Goal: Task Accomplishment & Management: Complete application form

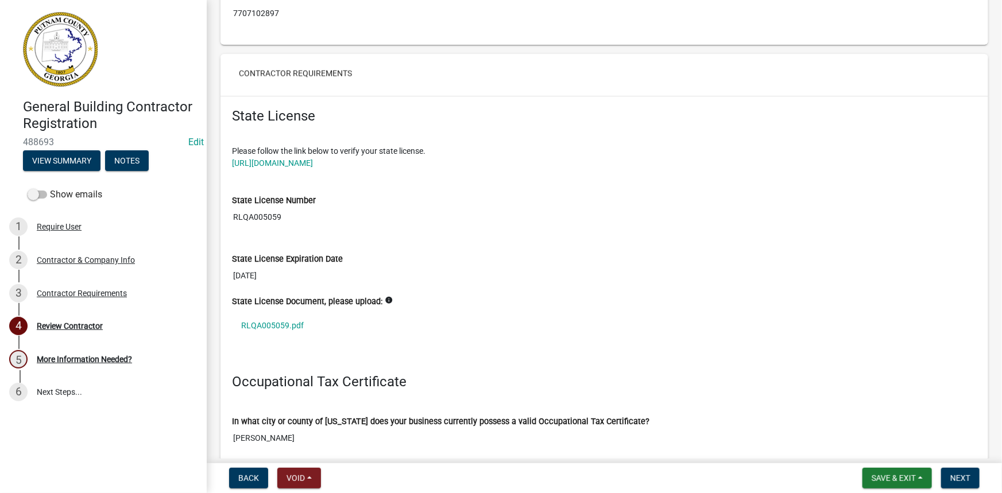
scroll to position [835, 0]
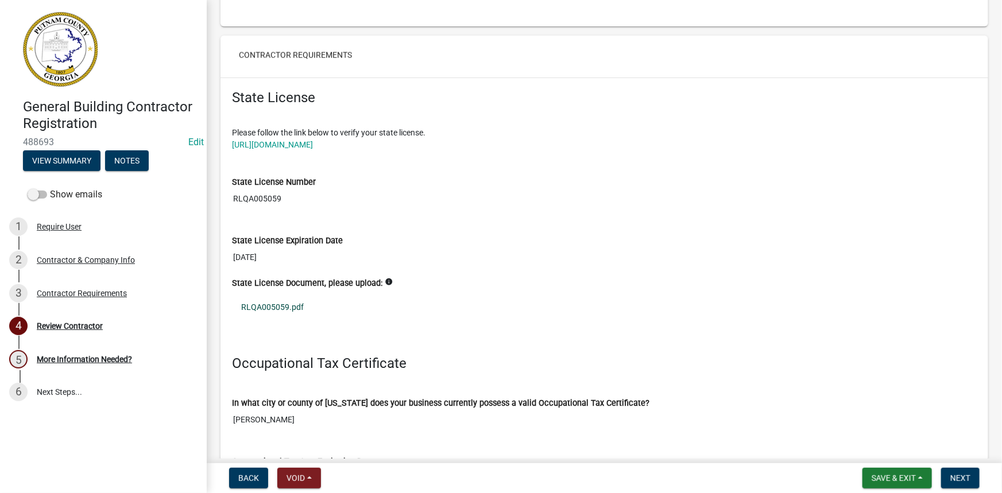
click at [256, 304] on link "RLQA005059.pdf" at bounding box center [604, 307] width 745 height 26
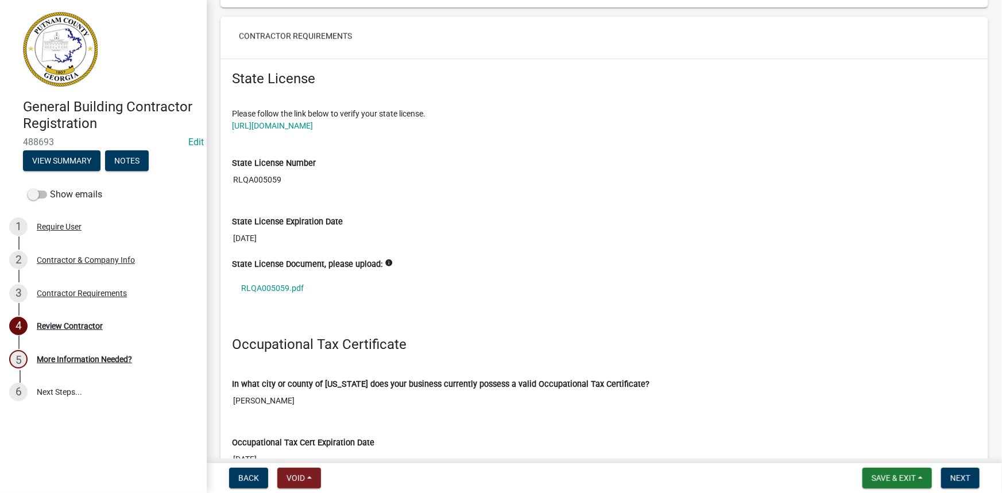
scroll to position [887, 0]
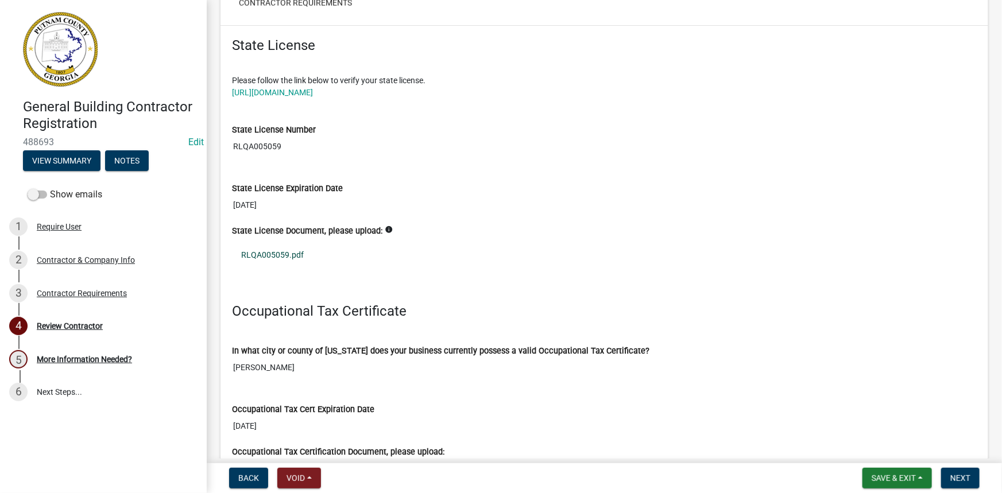
click at [262, 252] on link "RLQA005059.pdf" at bounding box center [604, 255] width 745 height 26
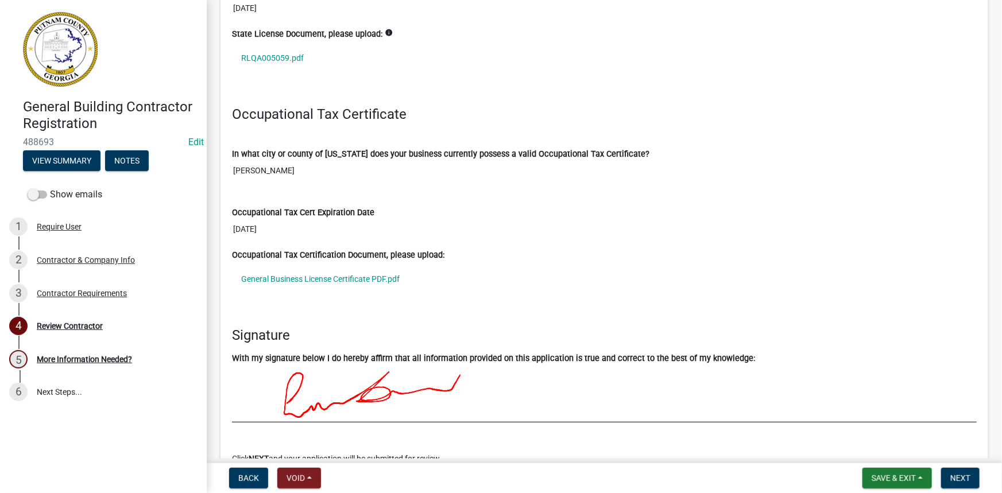
scroll to position [1096, 0]
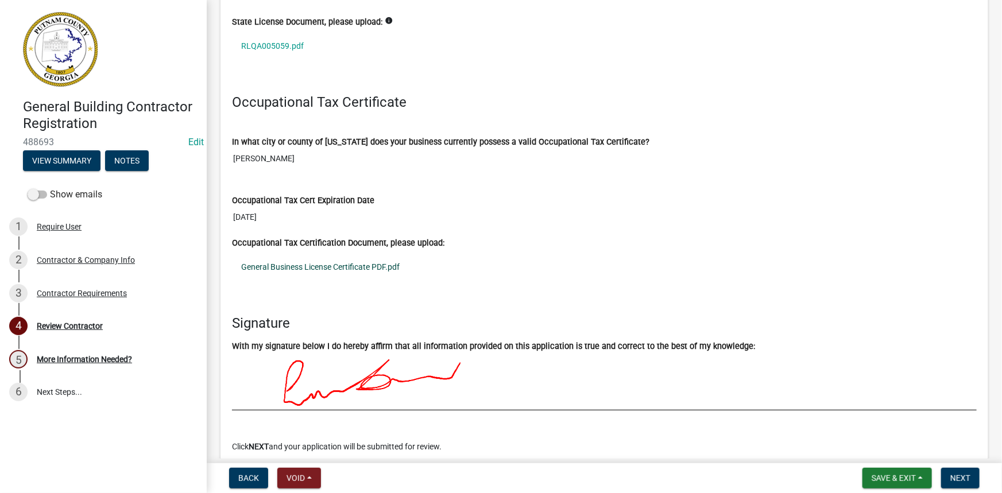
click at [341, 258] on link "General Business License Certificate PDF.pdf" at bounding box center [604, 267] width 745 height 26
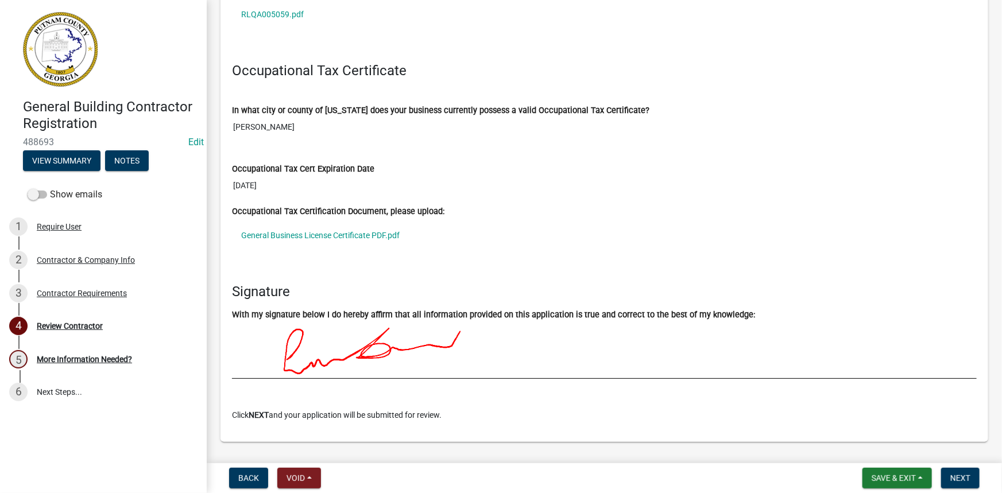
scroll to position [1154, 0]
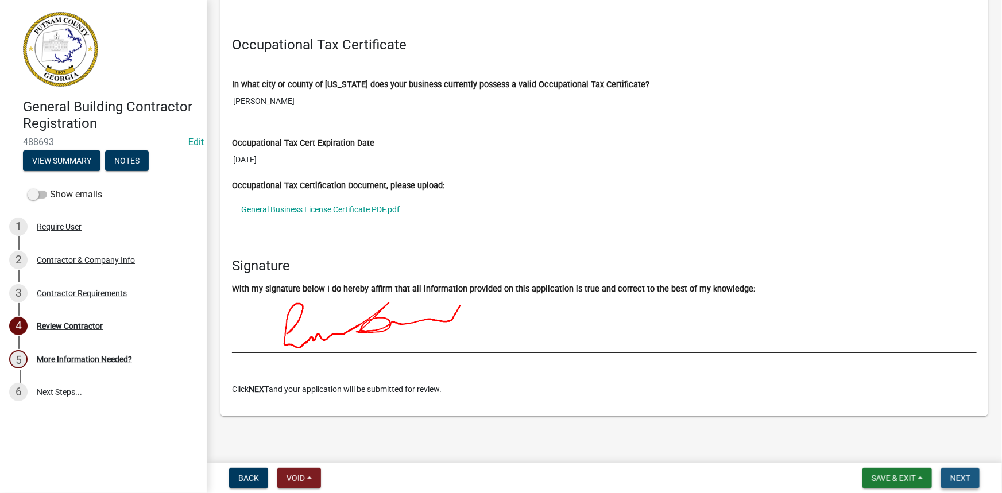
click at [949, 479] on button "Next" at bounding box center [960, 478] width 38 height 21
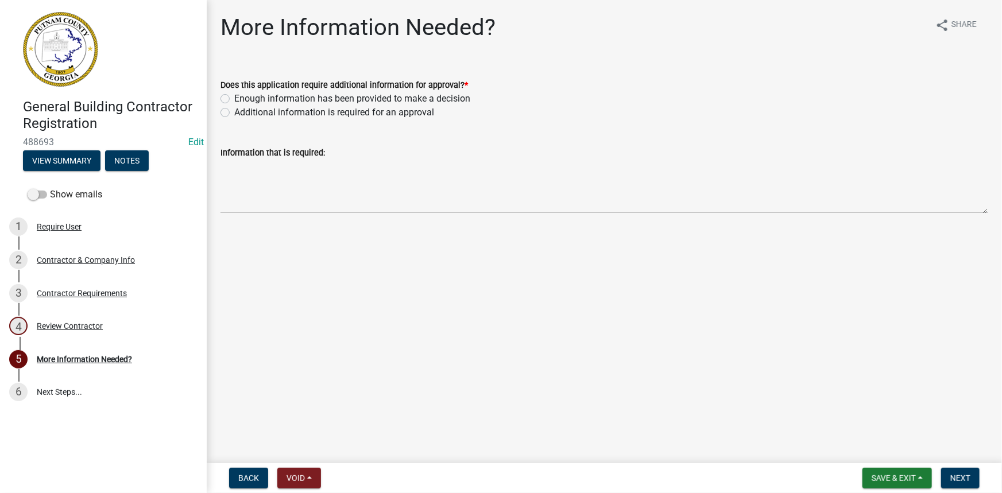
click at [298, 113] on label "Additional information is required for an approval" at bounding box center [334, 113] width 200 height 14
click at [242, 113] on input "Additional information is required for an approval" at bounding box center [237, 109] width 7 height 7
radio input "true"
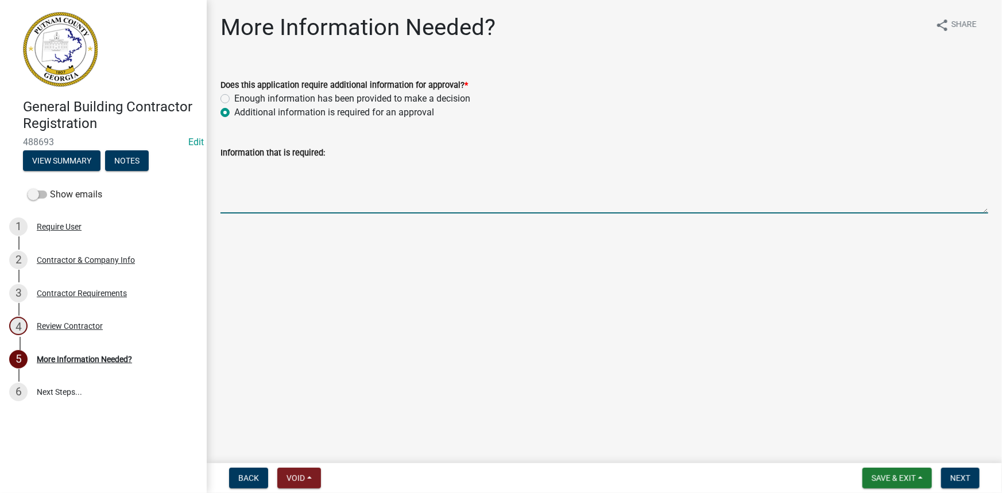
click at [296, 212] on textarea "Information that is required:" at bounding box center [605, 187] width 768 height 54
type textarea "Can you provide a copy of your drivers license?"
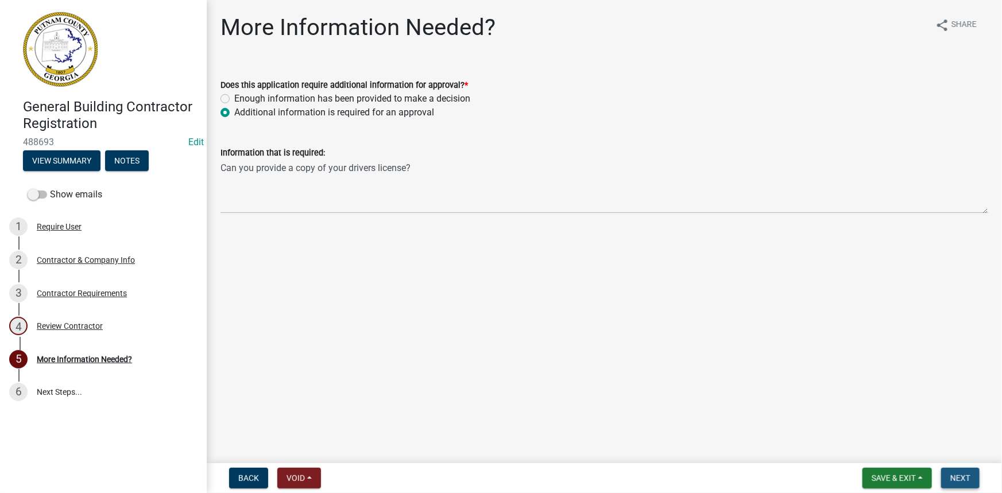
click at [954, 472] on button "Next" at bounding box center [960, 478] width 38 height 21
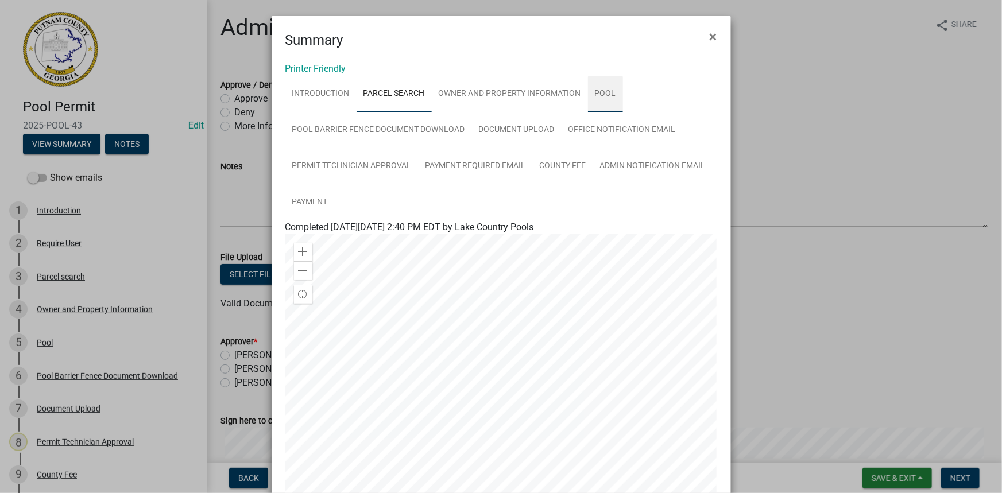
click at [594, 87] on link "Pool" at bounding box center [605, 94] width 35 height 37
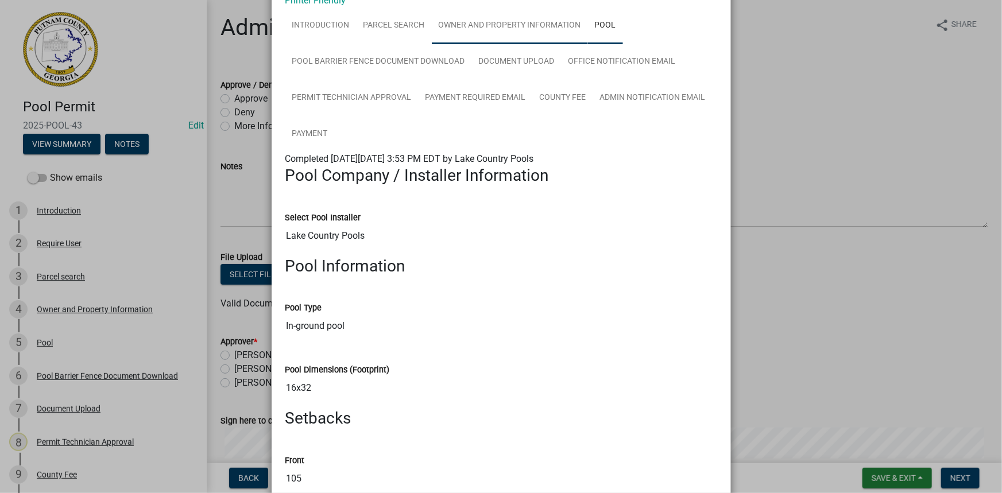
scroll to position [52, 0]
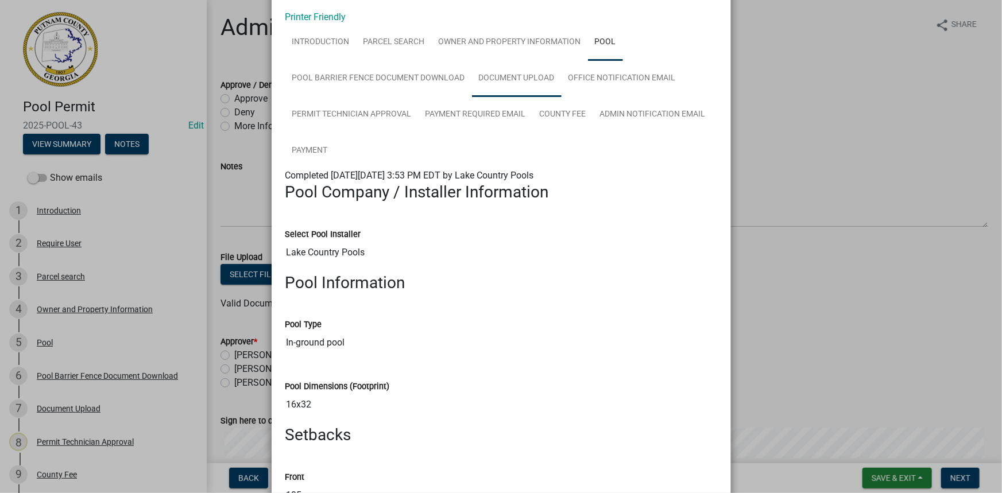
click at [496, 72] on link "Document Upload" at bounding box center [517, 78] width 90 height 37
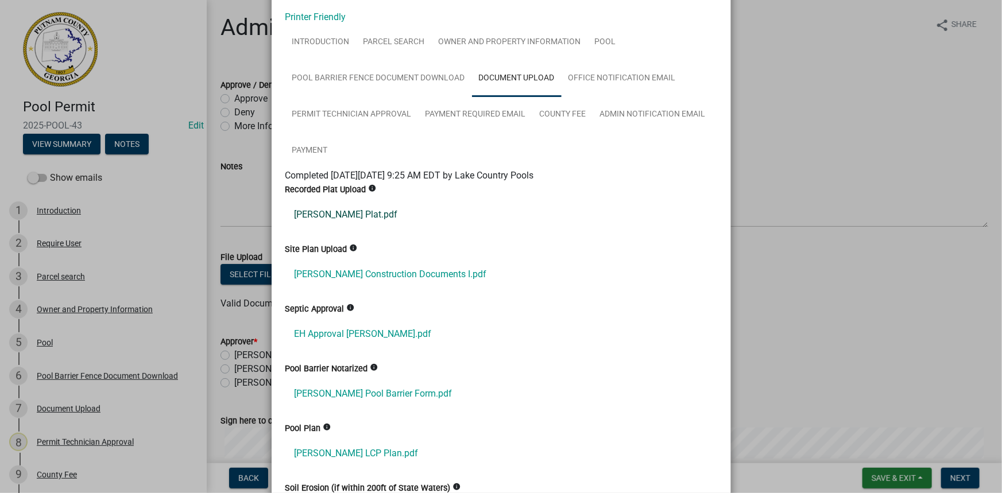
click at [351, 209] on link "Schoen Plat.pdf" at bounding box center [501, 215] width 432 height 28
click at [354, 281] on link "SCHOEN Construction Documents I.pdf" at bounding box center [501, 275] width 432 height 28
click at [373, 334] on link "EH Approval Schoen.pdf" at bounding box center [501, 334] width 432 height 28
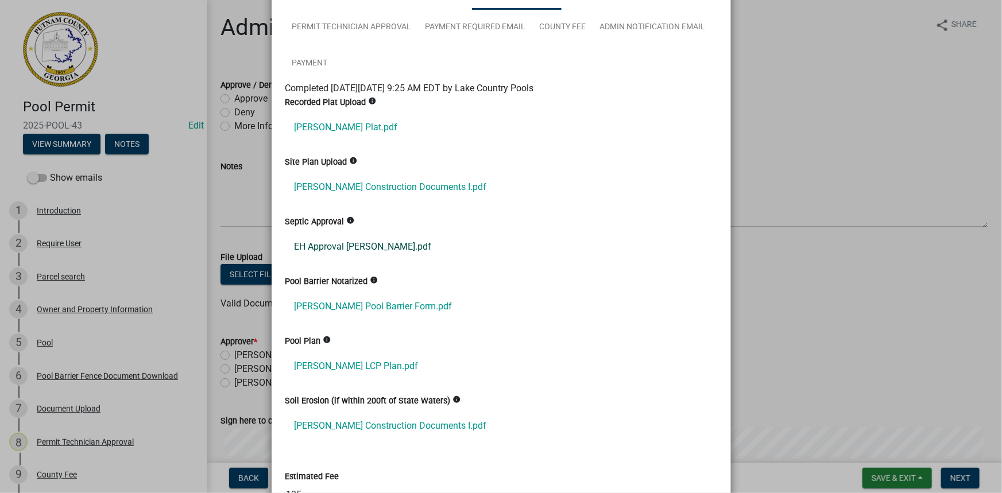
scroll to position [156, 0]
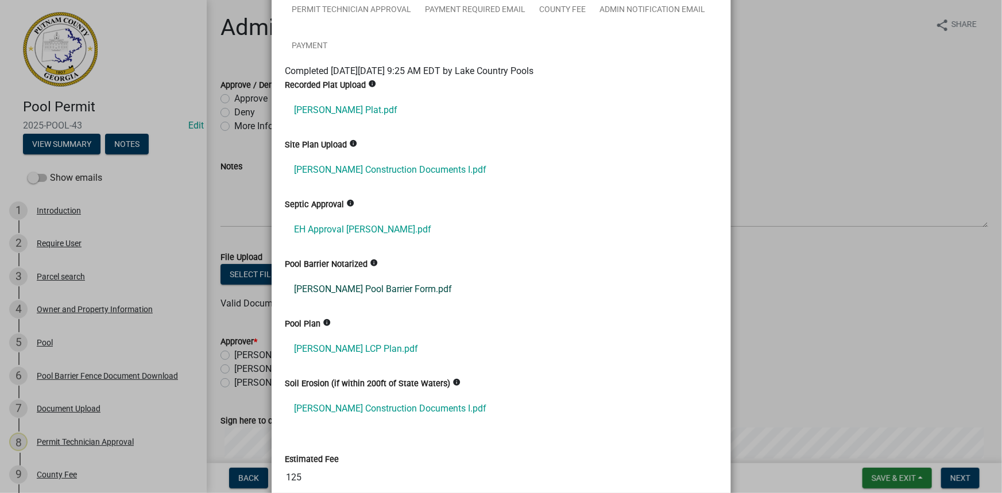
click at [341, 280] on link "Schoen Pool Barrier Form.pdf" at bounding box center [501, 290] width 432 height 28
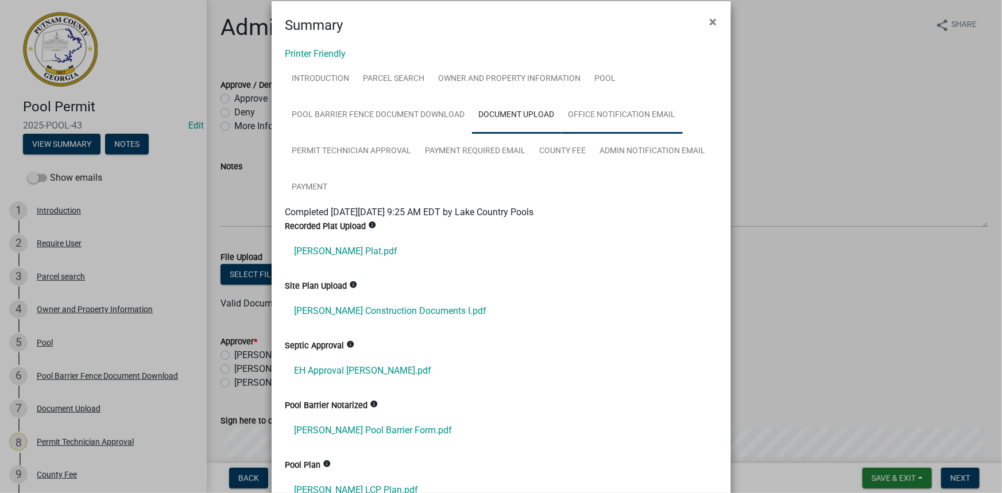
scroll to position [0, 0]
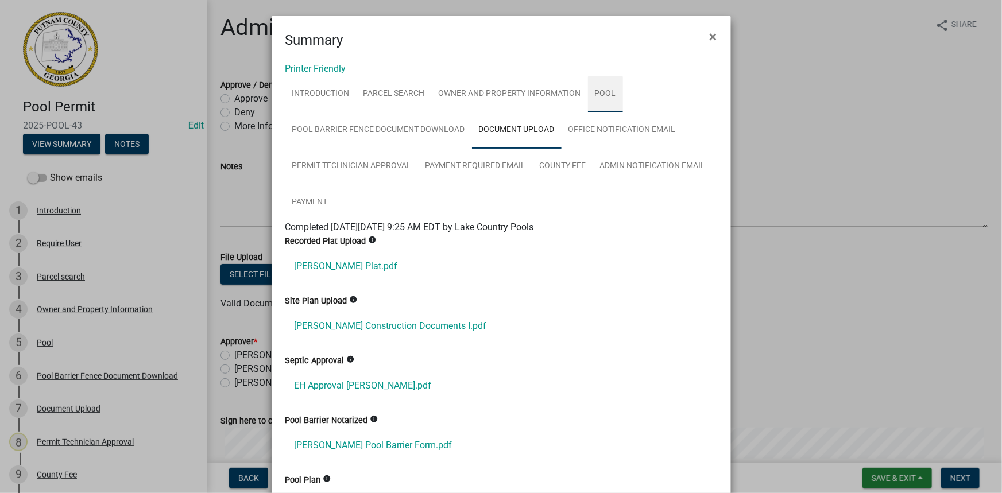
click at [596, 97] on link "Pool" at bounding box center [605, 94] width 35 height 37
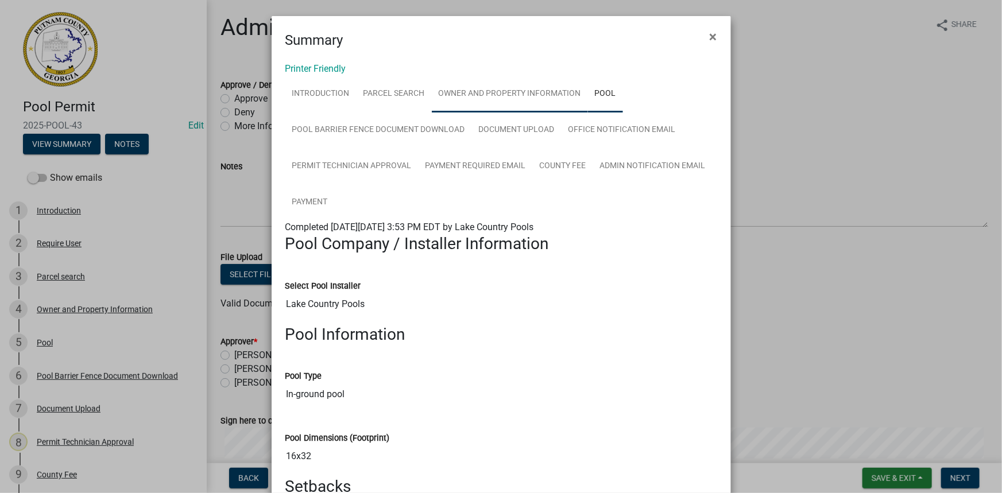
click at [545, 95] on link "Owner and Property Information" at bounding box center [510, 94] width 156 height 37
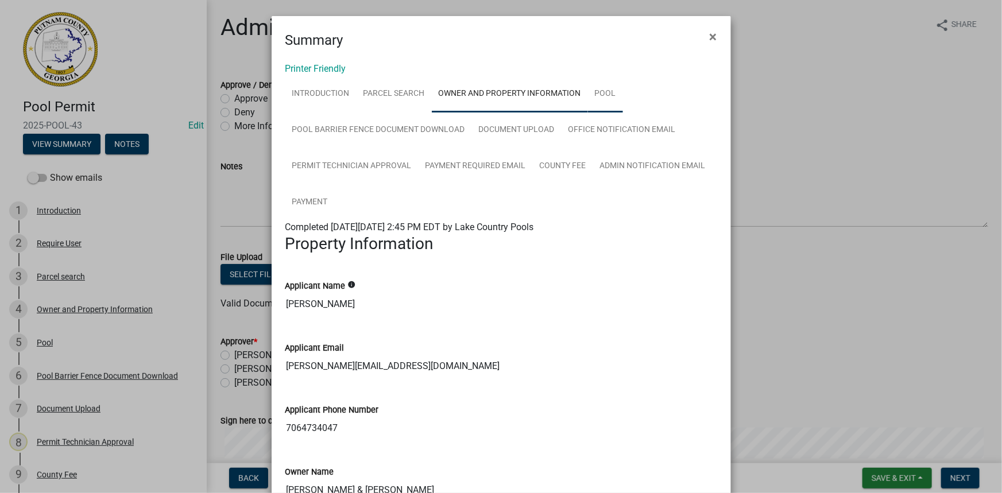
click at [606, 97] on link "Pool" at bounding box center [605, 94] width 35 height 37
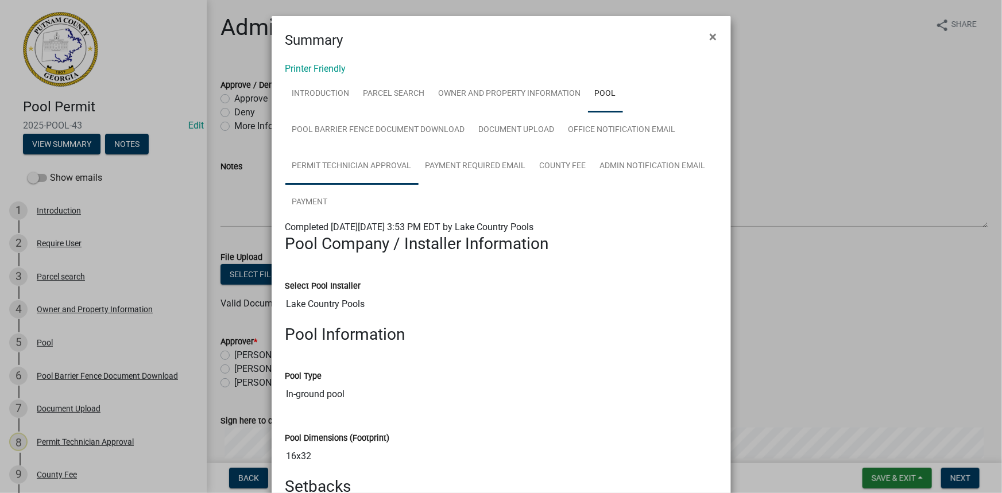
click at [402, 151] on link "Permit Technician Approval" at bounding box center [351, 166] width 133 height 37
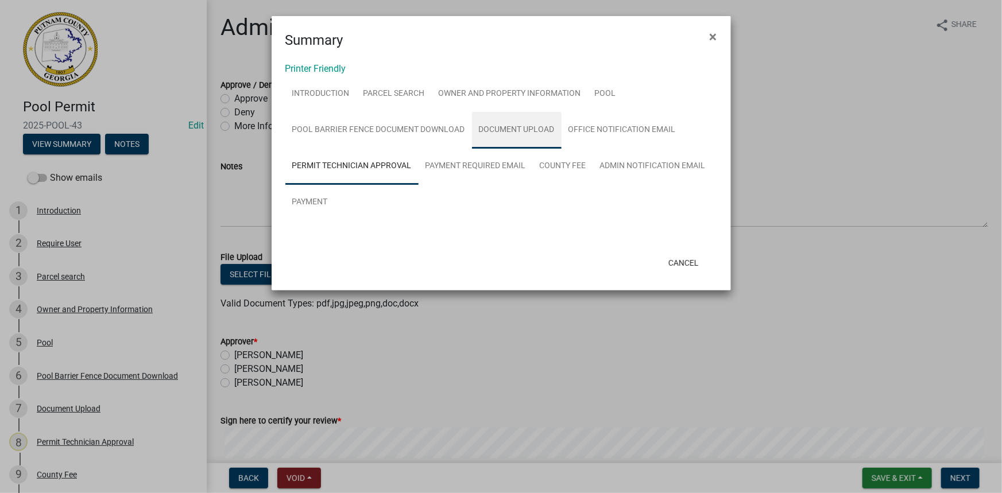
click at [493, 143] on link "Document Upload" at bounding box center [517, 130] width 90 height 37
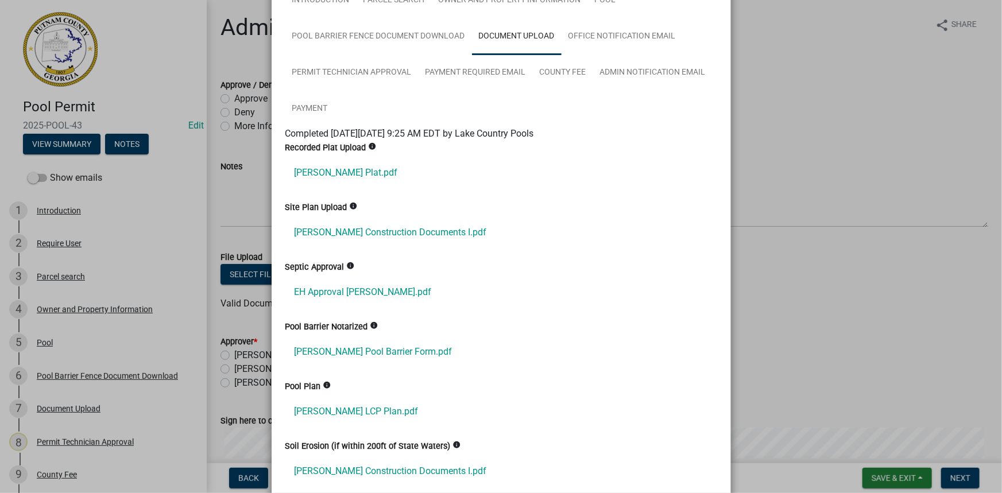
scroll to position [156, 0]
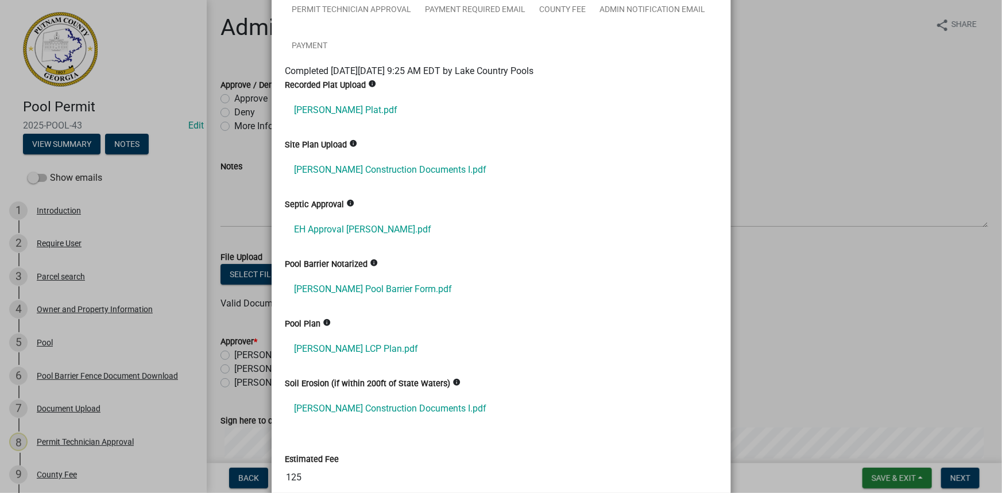
click at [810, 172] on ngb-modal-window "Summary × Printer Friendly Introduction Parcel search Owner and Property Inform…" at bounding box center [501, 246] width 1002 height 493
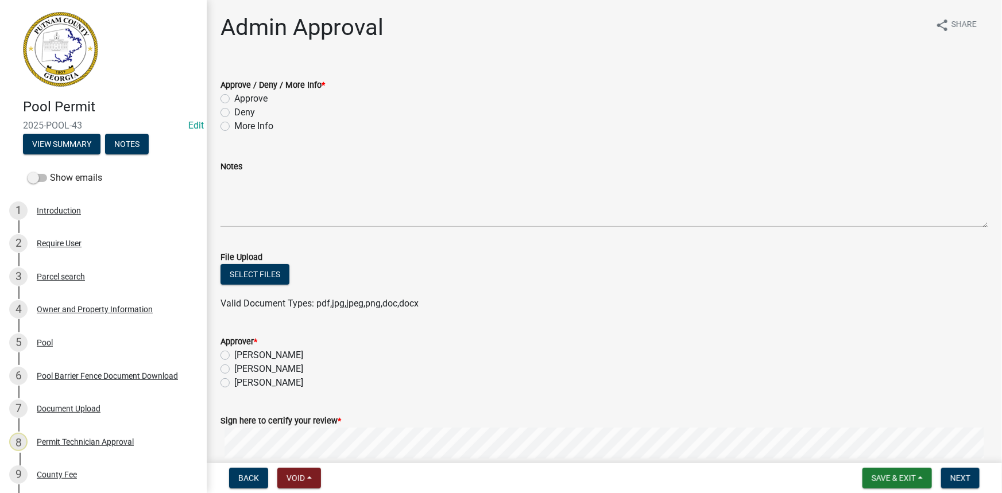
click at [245, 97] on label "Approve" at bounding box center [250, 99] width 33 height 14
click at [242, 97] on input "Approve" at bounding box center [237, 95] width 7 height 7
radio input "true"
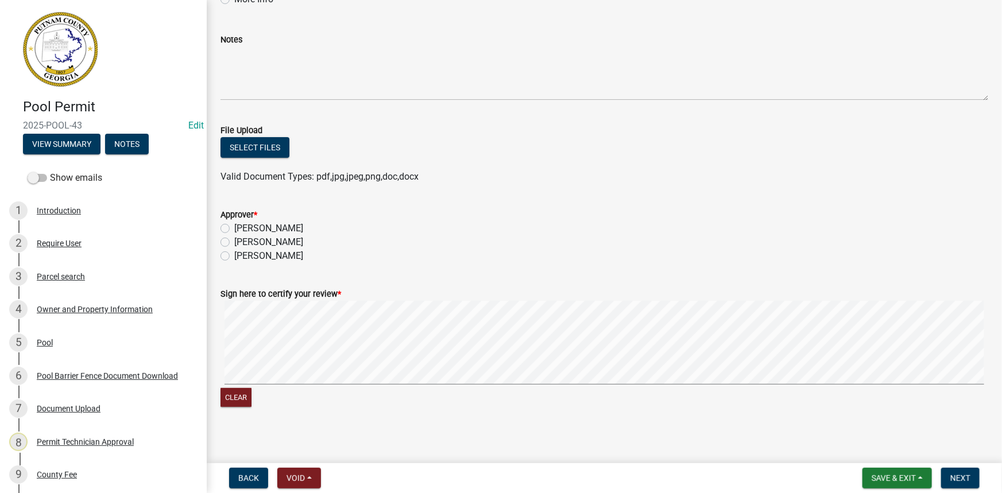
scroll to position [132, 0]
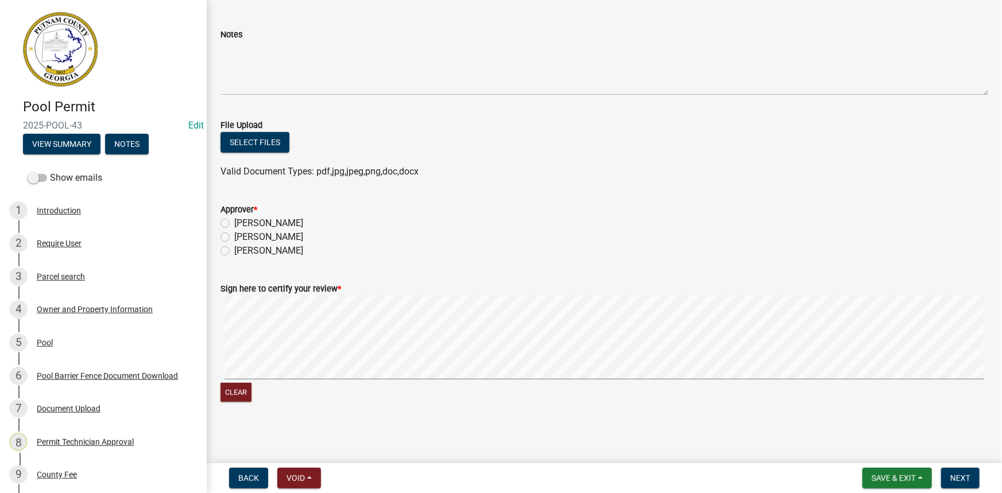
click at [274, 235] on label "Courtney Andrews" at bounding box center [268, 237] width 69 height 14
click at [242, 235] on input "Courtney Andrews" at bounding box center [237, 233] width 7 height 7
radio input "true"
click at [243, 399] on button "Clear" at bounding box center [236, 392] width 31 height 19
click at [239, 389] on button "Clear" at bounding box center [236, 392] width 31 height 19
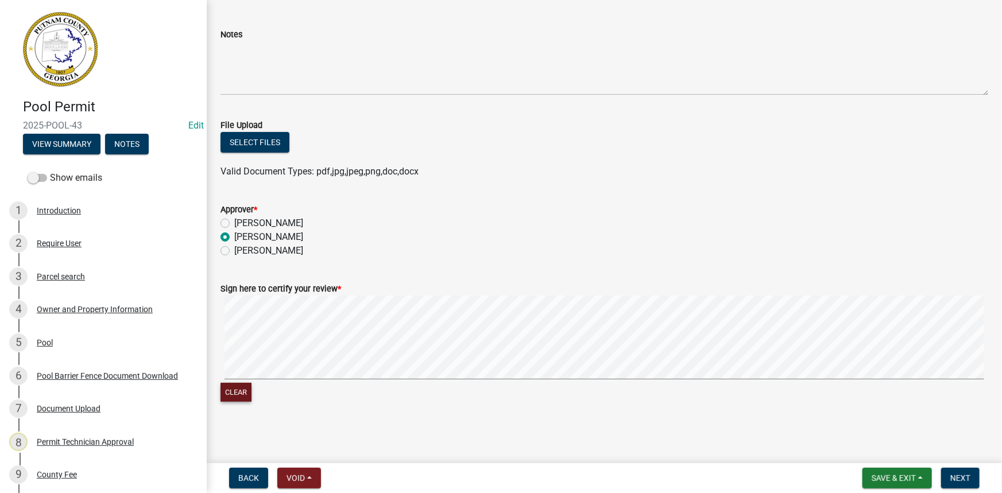
click at [236, 392] on button "Clear" at bounding box center [236, 392] width 31 height 19
click at [959, 477] on span "Next" at bounding box center [961, 478] width 20 height 9
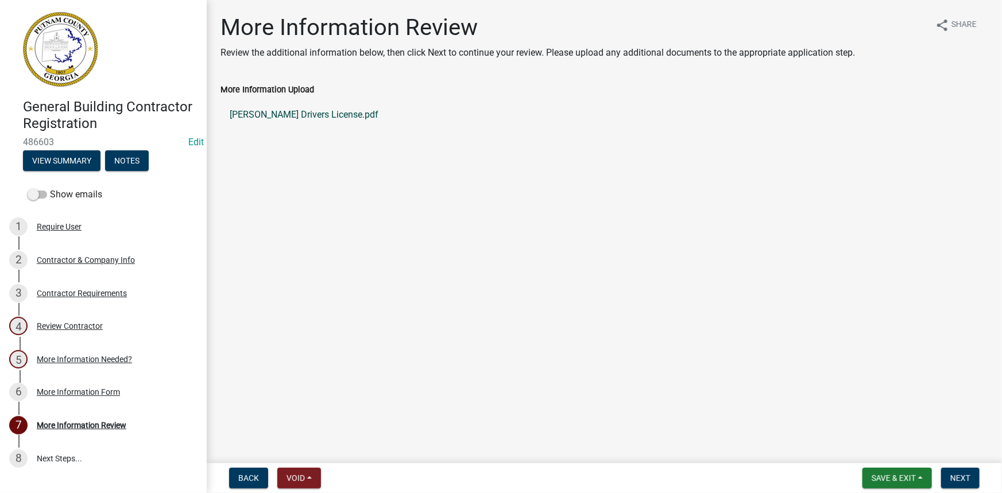
click at [275, 113] on link "[PERSON_NAME] Drivers License.pdf" at bounding box center [605, 115] width 768 height 28
click at [953, 470] on button "Next" at bounding box center [960, 478] width 38 height 21
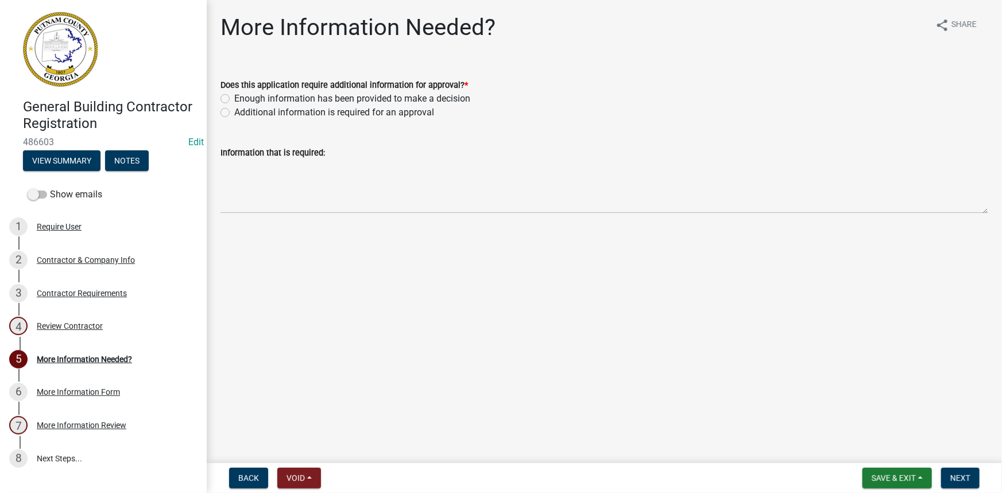
click at [356, 98] on label "Enough information has been provided to make a decision" at bounding box center [352, 99] width 236 height 14
click at [242, 98] on input "Enough information has been provided to make a decision" at bounding box center [237, 95] width 7 height 7
radio input "true"
click at [948, 482] on button "Next" at bounding box center [960, 478] width 38 height 21
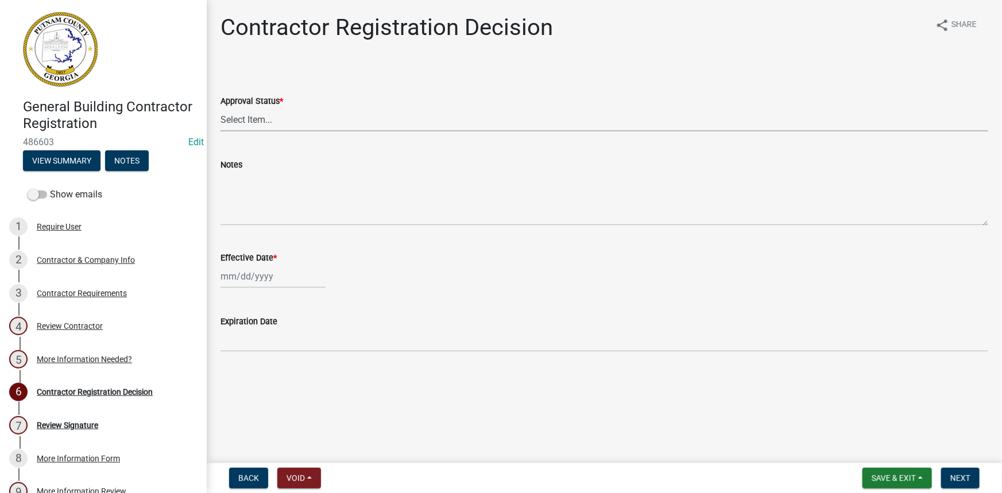
click at [266, 127] on select "Select Item... Approved Denied" at bounding box center [605, 120] width 768 height 24
click at [221, 108] on select "Select Item... Approved Denied" at bounding box center [605, 120] width 768 height 24
click at [253, 126] on select "Select Item... Approved Denied" at bounding box center [605, 120] width 768 height 24
click at [221, 108] on select "Select Item... Approved Denied" at bounding box center [605, 120] width 768 height 24
select select "4b86b809-39dd-4c68-9f3d-fdb3e7050482"
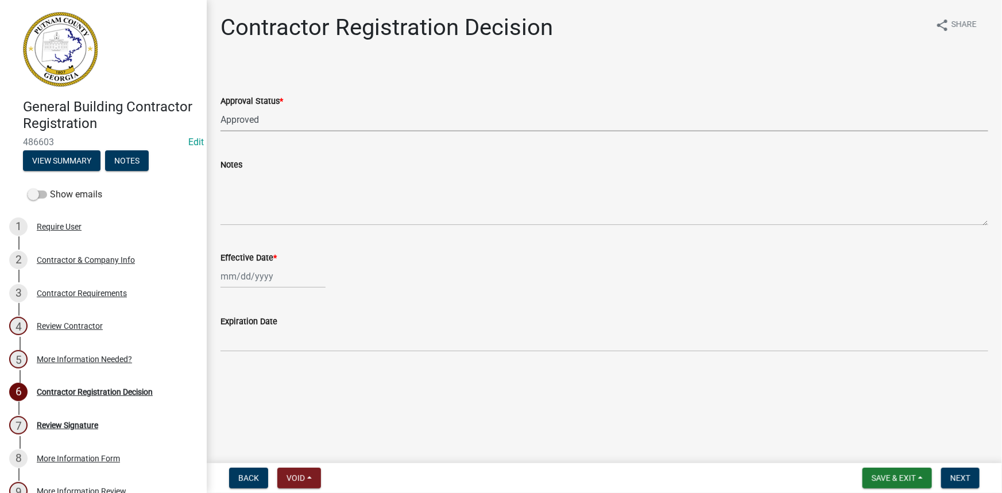
select select "10"
select select "2025"
click at [272, 276] on div "Jan Feb Mar Apr May Jun Jul Aug Sep Oct Nov Dec 1525 1526 1527 1528 1529 1530 1…" at bounding box center [273, 277] width 105 height 24
click at [235, 358] on div "6" at bounding box center [232, 356] width 18 height 18
type input "10/06/2025"
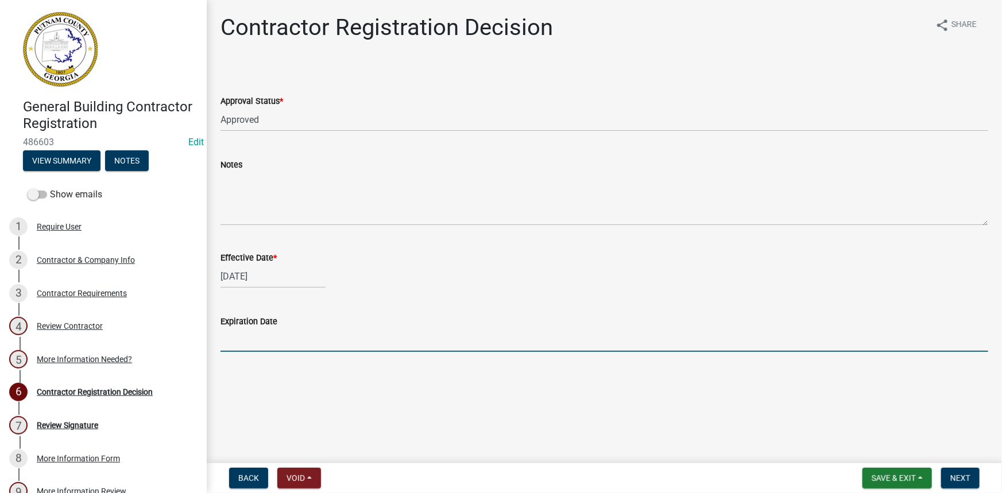
click at [253, 345] on input "Expiration Date" at bounding box center [605, 341] width 768 height 24
type input "12-31-2025"
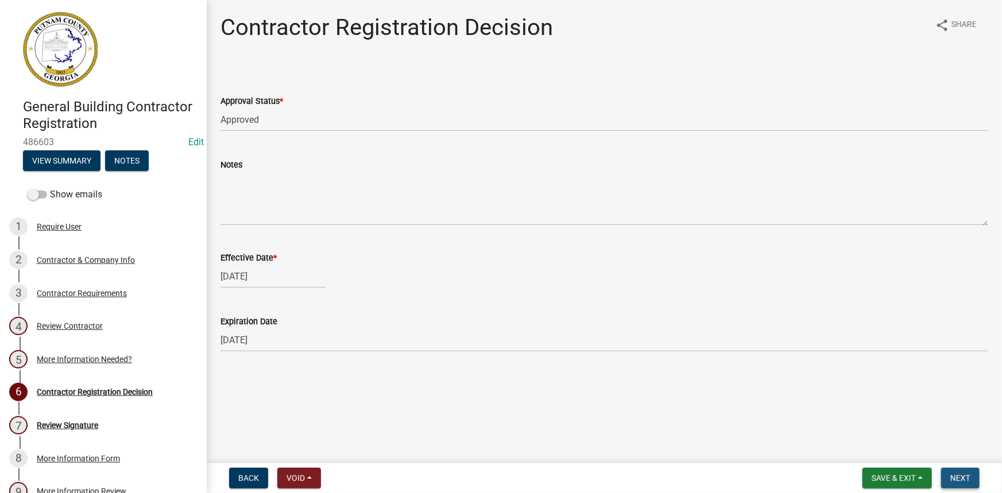
click at [956, 481] on span "Next" at bounding box center [961, 478] width 20 height 9
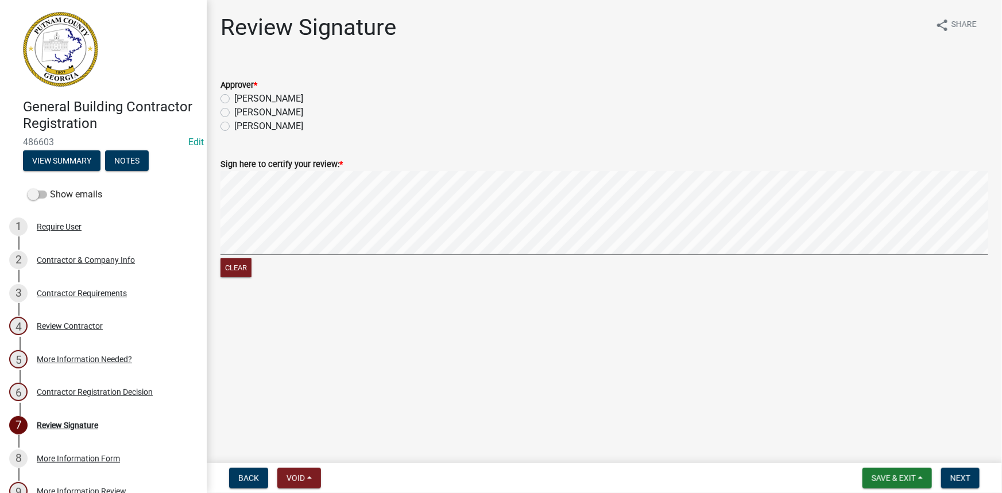
click at [264, 103] on label "Courtney" at bounding box center [268, 99] width 69 height 14
click at [242, 99] on input "Courtney" at bounding box center [237, 95] width 7 height 7
radio input "true"
click at [956, 477] on span "Next" at bounding box center [961, 478] width 20 height 9
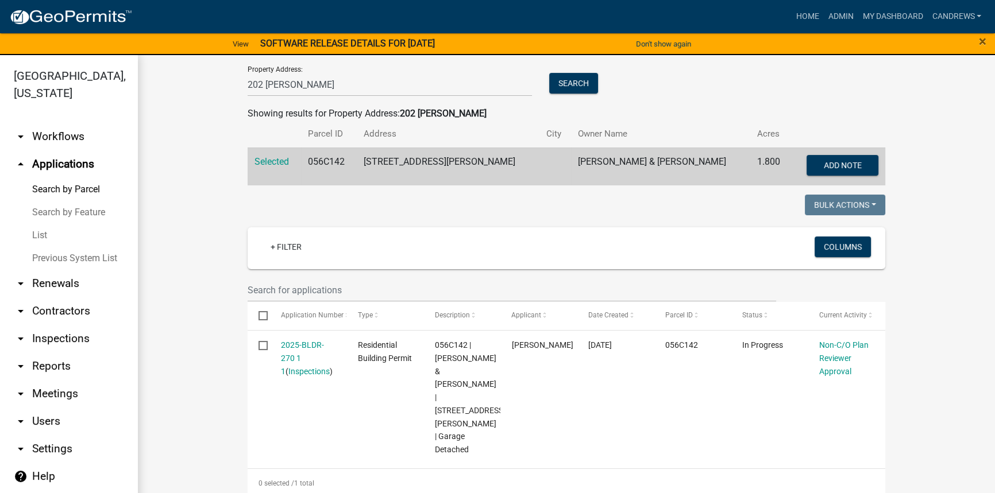
scroll to position [104, 0]
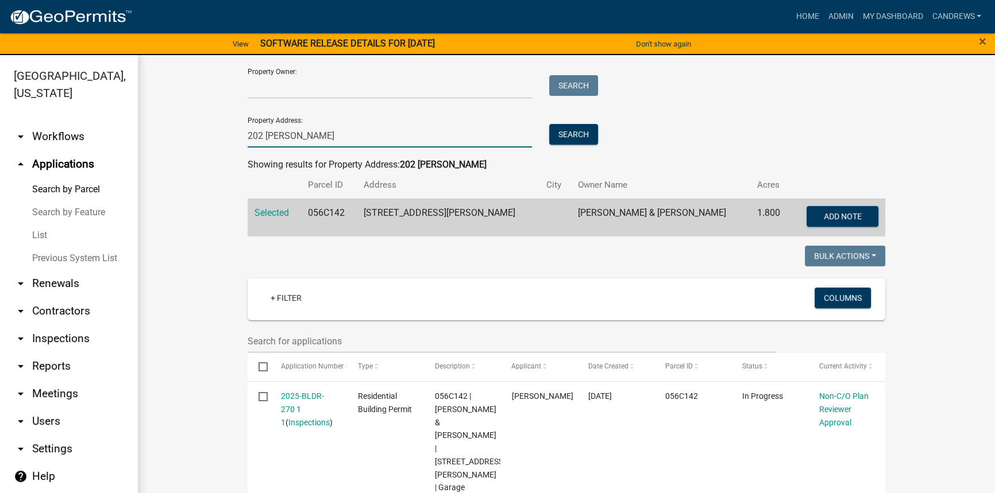
click at [396, 132] on input "202 THOMAS" at bounding box center [390, 136] width 284 height 24
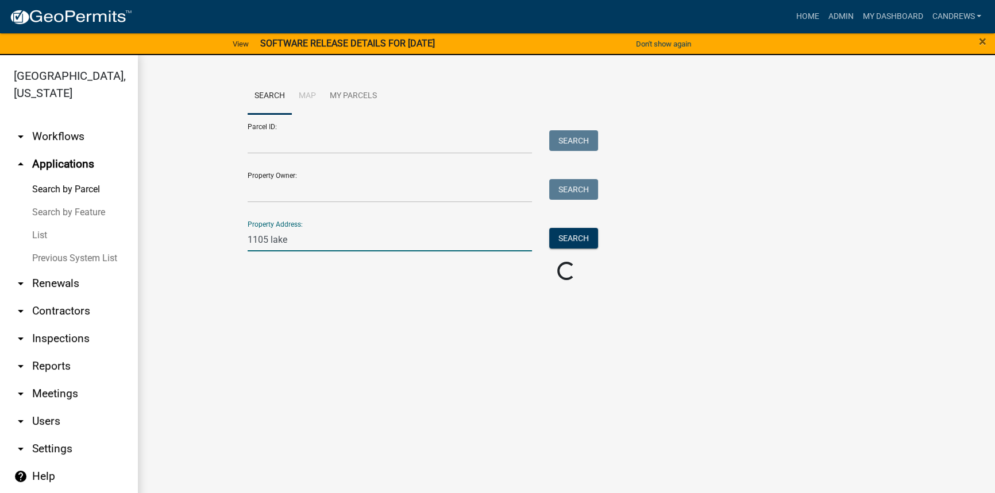
scroll to position [0, 0]
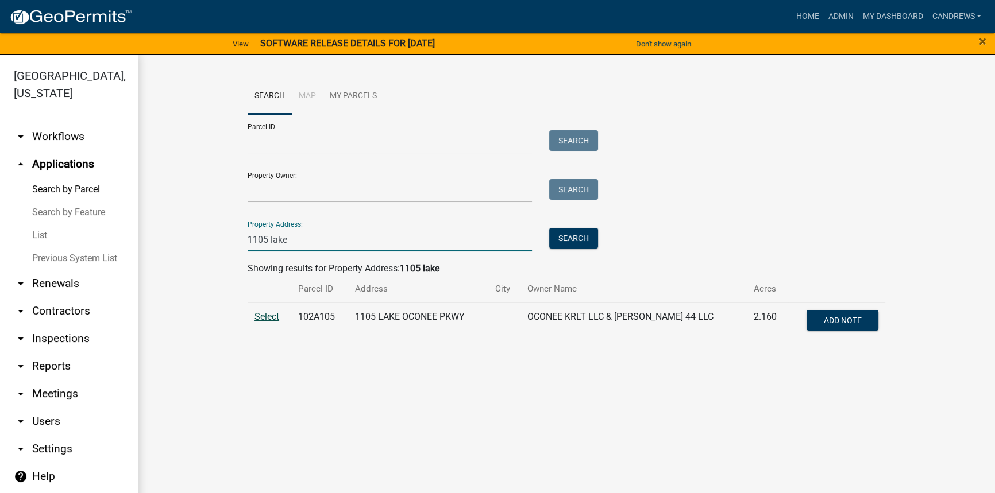
type input "1105 lake"
click at [265, 316] on span "Select" at bounding box center [266, 316] width 25 height 11
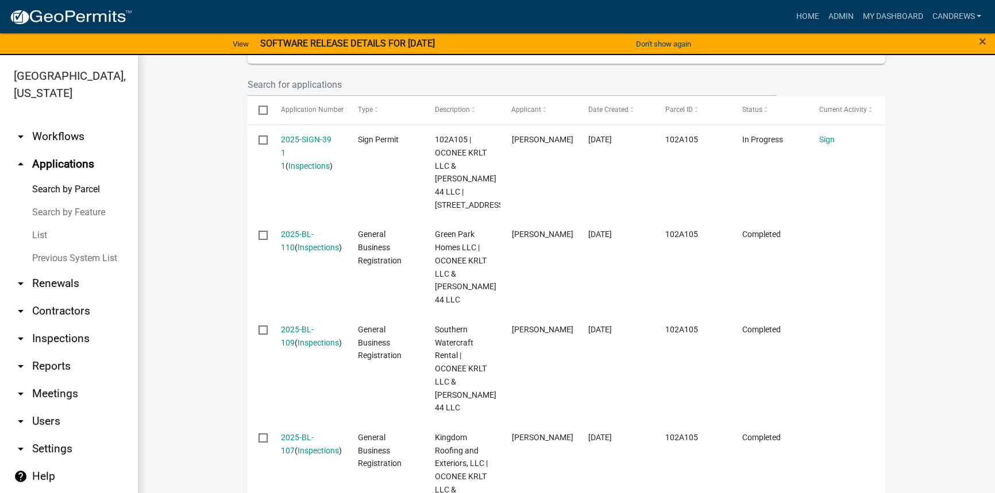
scroll to position [365, 0]
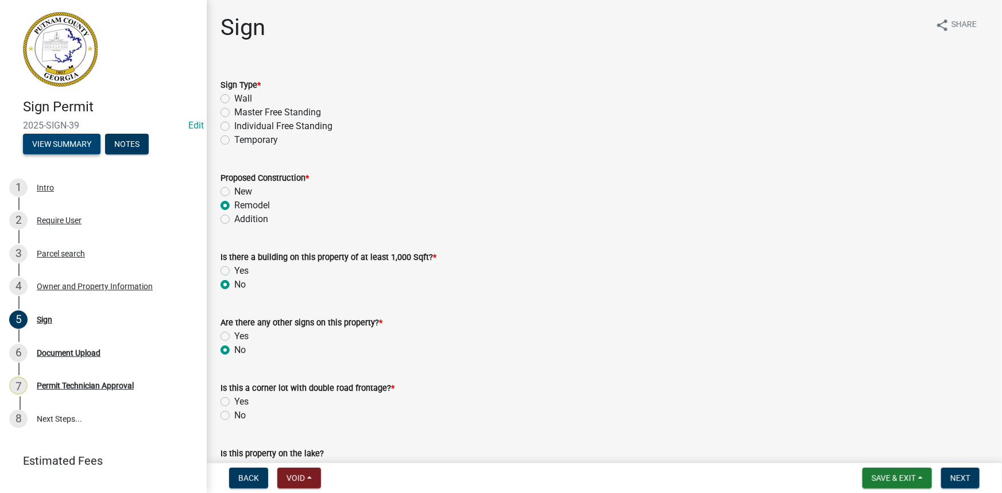
click at [65, 138] on button "View Summary" at bounding box center [62, 144] width 78 height 21
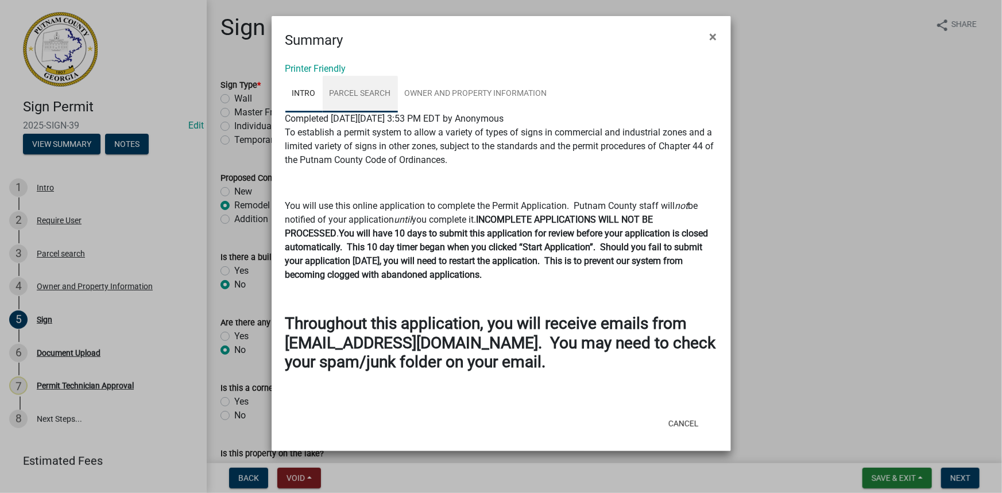
click at [368, 98] on link "Parcel search" at bounding box center [360, 94] width 75 height 37
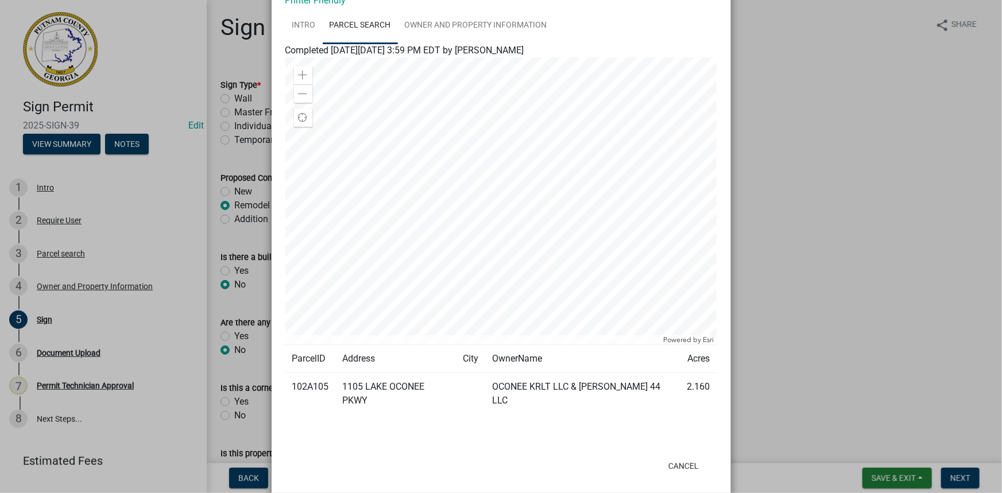
scroll to position [71, 0]
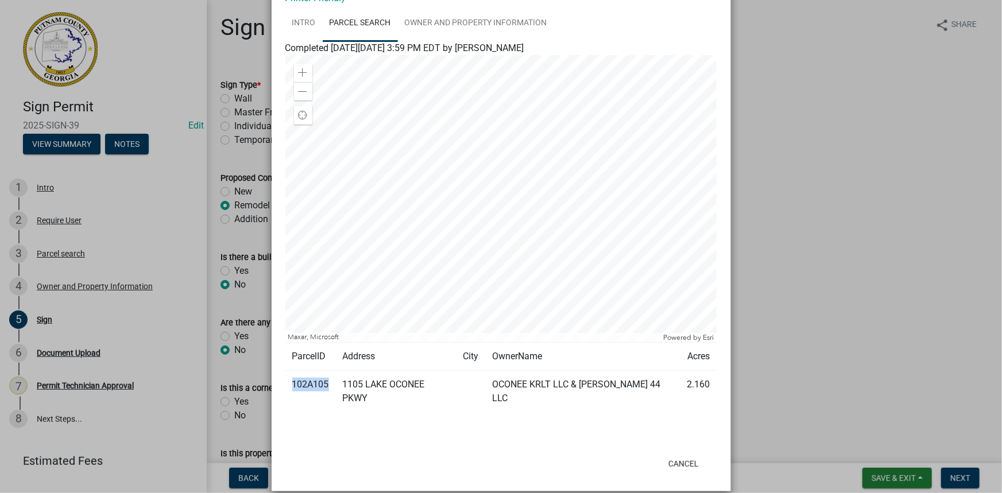
drag, startPoint x: 324, startPoint y: 384, endPoint x: 290, endPoint y: 386, distance: 34.0
click at [290, 386] on td "102A105" at bounding box center [310, 392] width 51 height 42
copy td "102A105"
click at [238, 158] on ngb-modal-window "Summary × Printer Friendly Intro Parcel search Owner and Property Information C…" at bounding box center [501, 246] width 1002 height 493
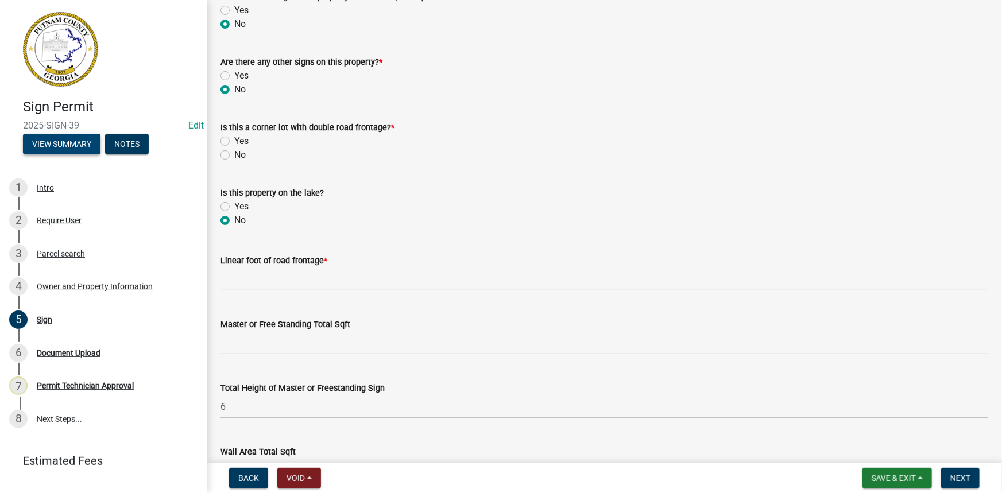
scroll to position [313, 0]
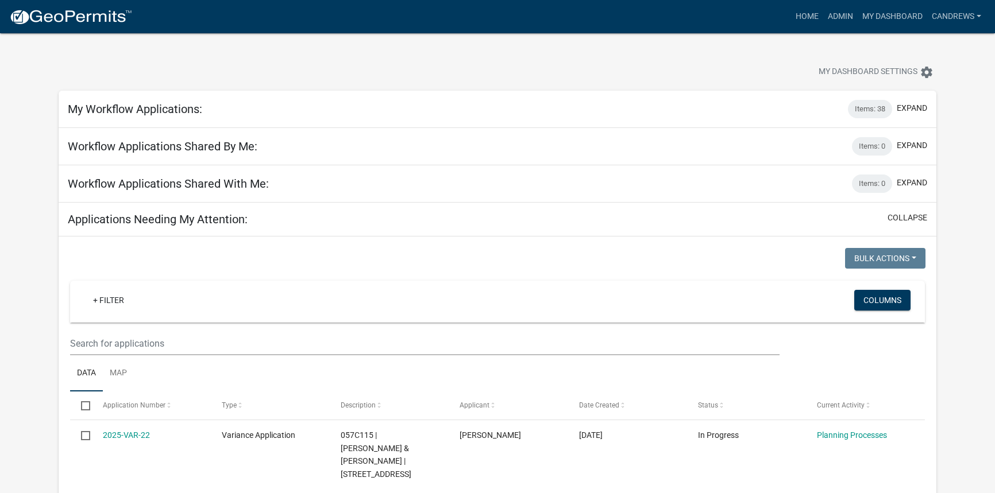
select select "2: 50"
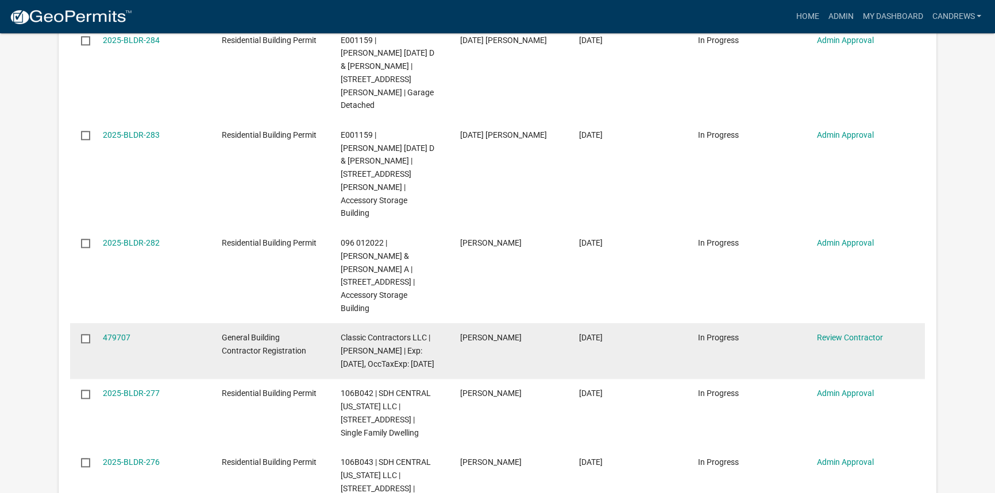
scroll to position [1358, 0]
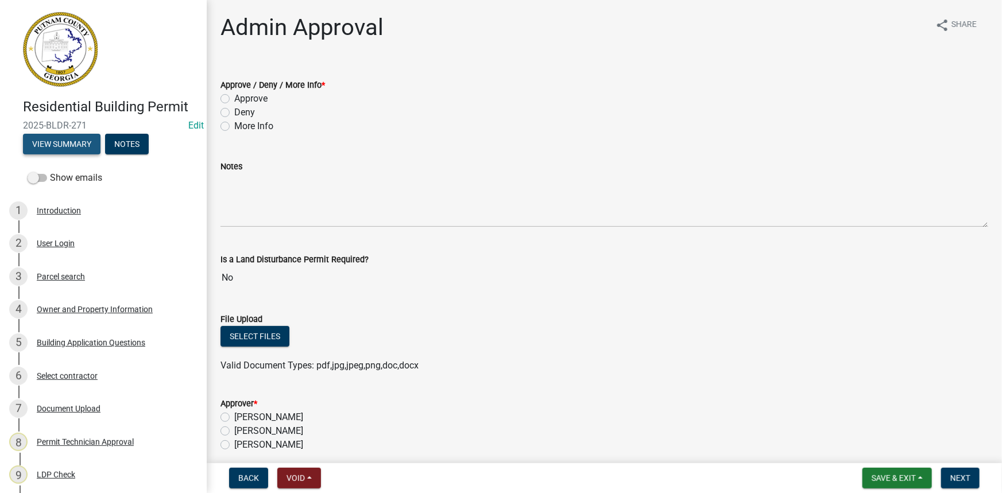
click at [61, 152] on button "View Summary" at bounding box center [62, 144] width 78 height 21
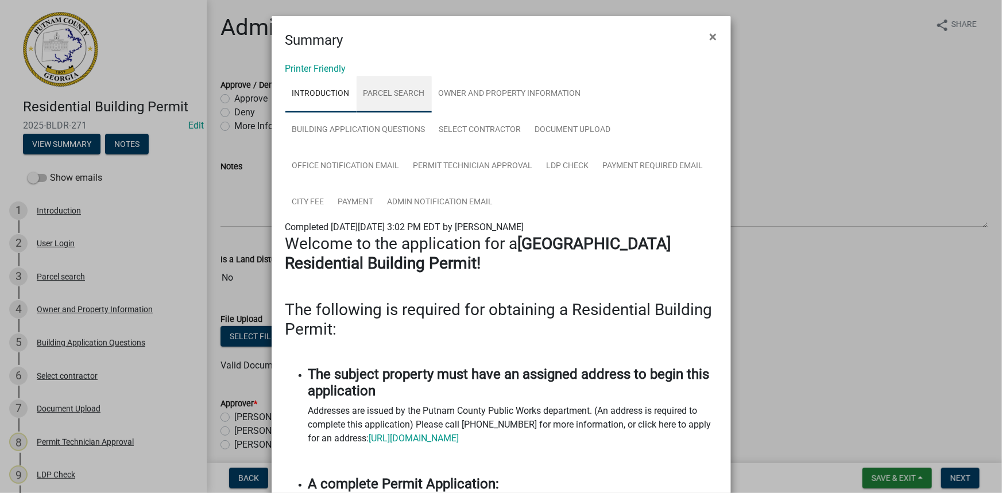
click at [386, 102] on link "Parcel search" at bounding box center [394, 94] width 75 height 37
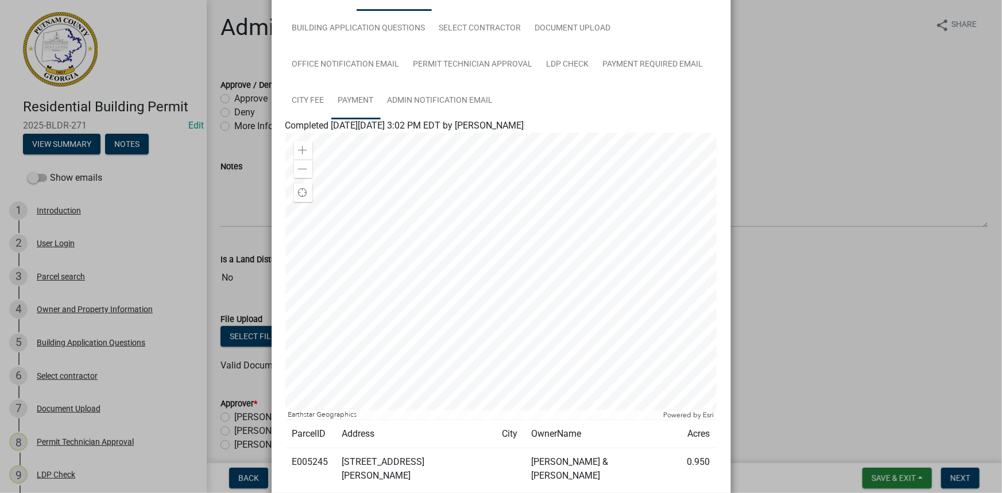
scroll to position [104, 0]
drag, startPoint x: 314, startPoint y: 459, endPoint x: 284, endPoint y: 458, distance: 29.9
click at [285, 458] on td "E005245" at bounding box center [310, 467] width 50 height 42
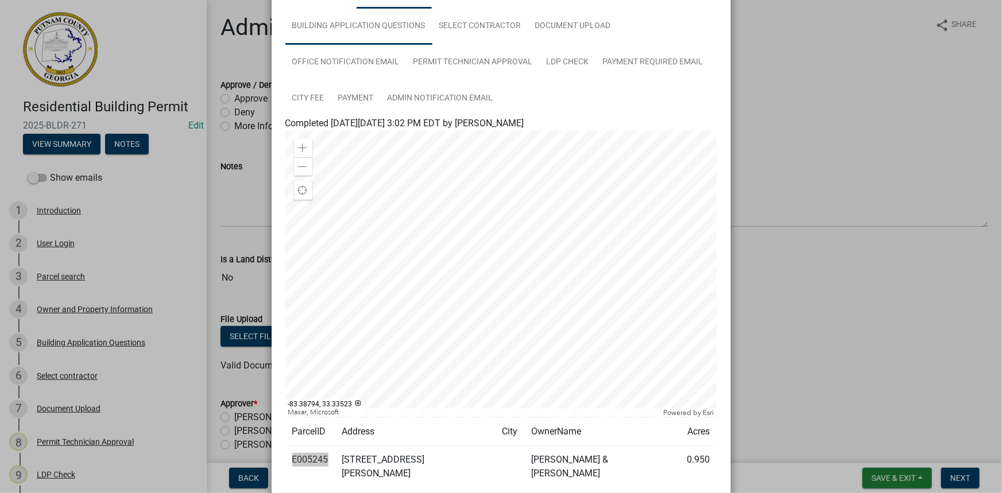
scroll to position [52, 0]
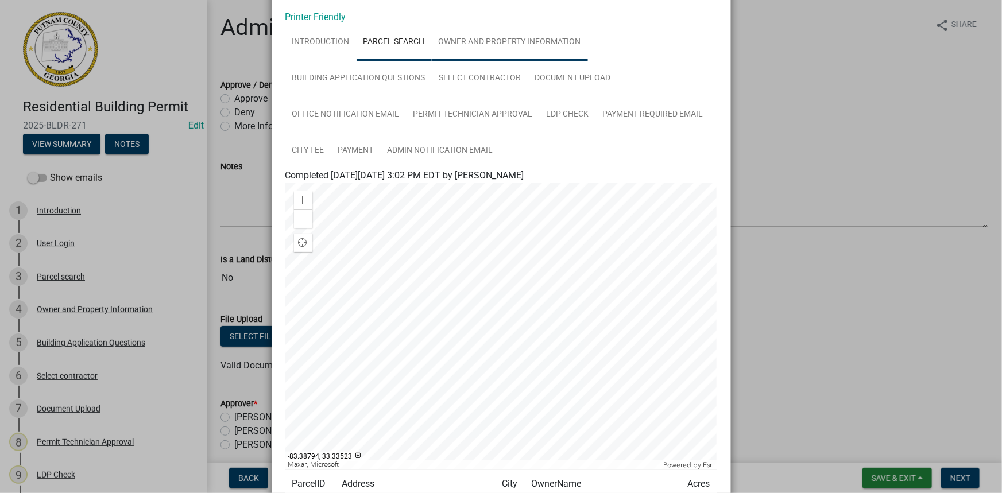
click at [516, 50] on link "Owner and Property Information" at bounding box center [510, 42] width 156 height 37
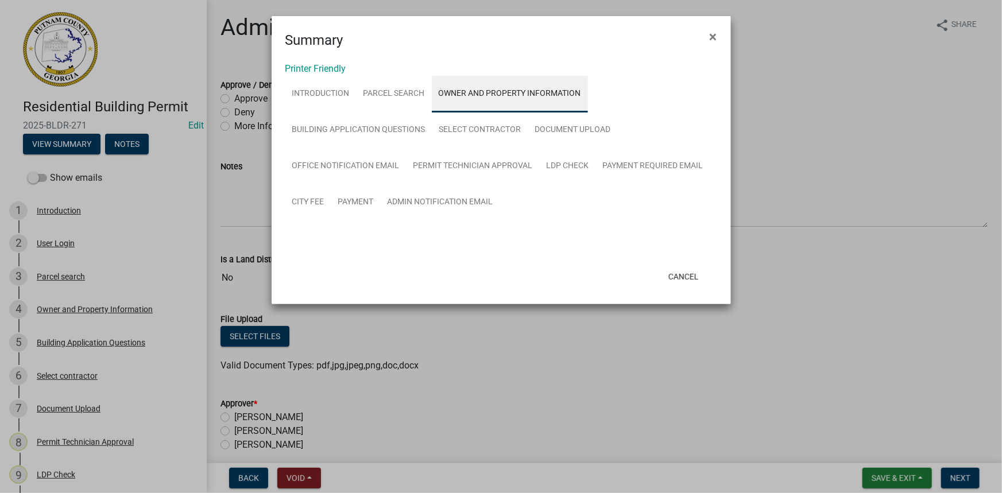
scroll to position [0, 0]
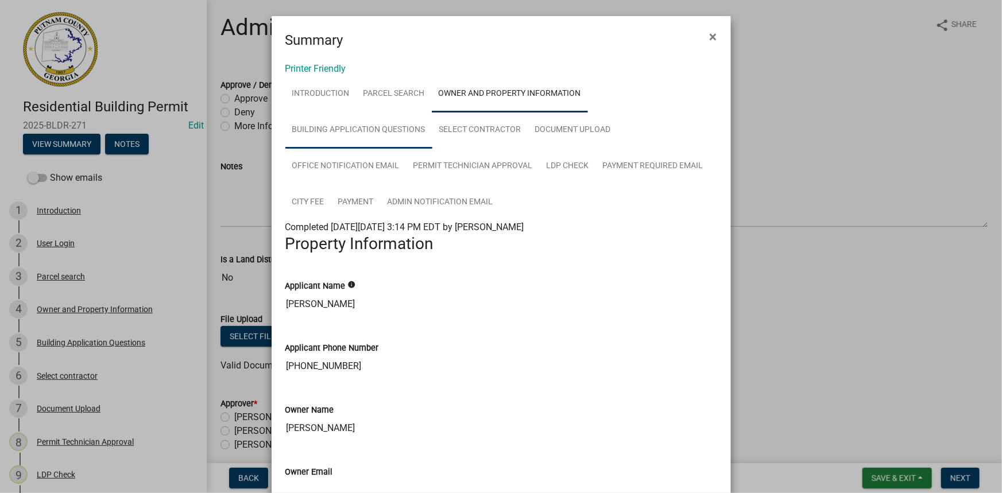
click at [372, 130] on link "Building Application Questions" at bounding box center [358, 130] width 147 height 37
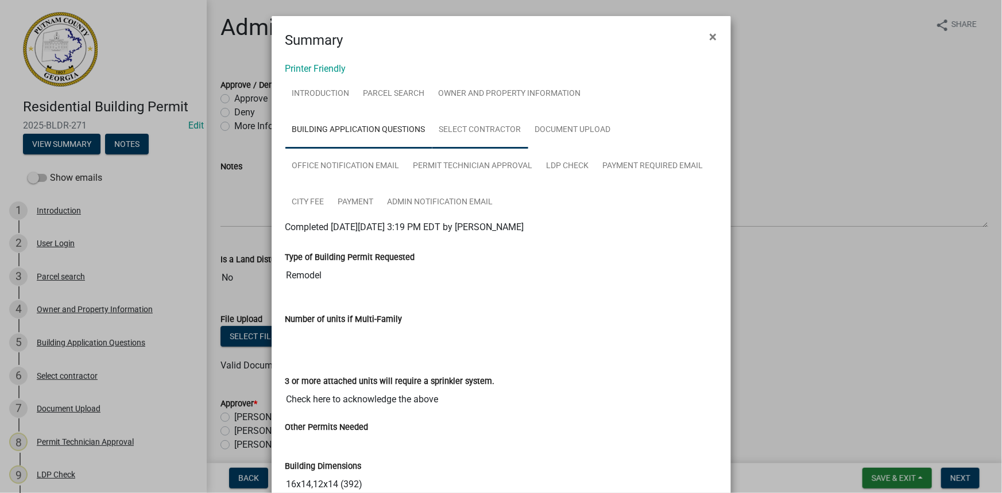
click at [508, 137] on link "Select contractor" at bounding box center [480, 130] width 96 height 37
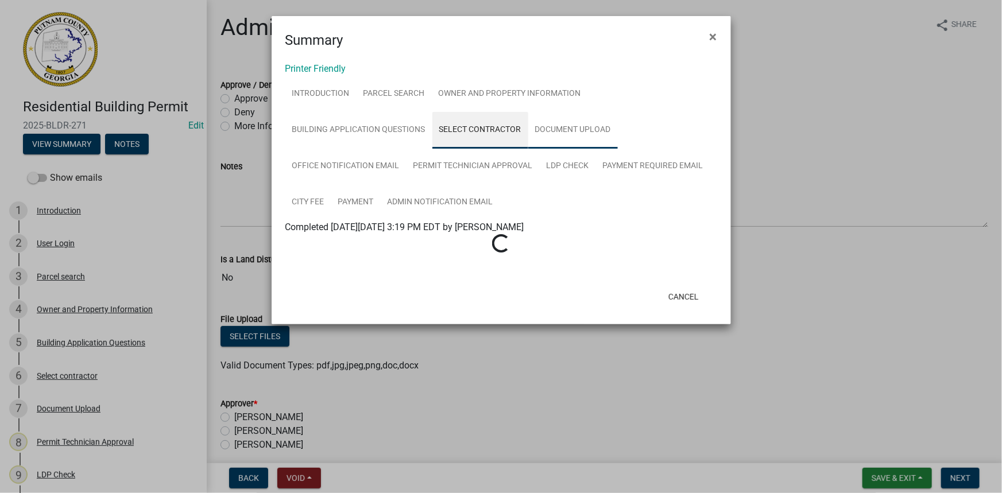
click at [575, 132] on link "Document Upload" at bounding box center [573, 130] width 90 height 37
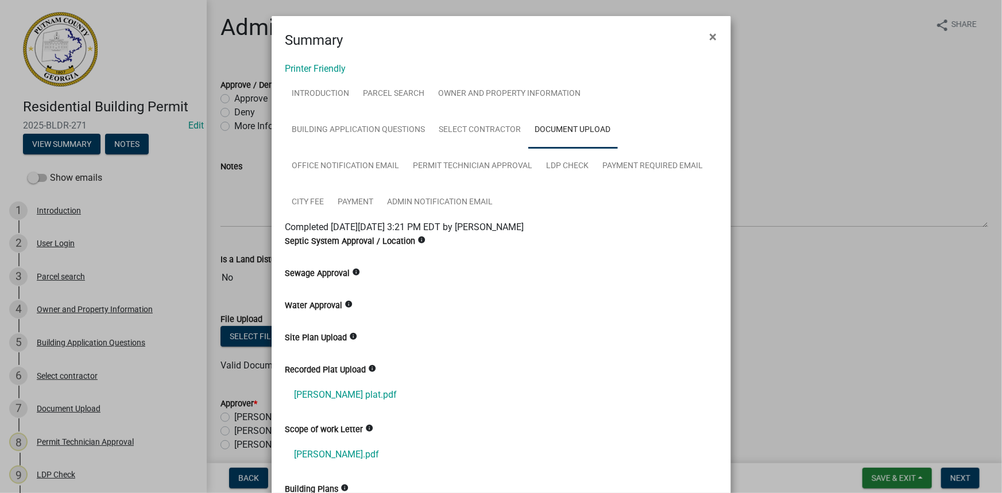
click at [575, 126] on link "Document Upload" at bounding box center [573, 130] width 90 height 37
click at [315, 388] on link "phillips plat.pdf" at bounding box center [501, 395] width 432 height 28
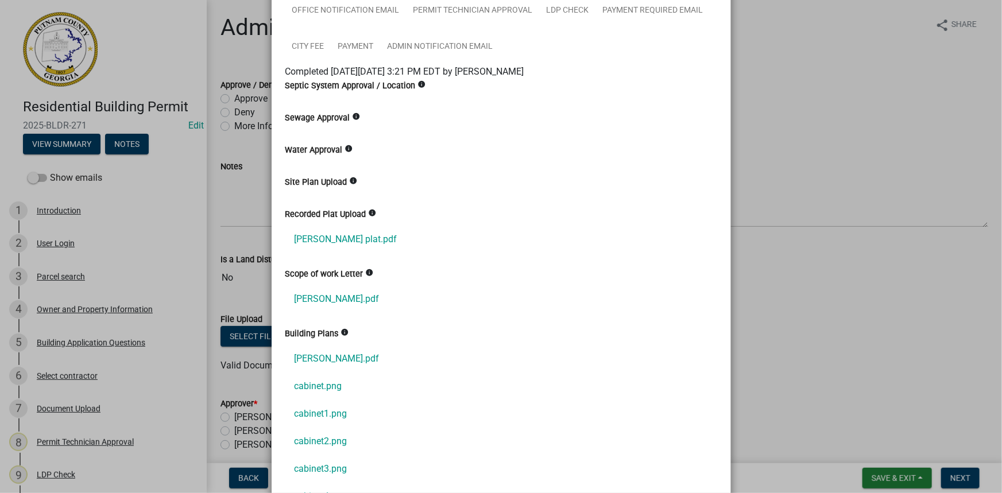
scroll to position [156, 0]
click at [327, 291] on link "phillips.pdf" at bounding box center [501, 299] width 432 height 28
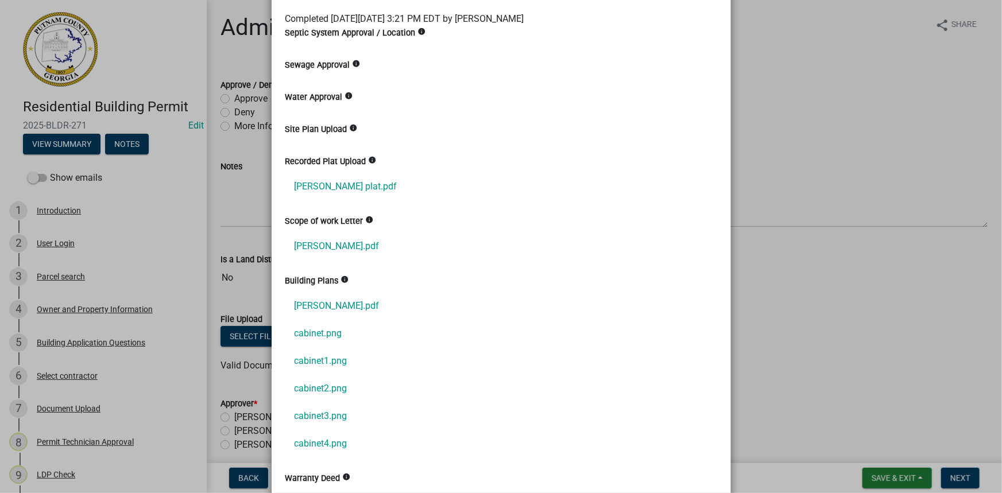
scroll to position [261, 0]
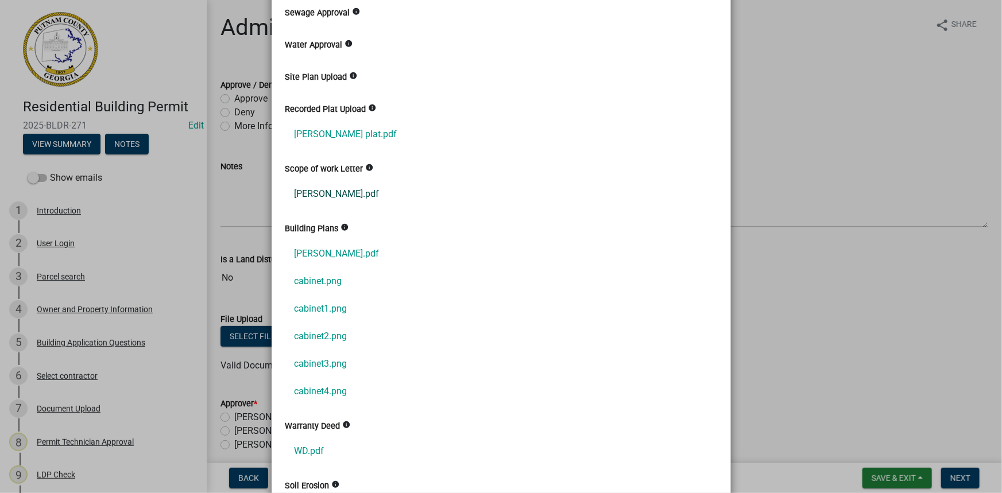
click at [315, 201] on link "phillips.pdf" at bounding box center [501, 194] width 432 height 28
click at [311, 254] on link "phillips.pdf" at bounding box center [501, 254] width 432 height 28
click at [322, 277] on link "cabinet.png" at bounding box center [501, 282] width 432 height 28
click at [329, 304] on link "cabinet1.png" at bounding box center [501, 309] width 432 height 28
click at [302, 453] on link "WD.pdf" at bounding box center [501, 452] width 432 height 28
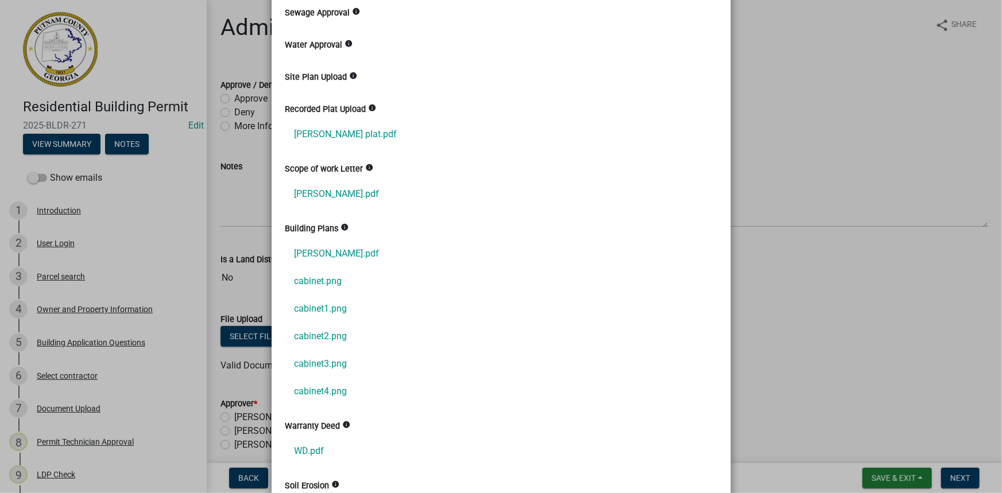
drag, startPoint x: 781, startPoint y: 136, endPoint x: 748, endPoint y: 137, distance: 33.3
click at [779, 136] on ngb-modal-window "Summary × Printer Friendly Introduction Parcel search Owner and Property Inform…" at bounding box center [501, 246] width 1002 height 493
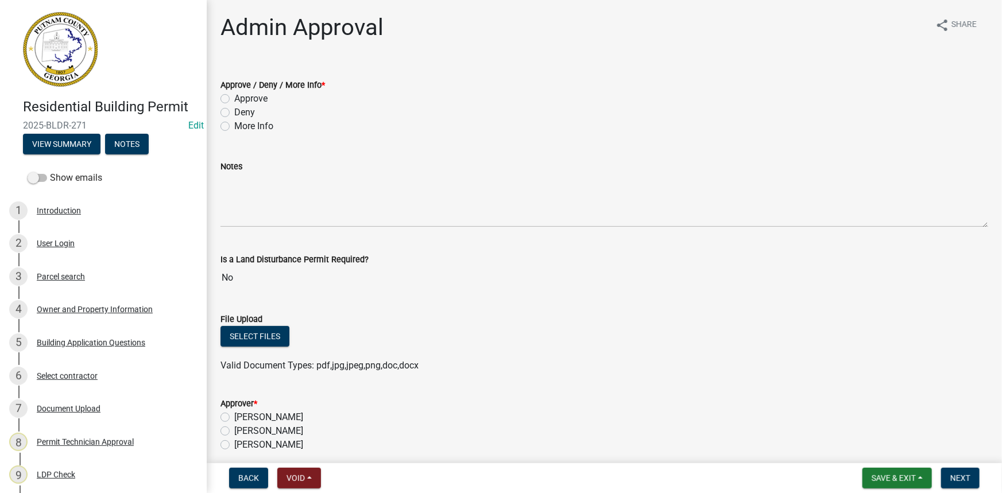
click at [255, 94] on label "Approve" at bounding box center [250, 99] width 33 height 14
click at [242, 94] on input "Approve" at bounding box center [237, 95] width 7 height 7
radio input "true"
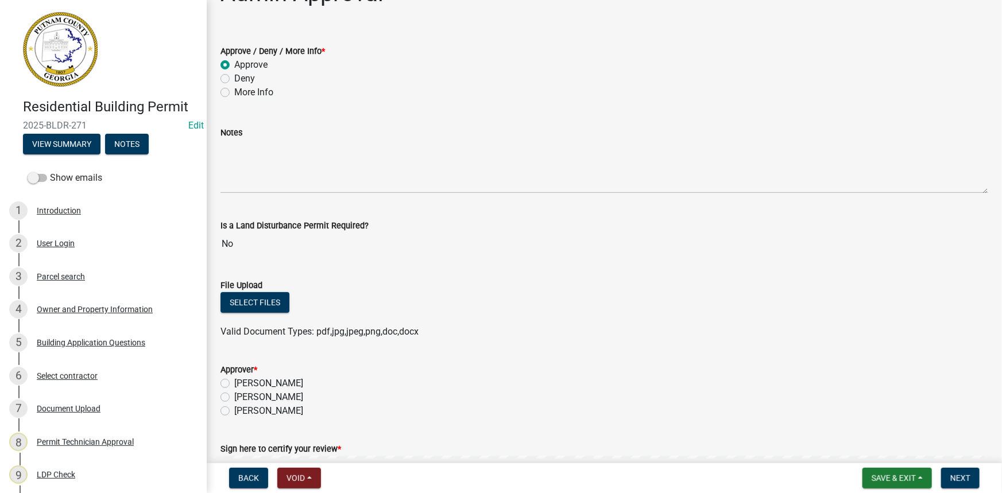
scroll to position [52, 0]
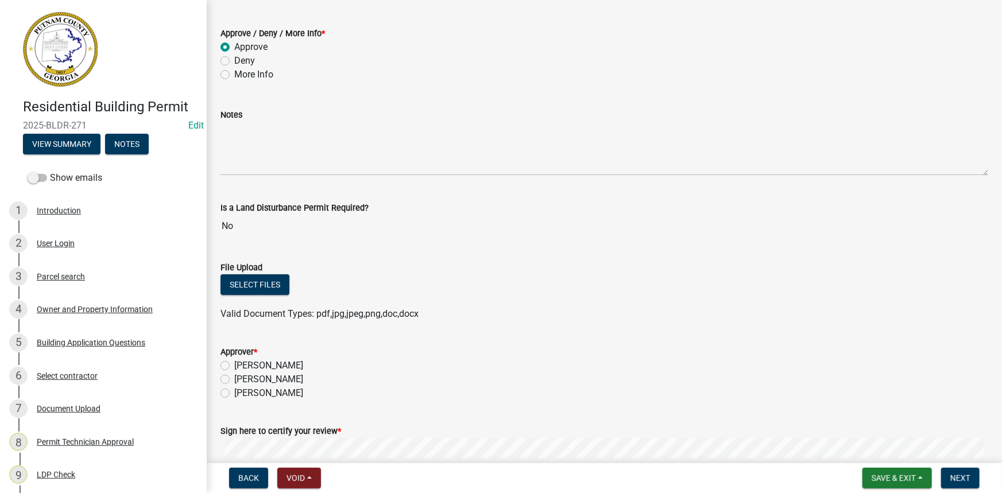
click at [303, 382] on label "Courtney Andrews" at bounding box center [268, 380] width 69 height 14
click at [242, 380] on input "Courtney Andrews" at bounding box center [237, 376] width 7 height 7
radio input "true"
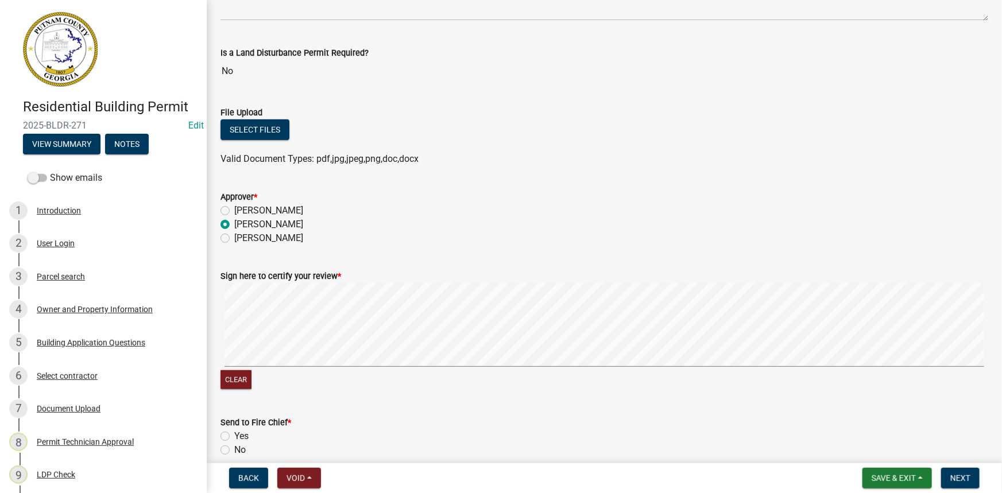
scroll to position [261, 0]
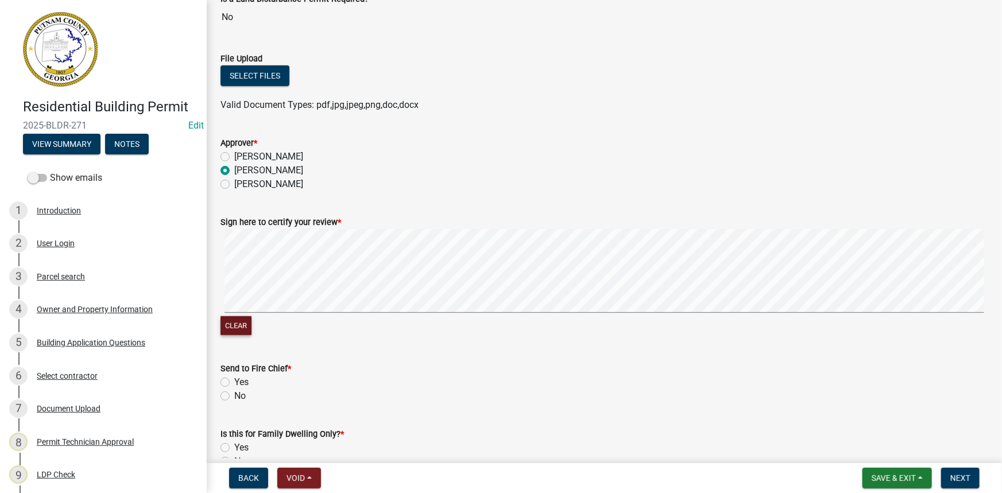
click at [239, 329] on button "Clear" at bounding box center [236, 325] width 31 height 19
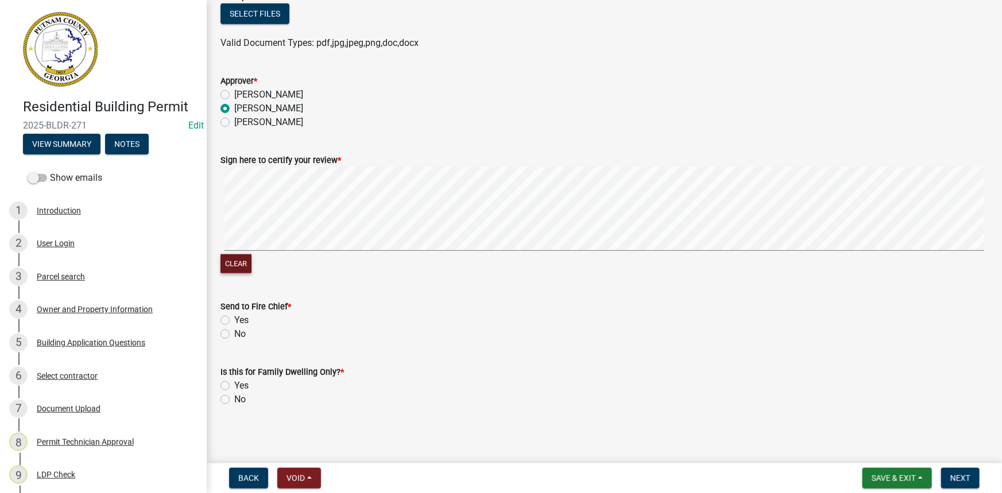
scroll to position [325, 0]
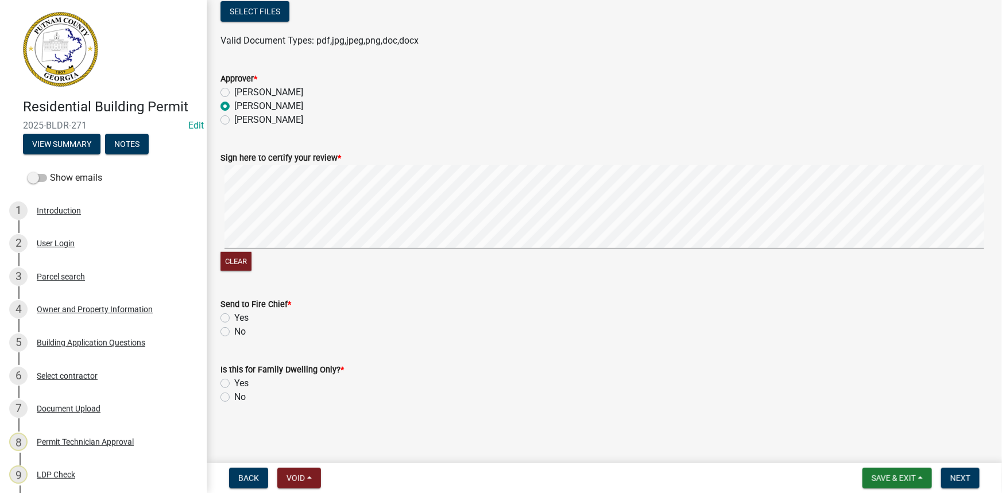
click at [234, 319] on label "Yes" at bounding box center [241, 318] width 14 height 14
click at [234, 319] on input "Yes" at bounding box center [237, 314] width 7 height 7
radio input "true"
click at [234, 334] on label "No" at bounding box center [239, 332] width 11 height 14
click at [234, 333] on input "No" at bounding box center [237, 328] width 7 height 7
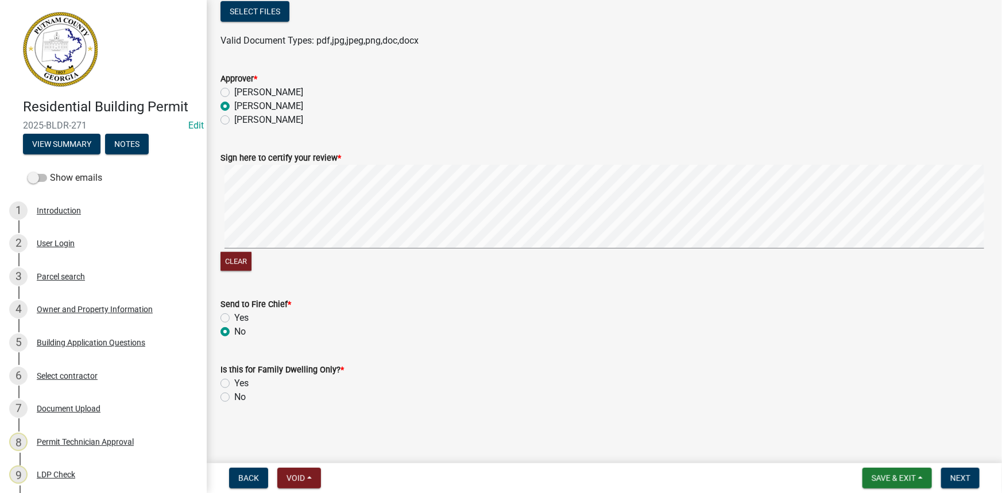
radio input "true"
click at [234, 396] on label "No" at bounding box center [239, 398] width 11 height 14
click at [234, 396] on input "No" at bounding box center [237, 394] width 7 height 7
radio input "true"
click at [967, 475] on span "Next" at bounding box center [961, 478] width 20 height 9
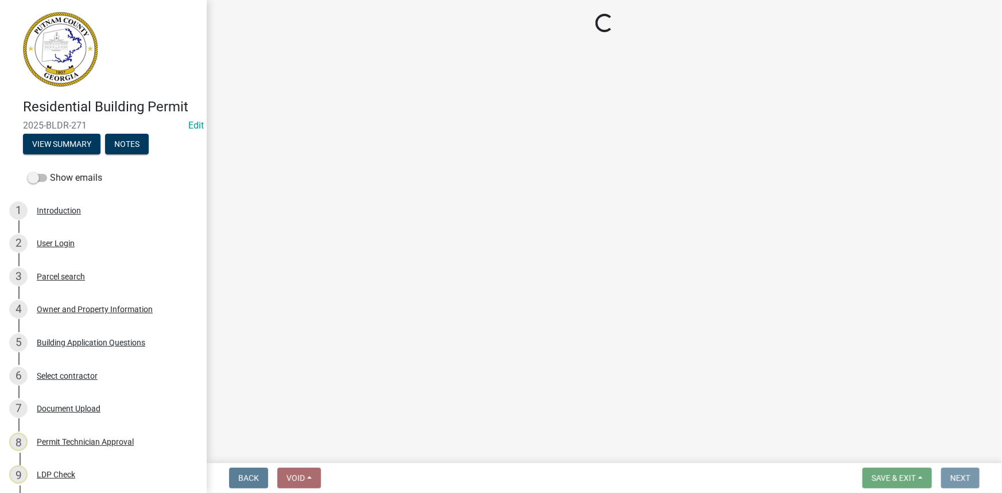
scroll to position [0, 0]
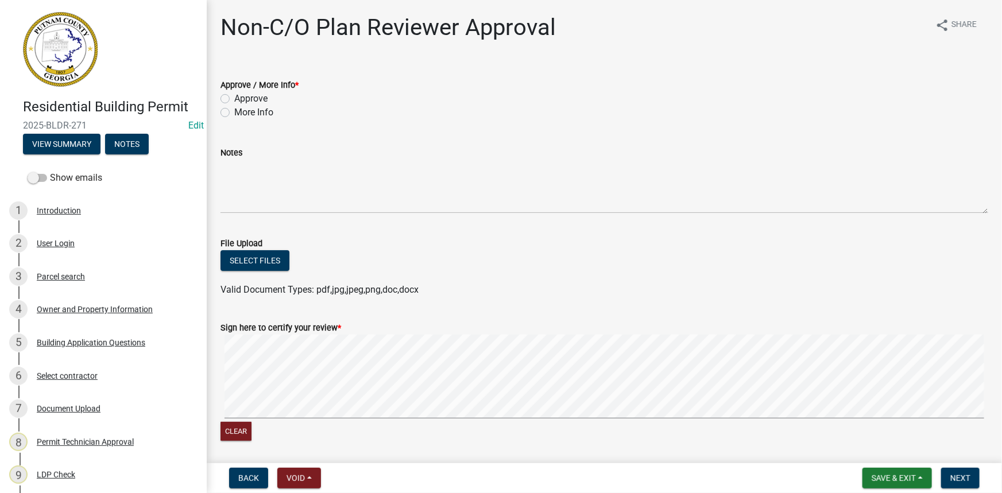
click at [244, 99] on label "Approve" at bounding box center [250, 99] width 33 height 14
click at [242, 99] on input "Approve" at bounding box center [237, 95] width 7 height 7
radio input "true"
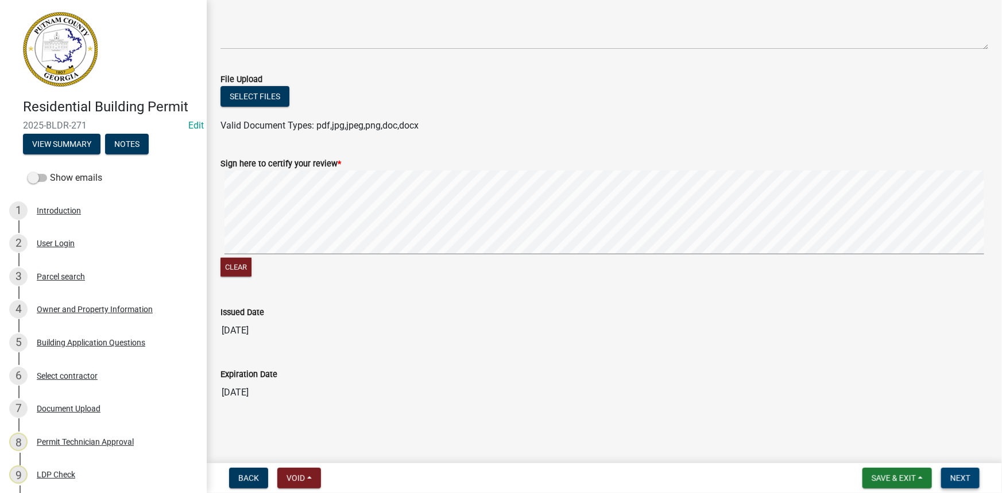
click at [965, 482] on span "Next" at bounding box center [961, 478] width 20 height 9
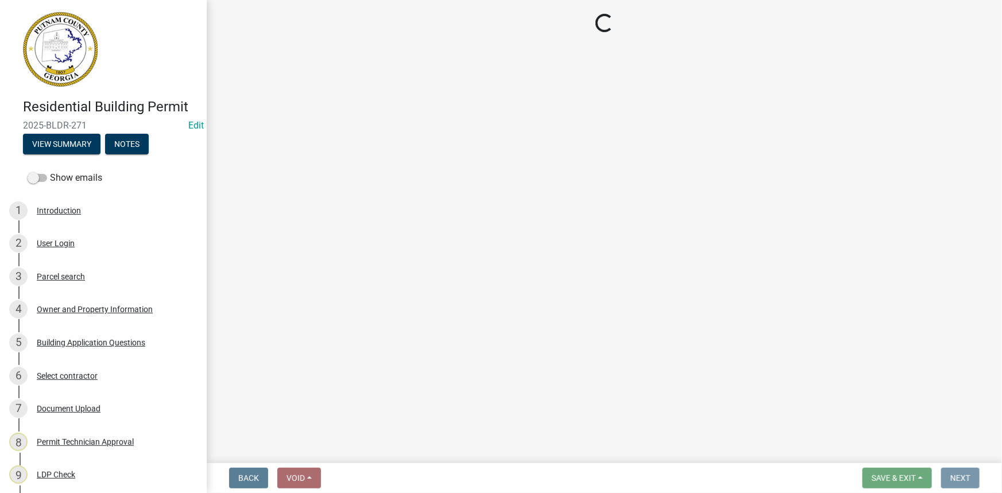
scroll to position [0, 0]
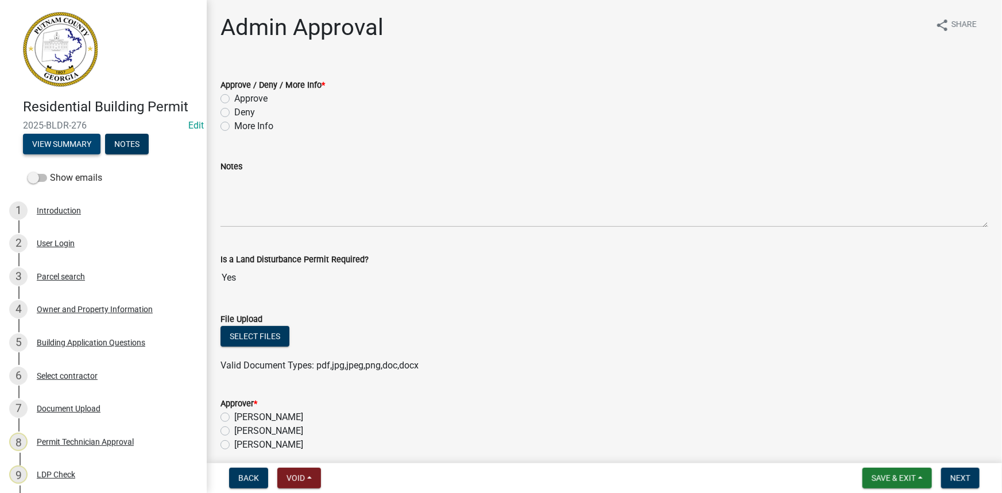
click at [94, 138] on button "View Summary" at bounding box center [62, 144] width 78 height 21
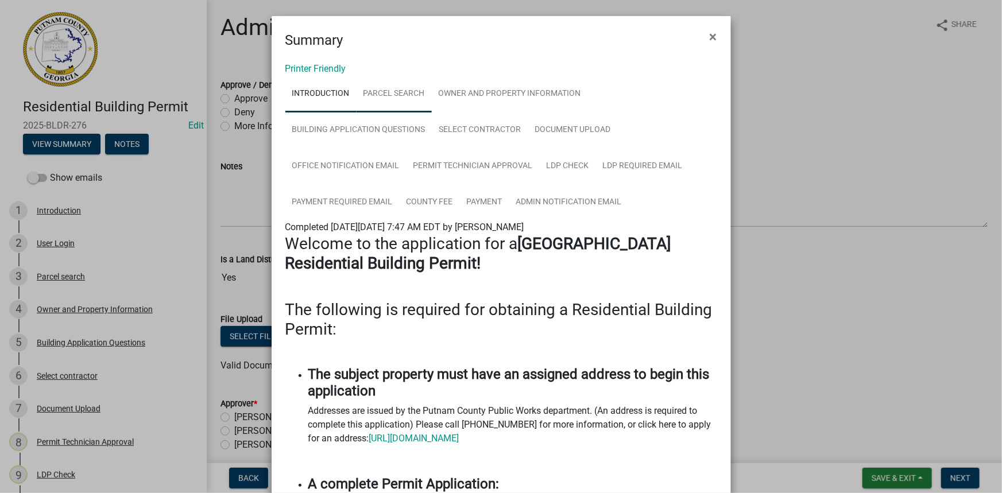
click at [395, 90] on link "Parcel search" at bounding box center [394, 94] width 75 height 37
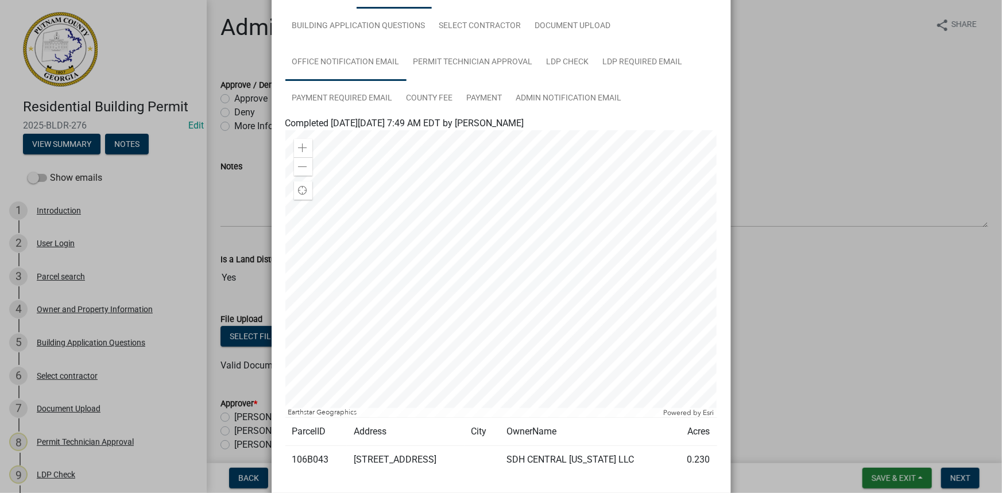
scroll to position [179, 0]
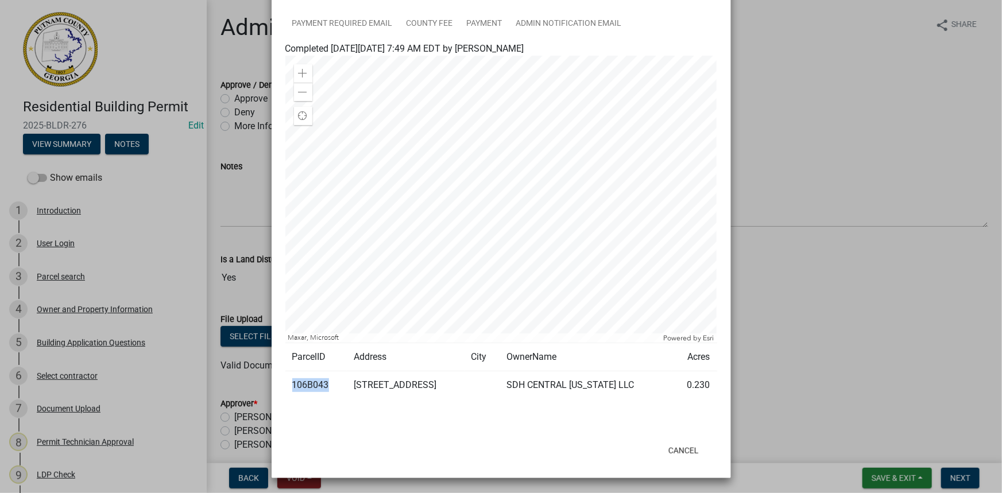
drag, startPoint x: 323, startPoint y: 381, endPoint x: 291, endPoint y: 380, distance: 32.2
click at [291, 380] on td "106B043" at bounding box center [315, 386] width 61 height 28
copy td "106B043"
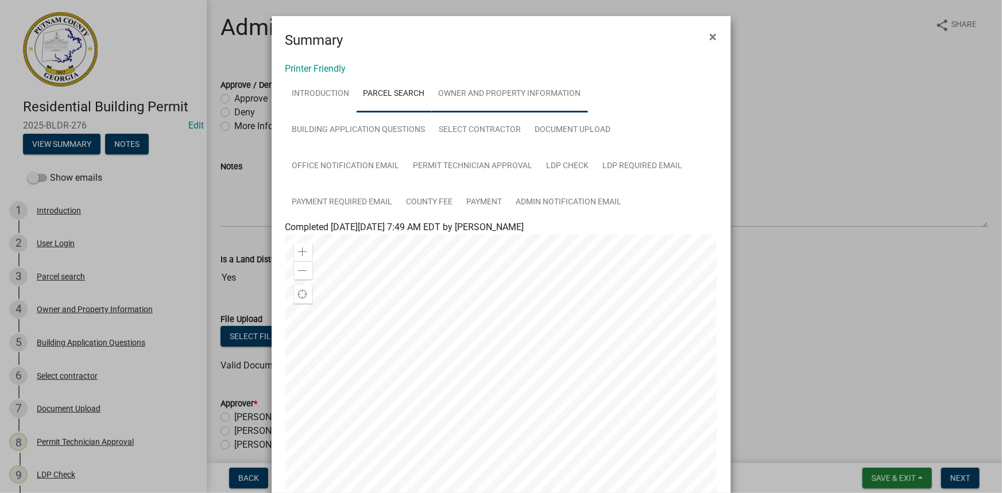
scroll to position [0, 0]
click at [493, 98] on link "Owner and Property Information" at bounding box center [510, 94] width 156 height 37
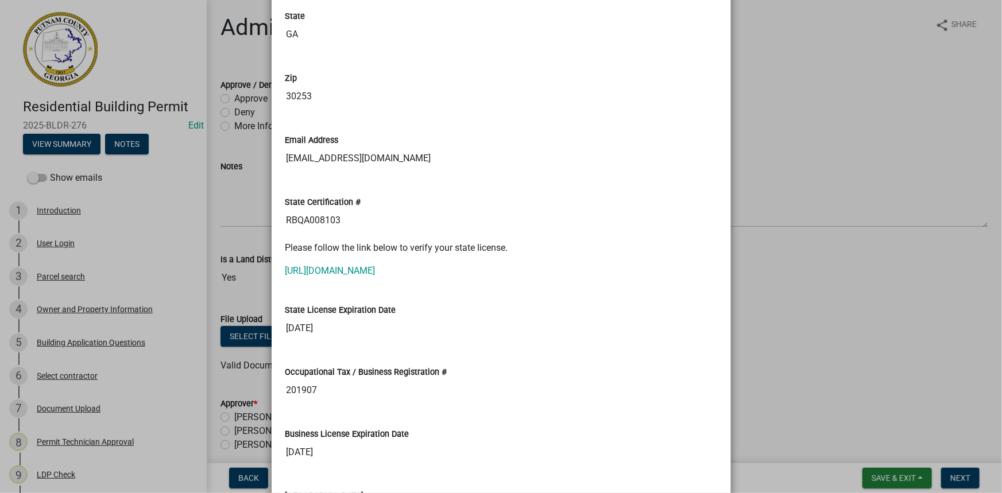
scroll to position [1462, 0]
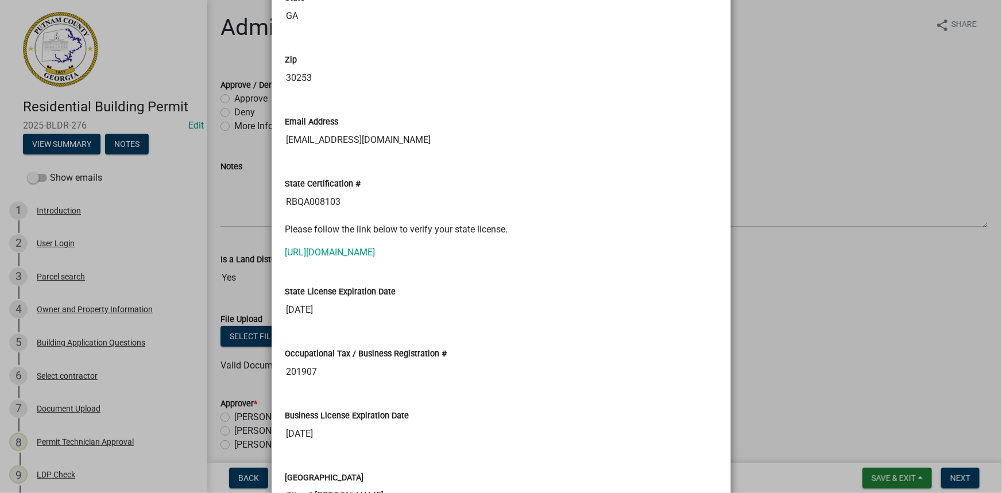
drag, startPoint x: 352, startPoint y: 194, endPoint x: 240, endPoint y: 194, distance: 112.0
click at [240, 194] on ngb-modal-window "Summary × Printer Friendly Introduction Parcel search Owner and Property Inform…" at bounding box center [501, 246] width 1002 height 493
click at [330, 247] on link "https://goals.sos.ga.gov/GASOSOneStop/s/licensee-search" at bounding box center [330, 252] width 90 height 11
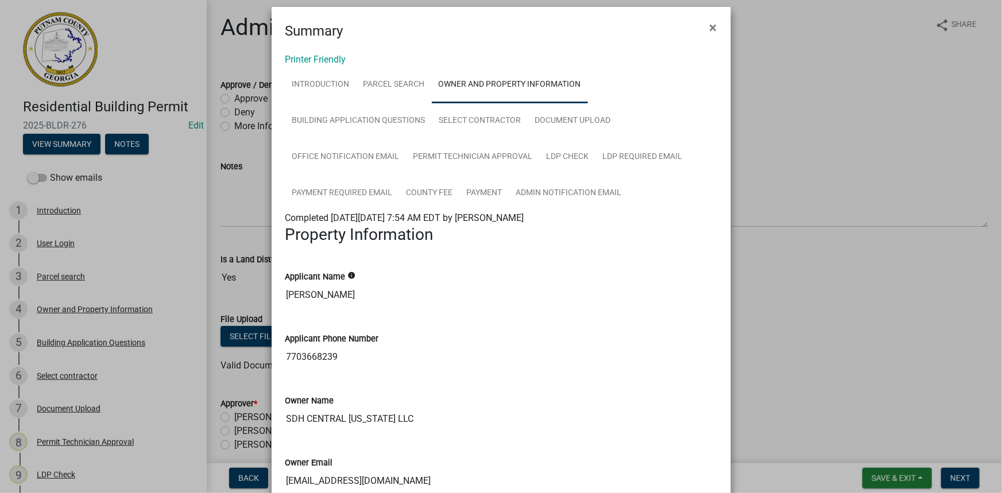
scroll to position [0, 0]
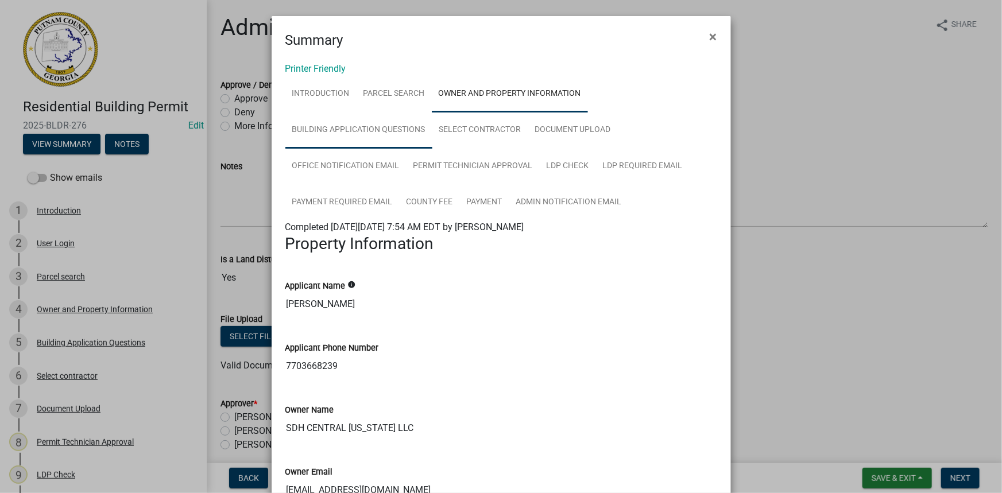
click at [414, 134] on link "Building Application Questions" at bounding box center [358, 130] width 147 height 37
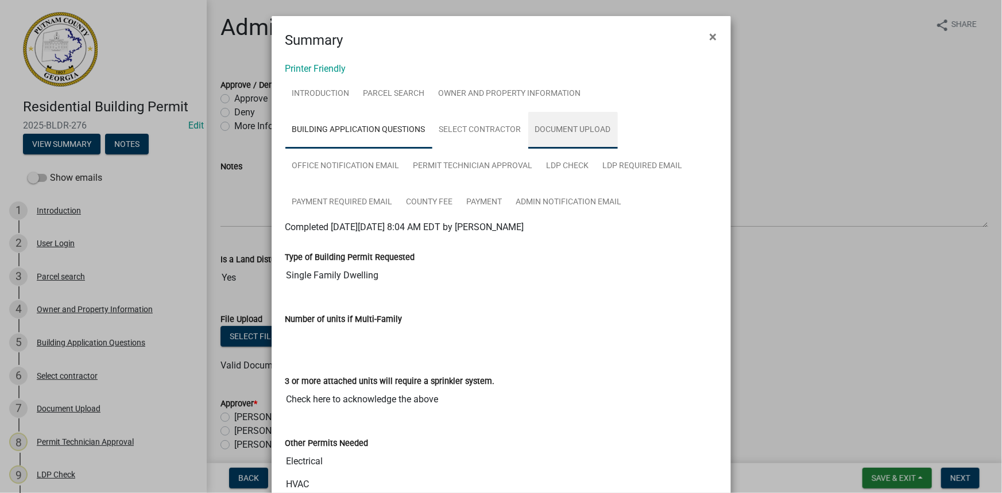
click at [550, 127] on link "Document Upload" at bounding box center [573, 130] width 90 height 37
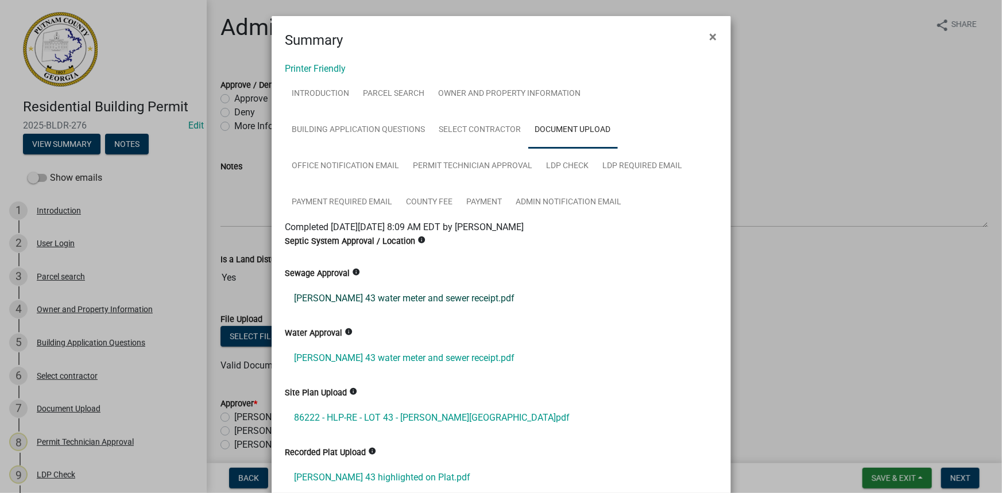
click at [348, 296] on link "Maddox 43 water meter and sewer receipt.pdf" at bounding box center [501, 299] width 432 height 28
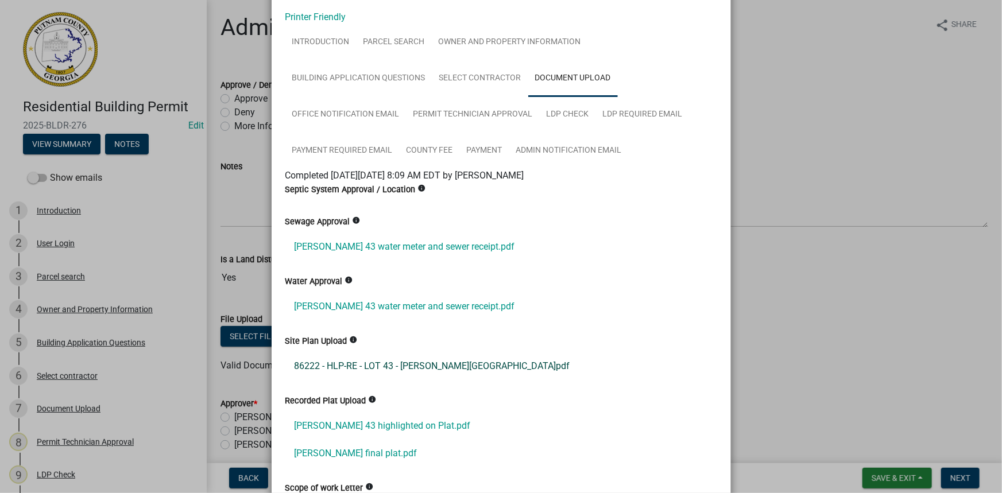
click at [387, 358] on link "86222 - HLP-RE - LOT 43 - MADDOX STATION.pdf" at bounding box center [501, 367] width 432 height 28
click at [338, 83] on link "Building Application Questions" at bounding box center [358, 78] width 147 height 37
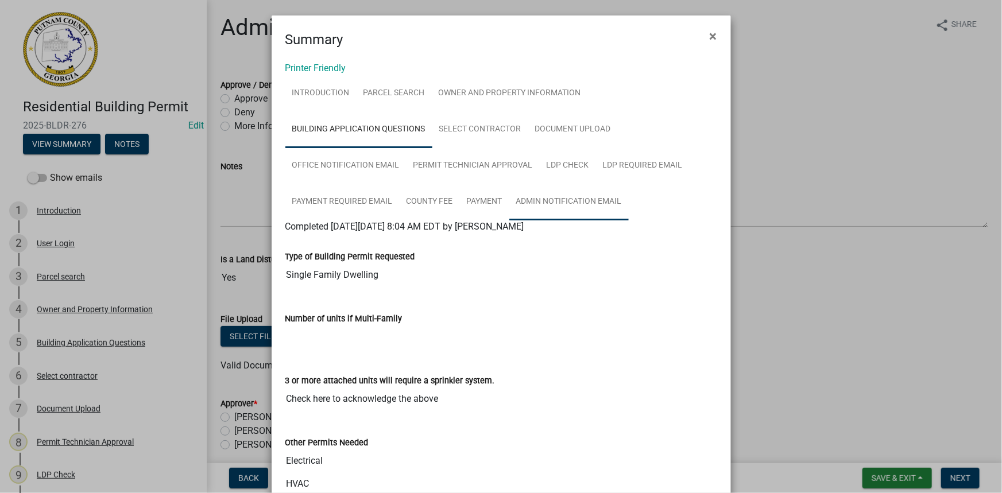
scroll to position [0, 0]
click at [566, 149] on link "LDP Check" at bounding box center [568, 166] width 56 height 37
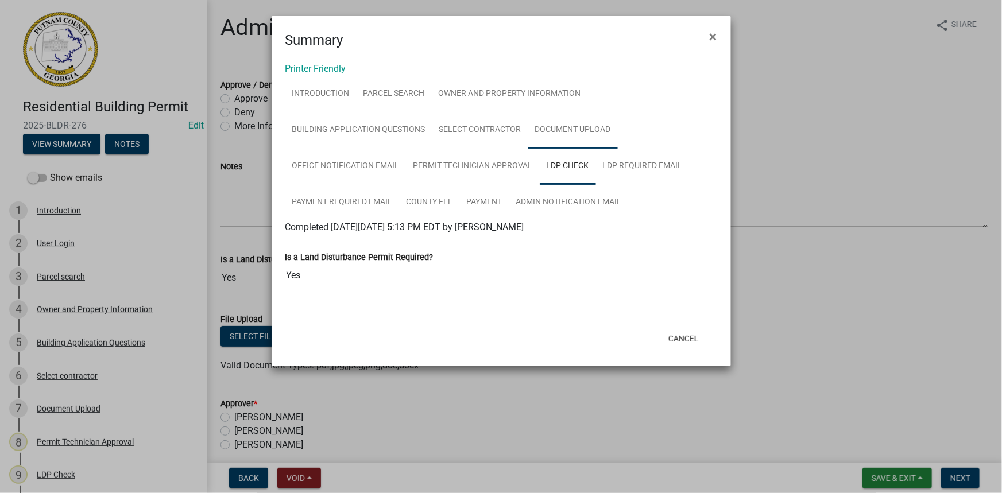
click at [566, 139] on link "Document Upload" at bounding box center [573, 130] width 90 height 37
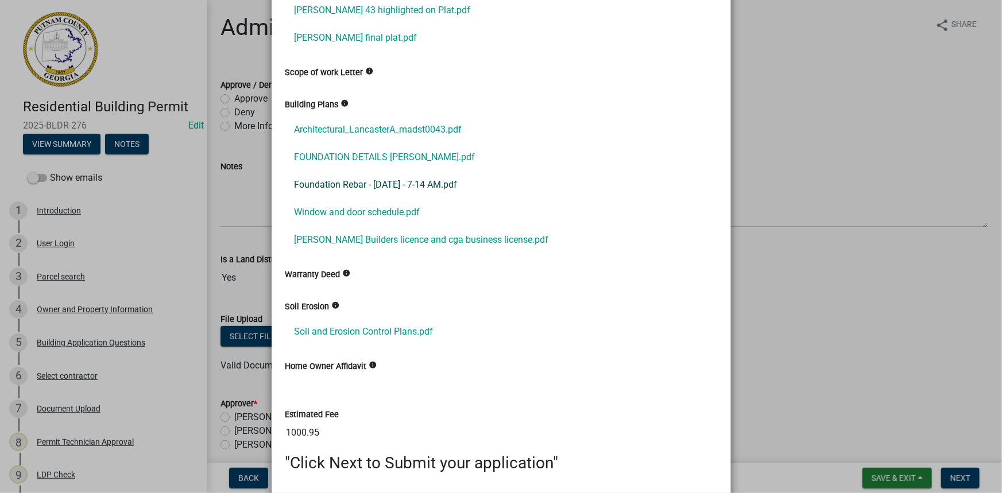
scroll to position [470, 0]
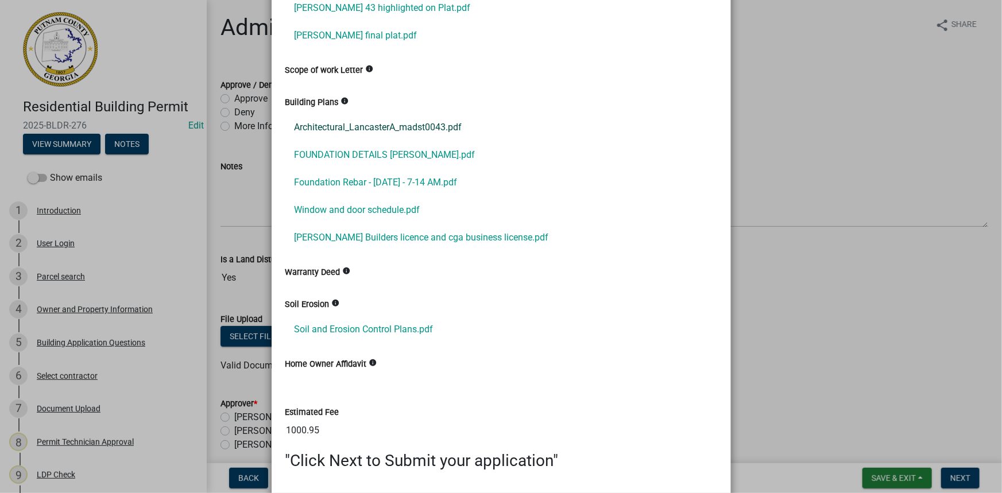
click at [377, 127] on link "Architectural_LancasterA_madst0043.pdf" at bounding box center [501, 128] width 432 height 28
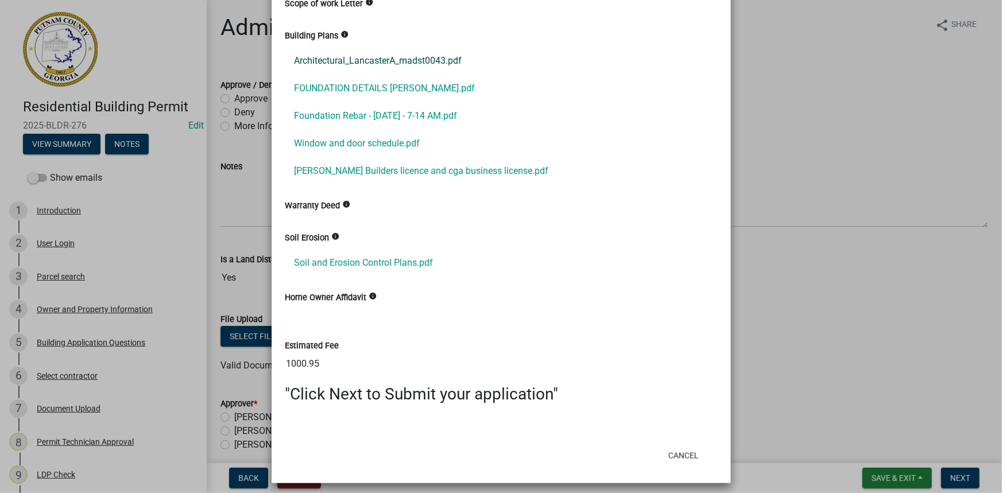
scroll to position [541, 0]
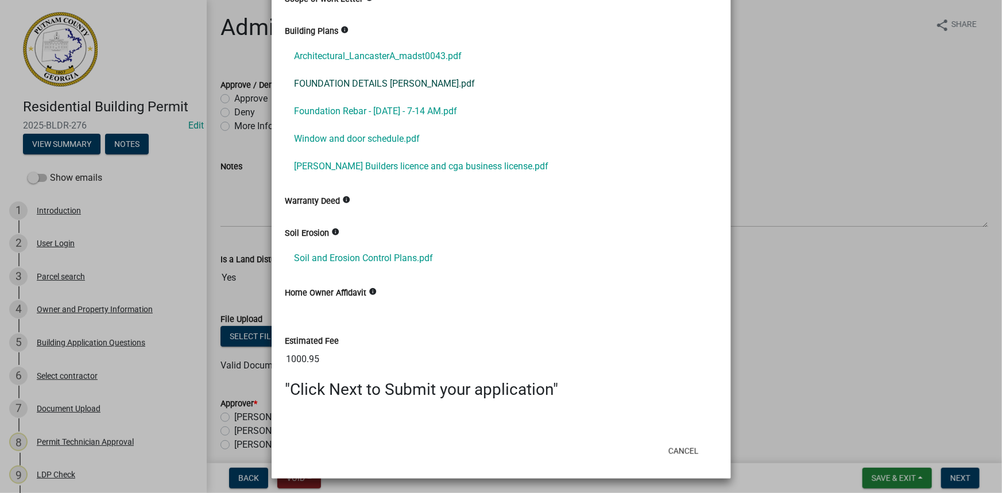
click at [385, 88] on link "FOUNDATION DETAILS [PERSON_NAME].pdf" at bounding box center [501, 84] width 432 height 28
click at [385, 115] on link "Foundation Rebar - Aug 30 [DATE] AM.pdf" at bounding box center [501, 112] width 432 height 28
click at [369, 130] on link "Window and door schedule.pdf" at bounding box center [501, 139] width 432 height 28
click at [373, 164] on link "[PERSON_NAME] Builders licence and cga business license.pdf" at bounding box center [501, 167] width 432 height 28
click at [364, 249] on link "Soil and Erosion Control Plans.pdf" at bounding box center [501, 259] width 432 height 28
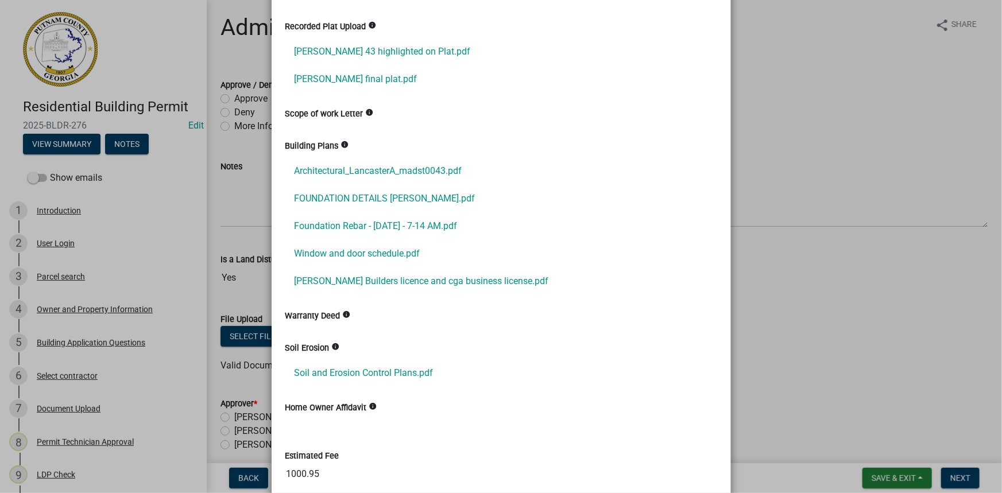
scroll to position [280, 0]
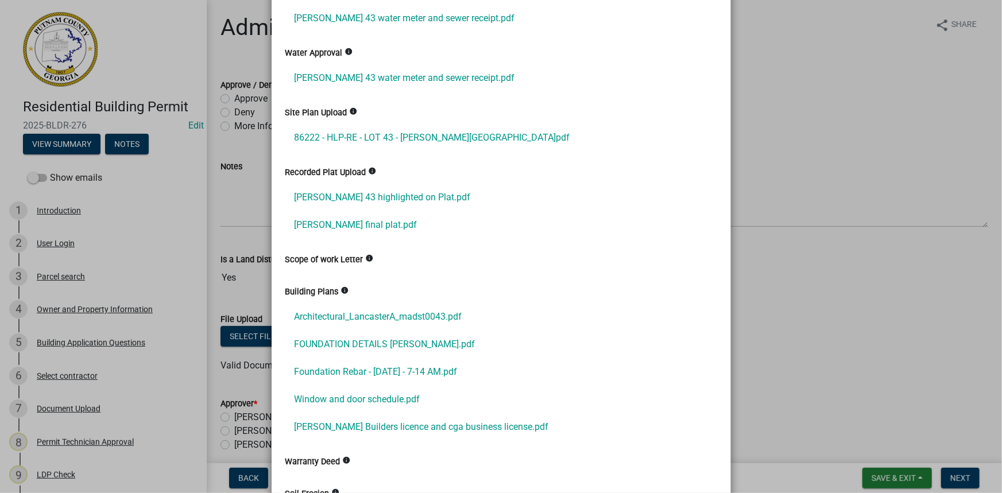
click at [92, 414] on ngb-modal-window "Summary × Printer Friendly Introduction Parcel search Owner and Property Inform…" at bounding box center [501, 246] width 1002 height 493
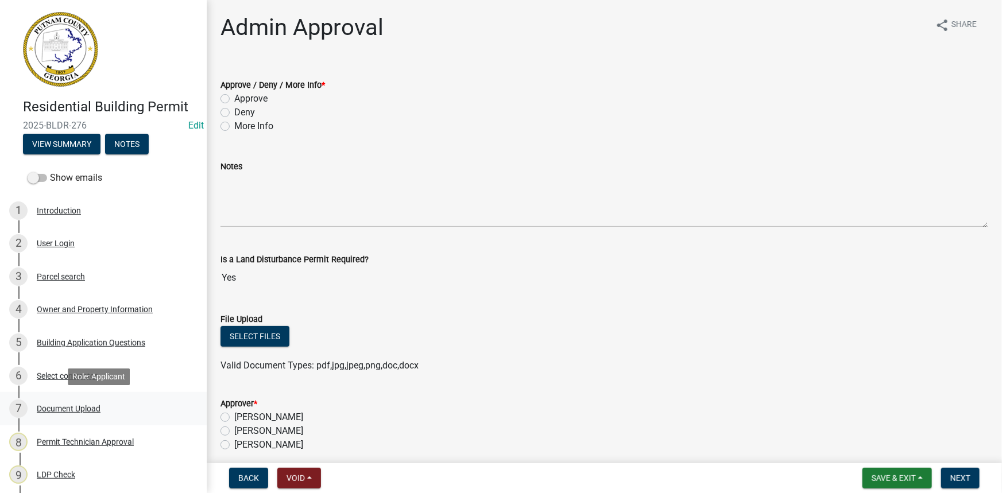
click at [92, 409] on div "Document Upload" at bounding box center [69, 409] width 64 height 8
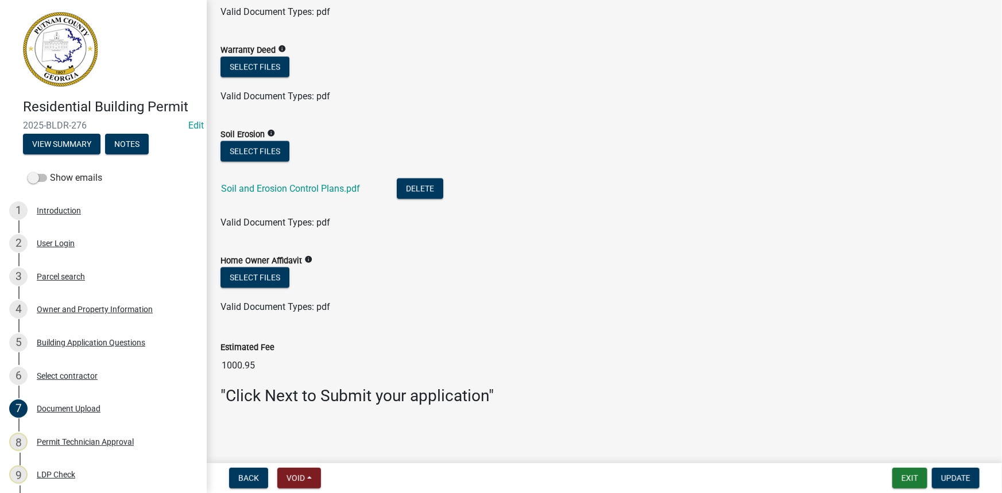
scroll to position [1045, 0]
click at [244, 127] on div "Soil Erosion info" at bounding box center [605, 134] width 768 height 14
click at [247, 161] on div "Select files" at bounding box center [605, 153] width 768 height 24
click at [250, 149] on button "Select files" at bounding box center [255, 151] width 69 height 21
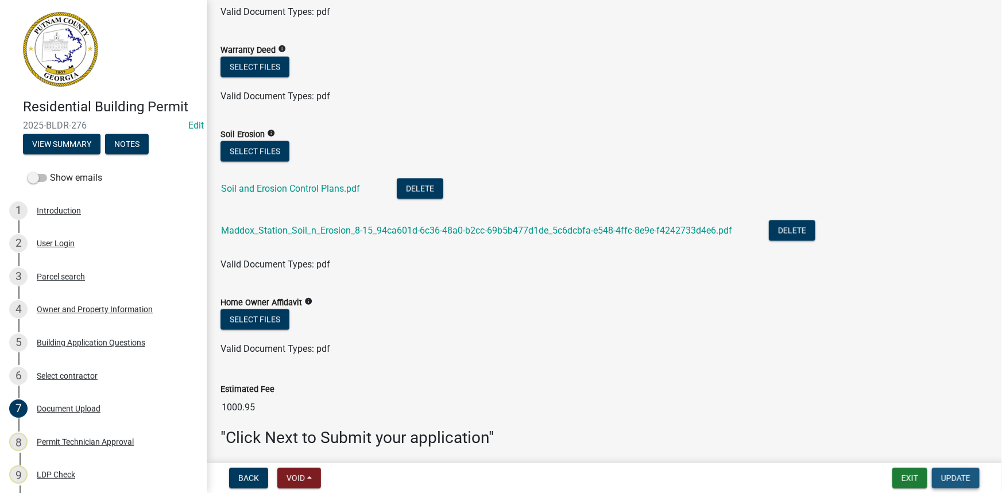
click at [949, 474] on span "Update" at bounding box center [955, 478] width 29 height 9
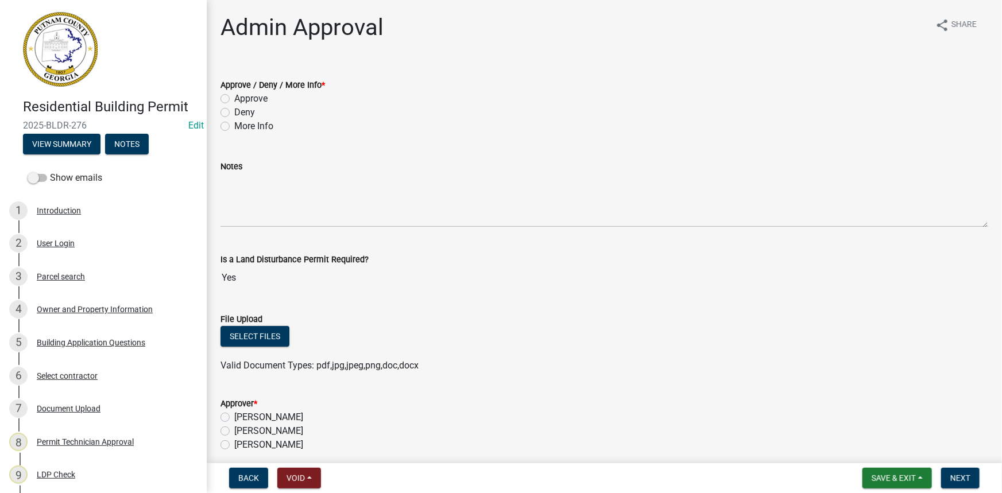
click at [248, 96] on label "Approve" at bounding box center [250, 99] width 33 height 14
click at [242, 96] on input "Approve" at bounding box center [237, 95] width 7 height 7
radio input "true"
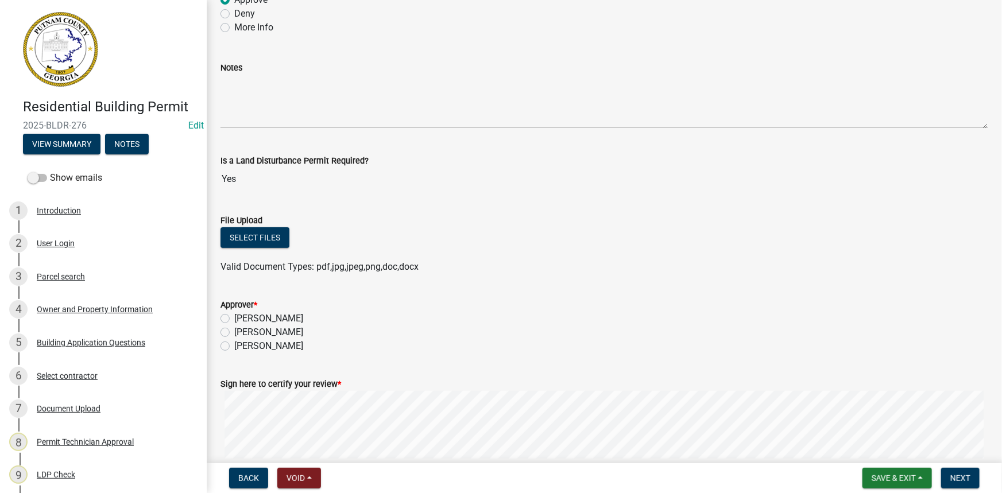
scroll to position [156, 0]
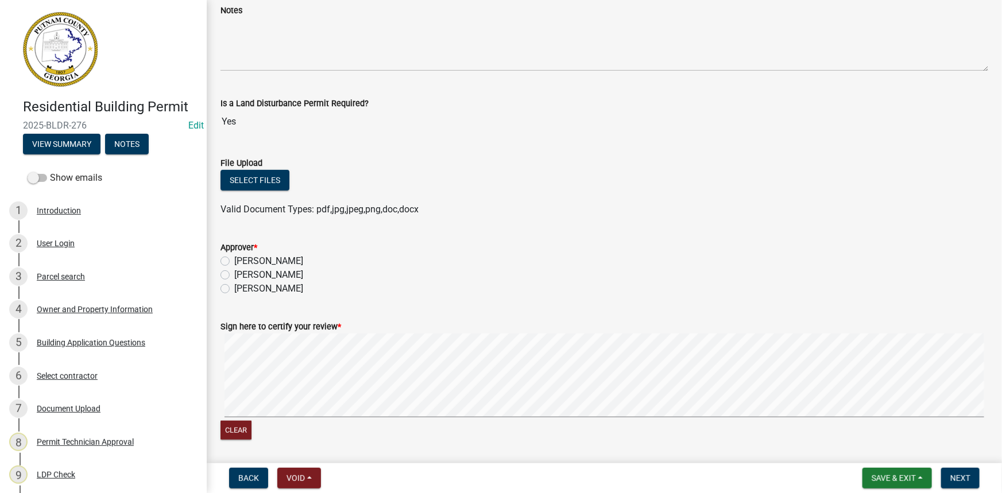
click at [316, 272] on div "[PERSON_NAME]" at bounding box center [605, 275] width 768 height 14
click at [303, 274] on label "[PERSON_NAME]" at bounding box center [268, 275] width 69 height 14
click at [242, 274] on input "[PERSON_NAME]" at bounding box center [237, 271] width 7 height 7
radio input "true"
click at [239, 431] on button "Clear" at bounding box center [236, 430] width 31 height 19
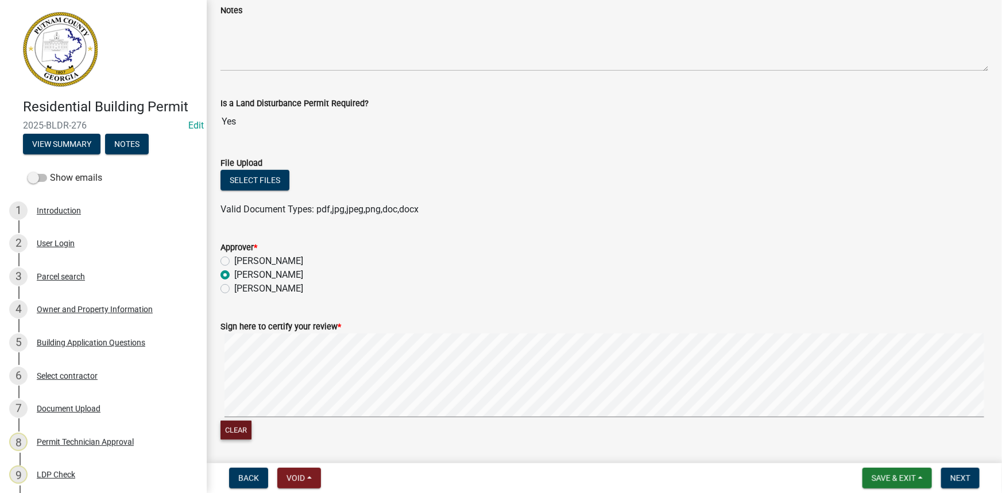
scroll to position [325, 0]
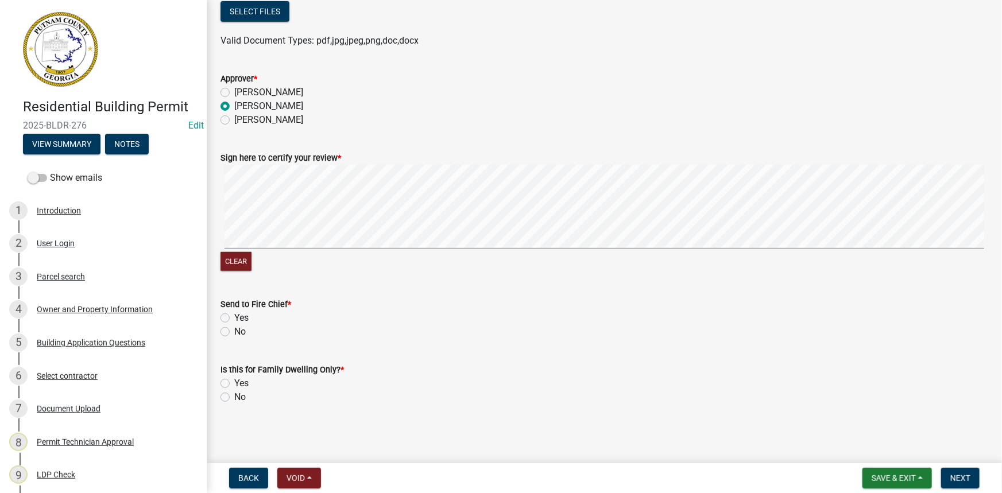
click at [234, 334] on label "No" at bounding box center [239, 332] width 11 height 14
click at [234, 333] on input "No" at bounding box center [237, 328] width 7 height 7
radio input "true"
click at [234, 399] on label "No" at bounding box center [239, 398] width 11 height 14
click at [234, 398] on input "No" at bounding box center [237, 394] width 7 height 7
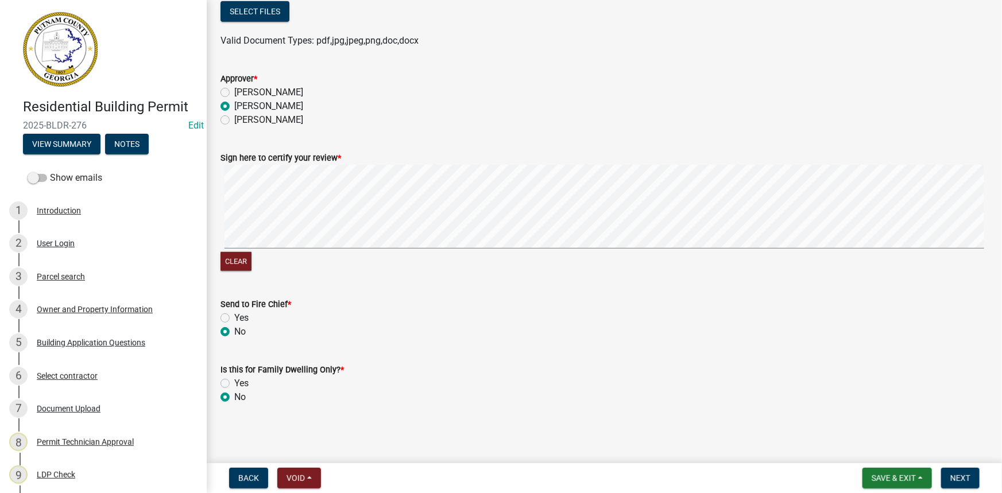
radio input "true"
click at [961, 477] on span "Next" at bounding box center [961, 478] width 20 height 9
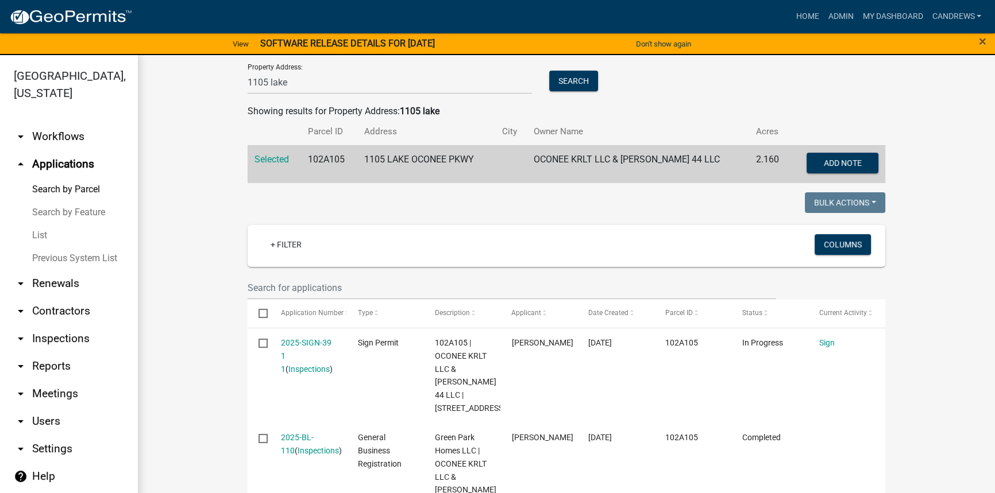
scroll to position [156, 0]
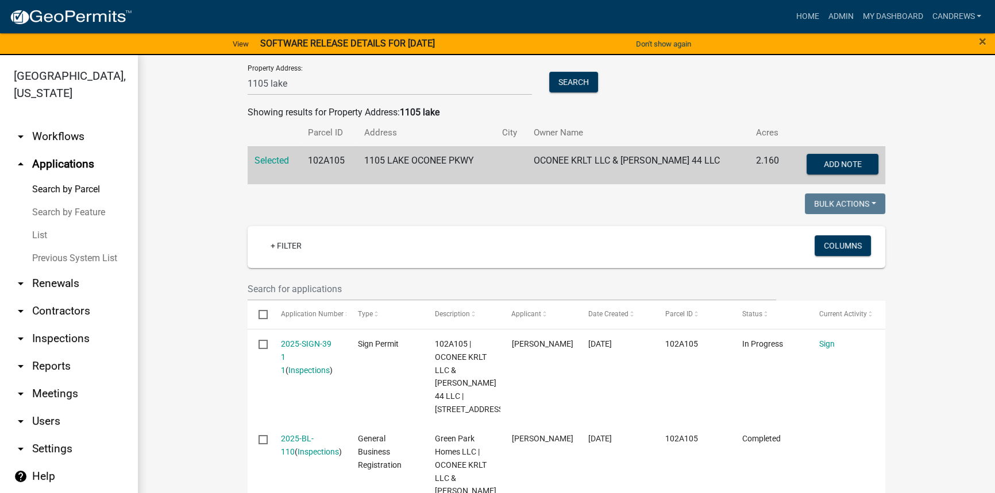
click at [40, 232] on link "List" at bounding box center [69, 235] width 138 height 23
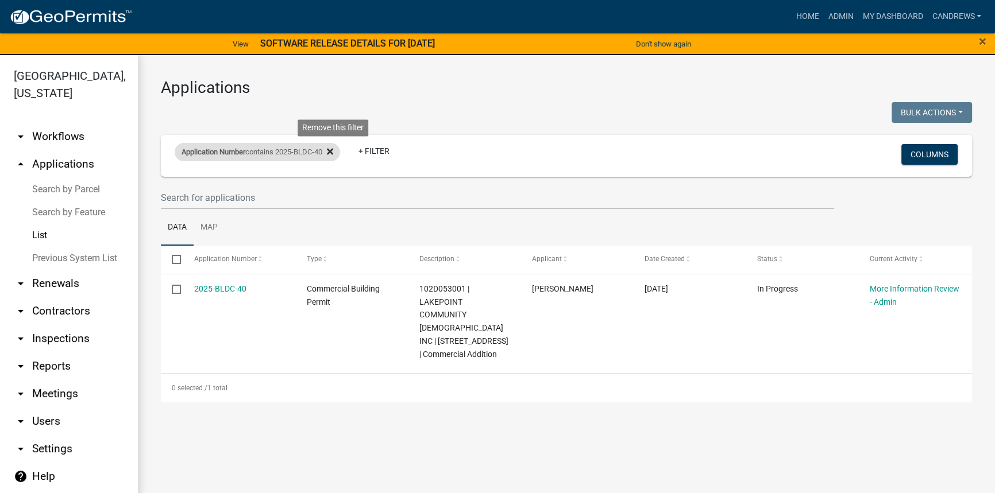
click at [333, 150] on icon at bounding box center [330, 152] width 6 height 6
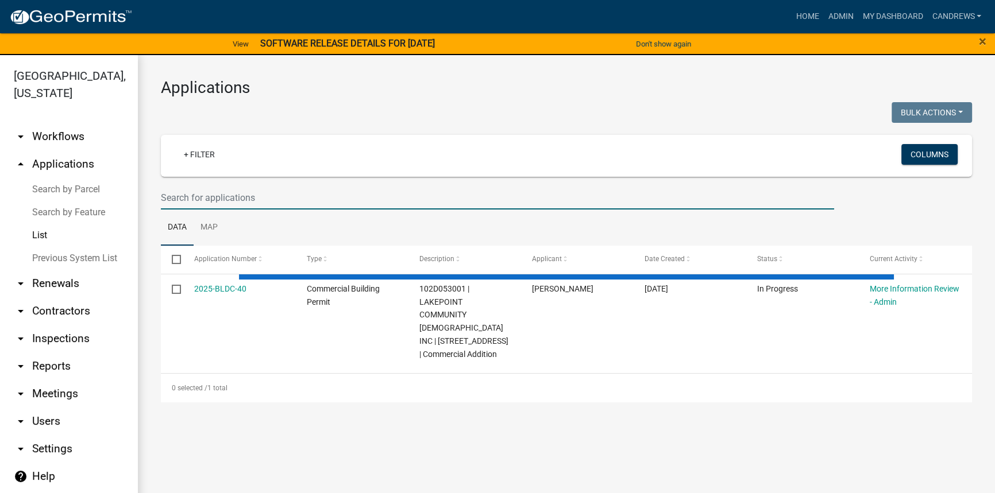
click at [271, 192] on input "text" at bounding box center [497, 198] width 673 height 24
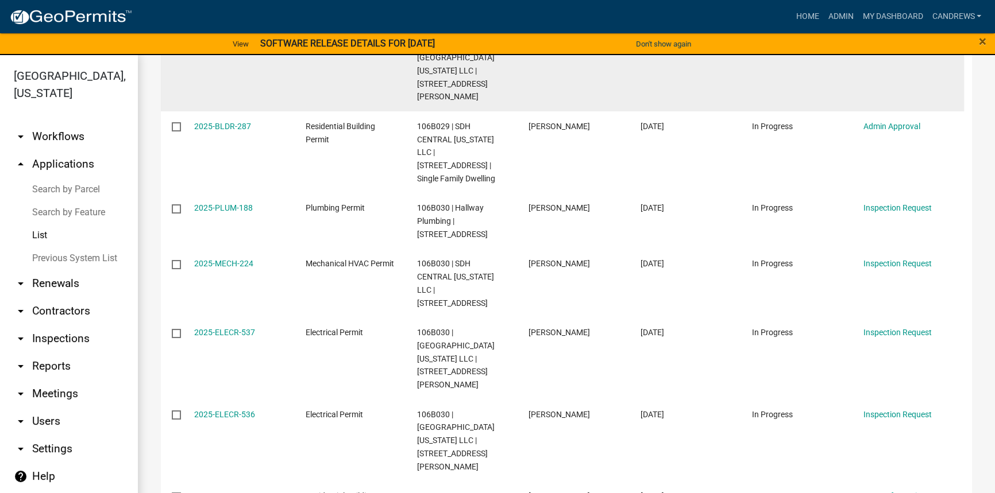
scroll to position [470, 0]
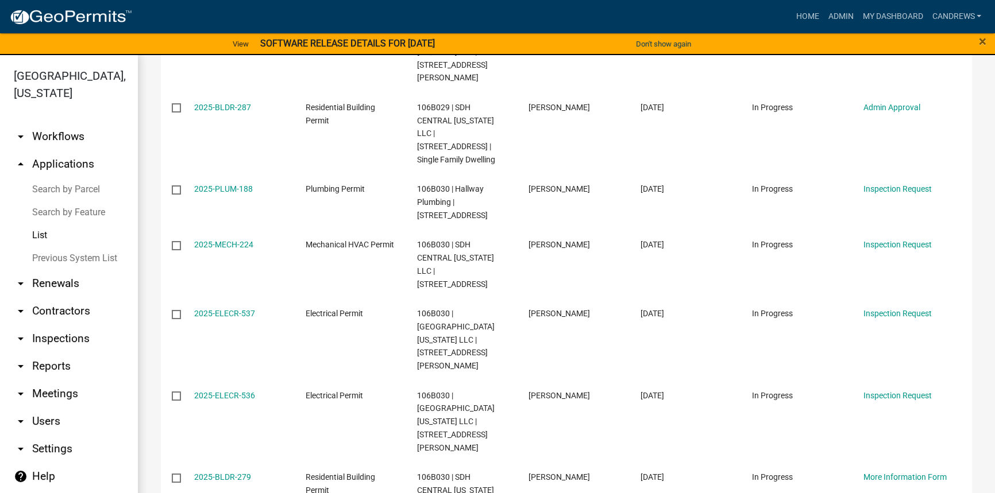
type input "creekside"
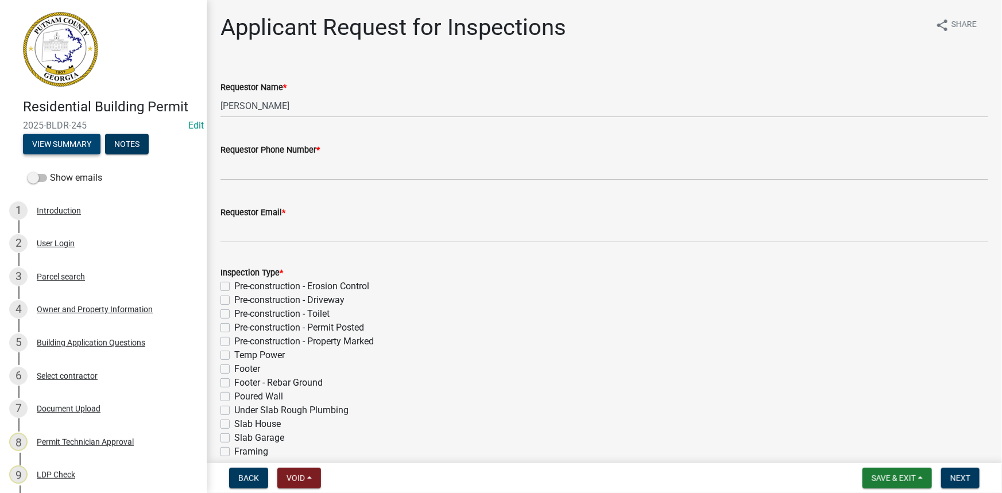
click at [78, 135] on button "View Summary" at bounding box center [62, 144] width 78 height 21
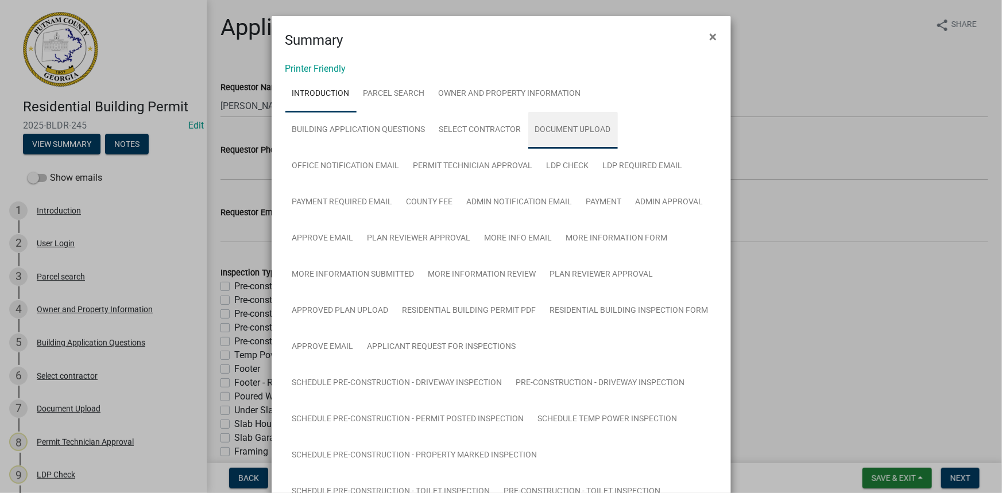
click at [569, 126] on link "Document Upload" at bounding box center [573, 130] width 90 height 37
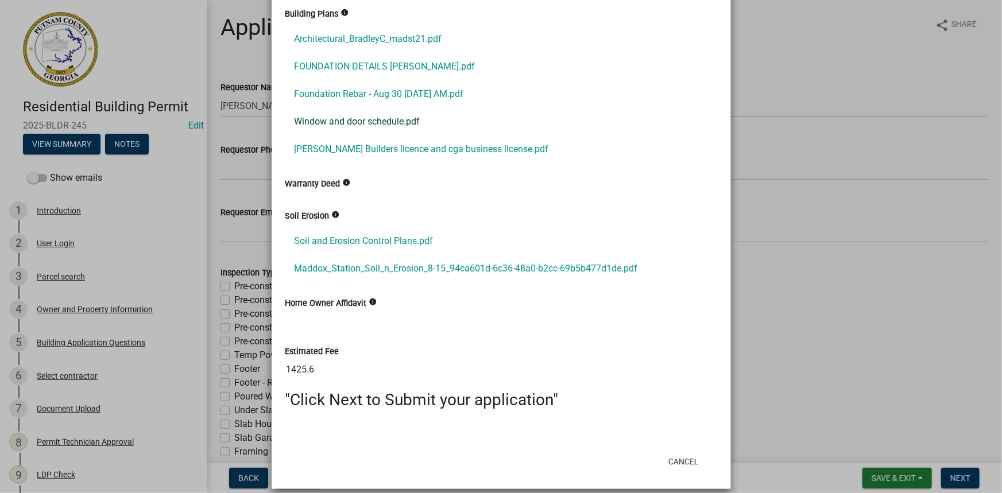
scroll to position [1326, 0]
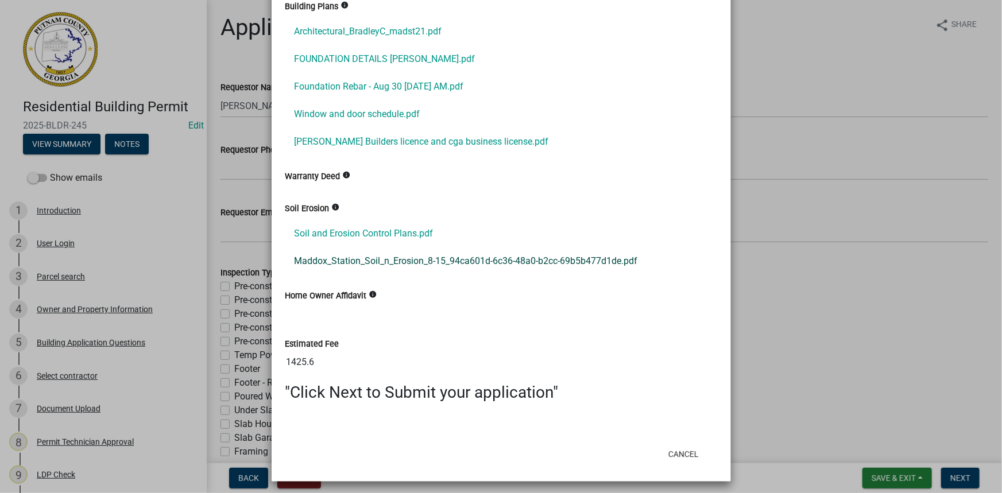
click at [461, 257] on link "Maddox_Station_Soil_n_Erosion_8-15_94ca601d-6c36-48a0-b2cc-69b5b477d1de.pdf" at bounding box center [501, 262] width 432 height 28
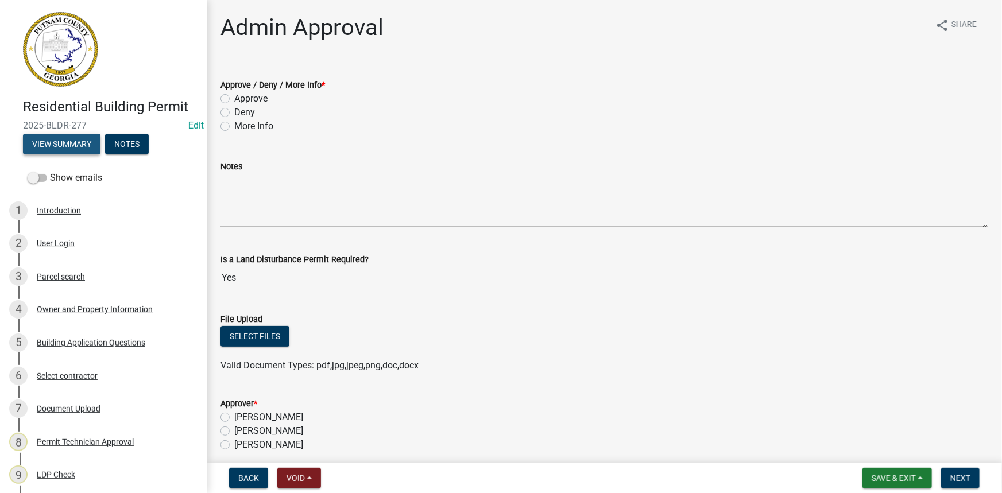
click at [91, 138] on button "View Summary" at bounding box center [62, 144] width 78 height 21
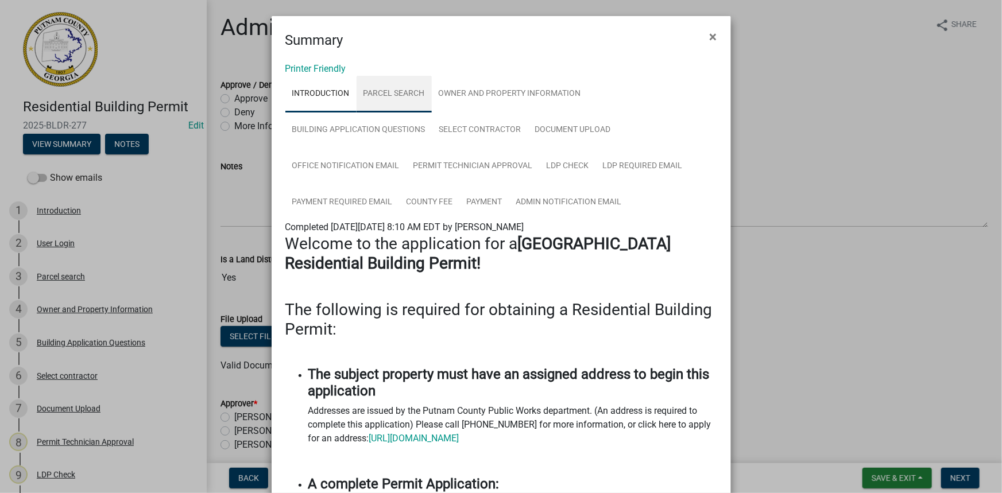
click at [405, 88] on link "Parcel search" at bounding box center [394, 94] width 75 height 37
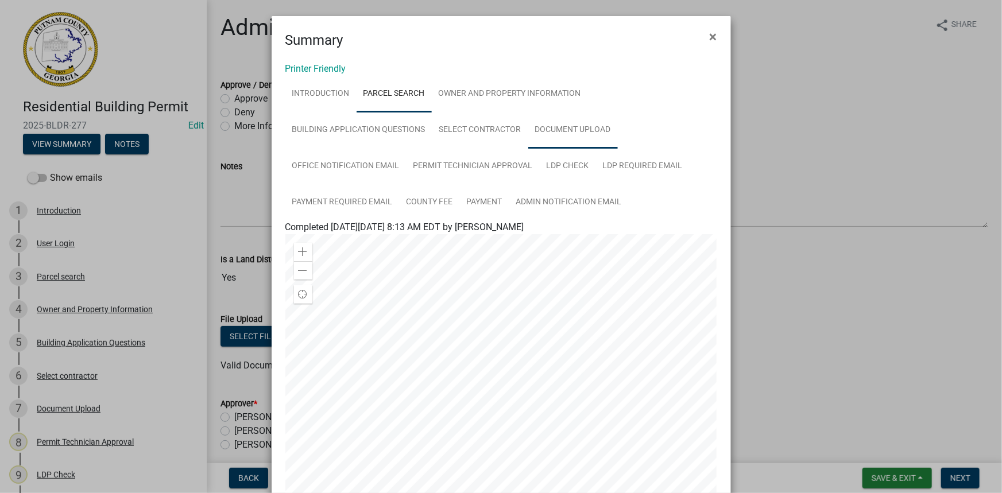
click at [582, 137] on link "Document Upload" at bounding box center [573, 130] width 90 height 37
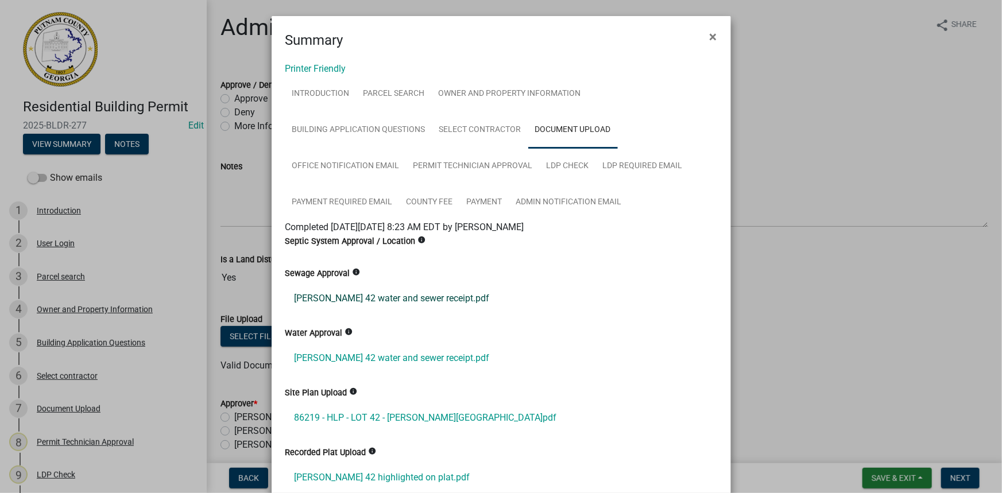
click at [338, 299] on link "[PERSON_NAME] 42 water and sewer receipt.pdf" at bounding box center [501, 299] width 432 height 28
click at [376, 411] on link "86219 - HLP - LOT 42 - [PERSON_NAME][GEOGRAPHIC_DATA]pdf" at bounding box center [501, 418] width 432 height 28
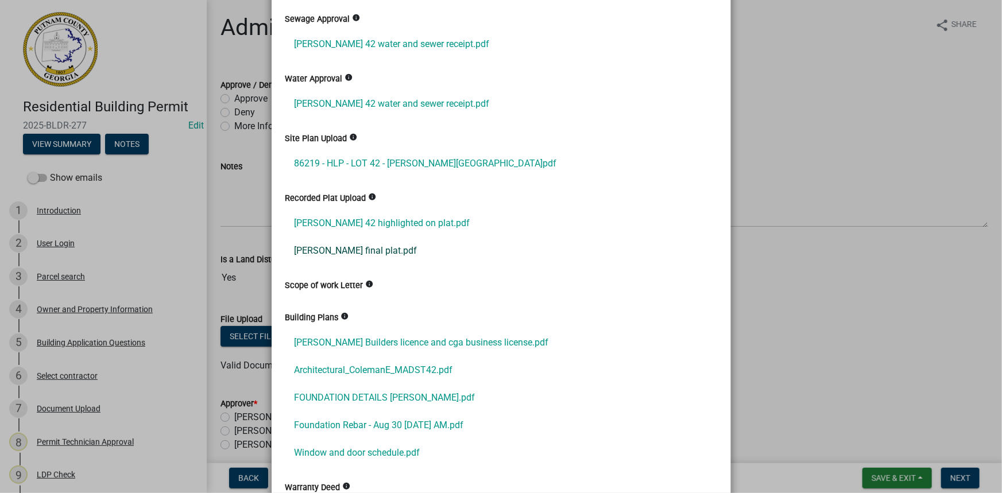
scroll to position [261, 0]
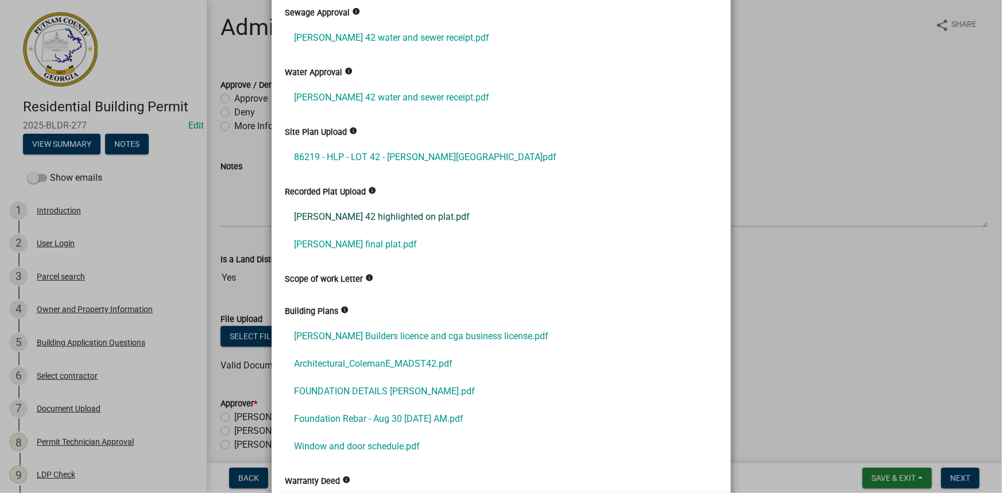
click at [410, 219] on link "[PERSON_NAME] 42 highlighted on plat.pdf" at bounding box center [501, 217] width 432 height 28
click at [355, 239] on link "[PERSON_NAME] final plat.pdf" at bounding box center [501, 245] width 432 height 28
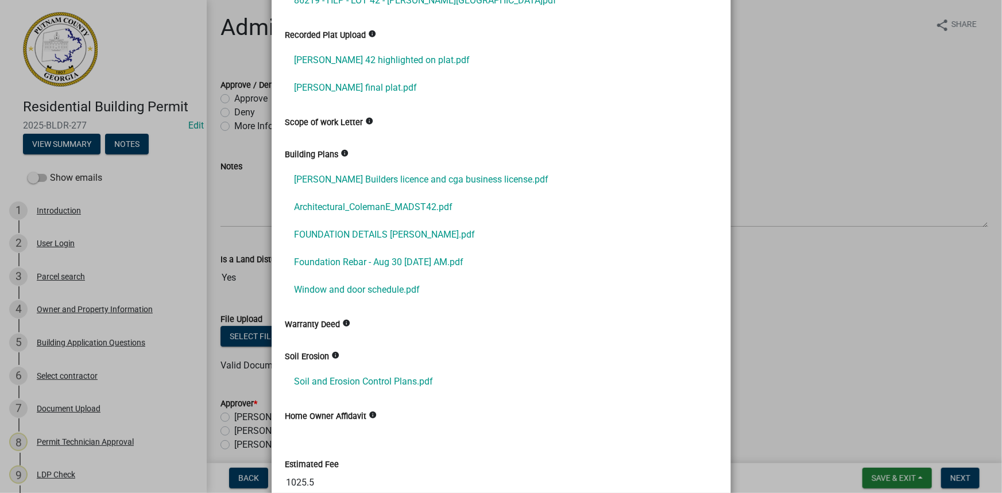
scroll to position [470, 0]
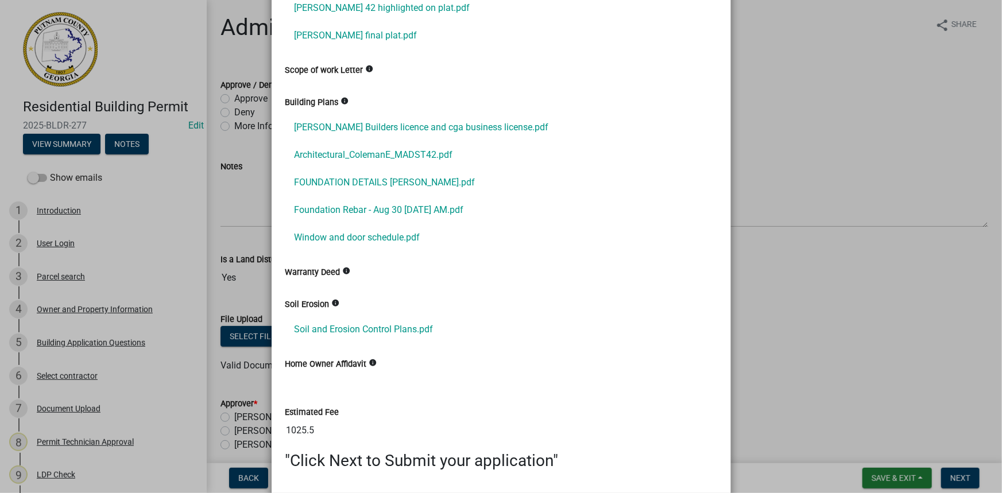
click at [81, 408] on ngb-modal-window "Summary × Printer Friendly Introduction Parcel search Owner and Property Inform…" at bounding box center [501, 246] width 1002 height 493
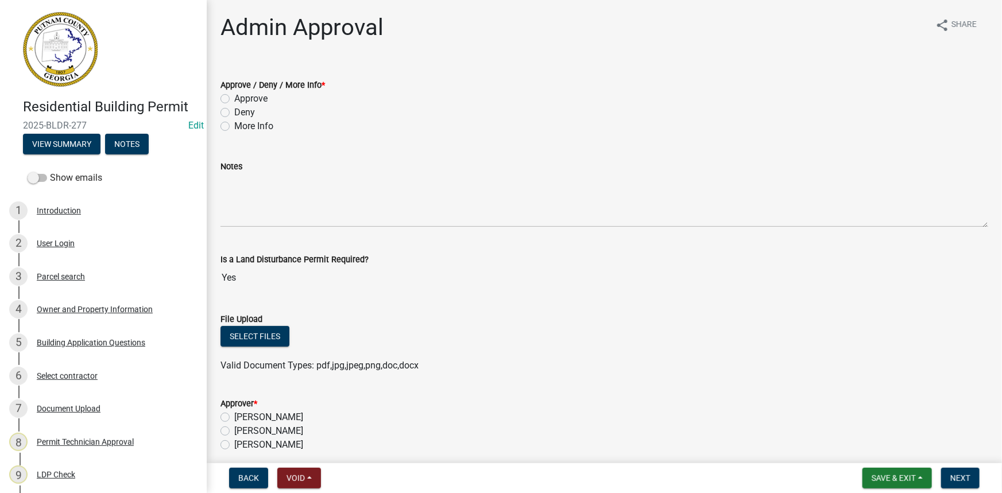
click at [79, 409] on div "Document Upload" at bounding box center [69, 409] width 64 height 8
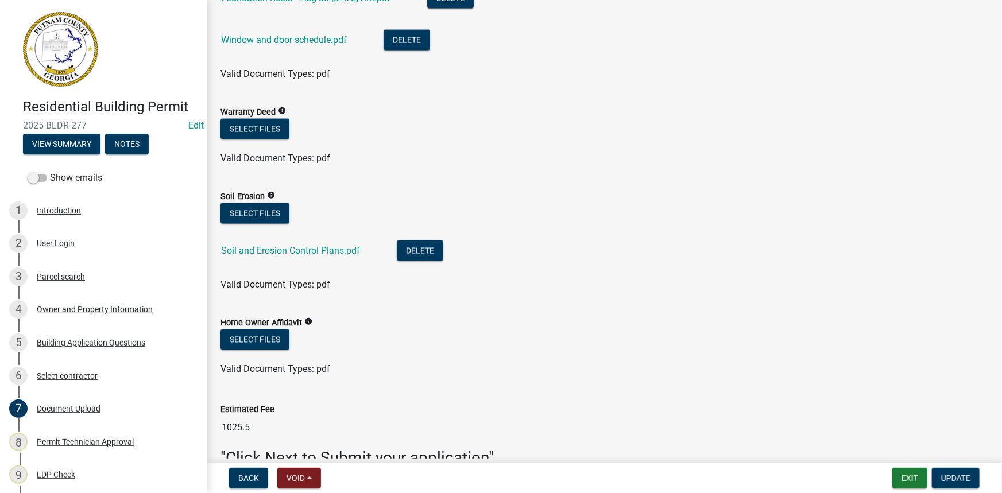
scroll to position [1044, 0]
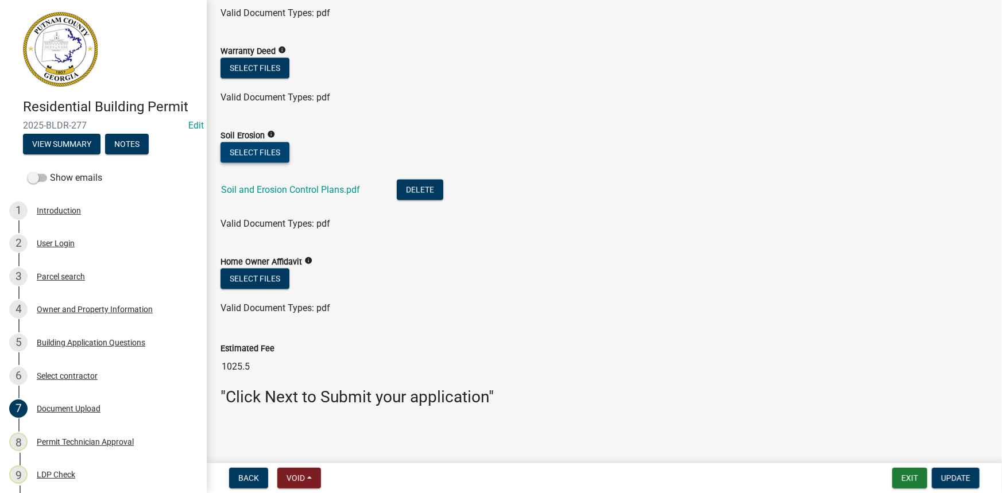
click at [277, 152] on button "Select files" at bounding box center [255, 152] width 69 height 21
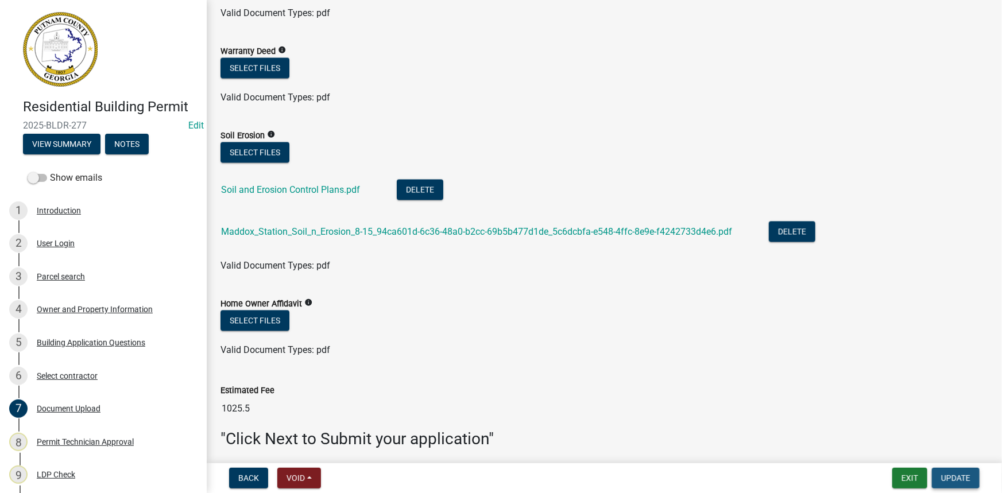
click at [956, 473] on button "Update" at bounding box center [956, 478] width 48 height 21
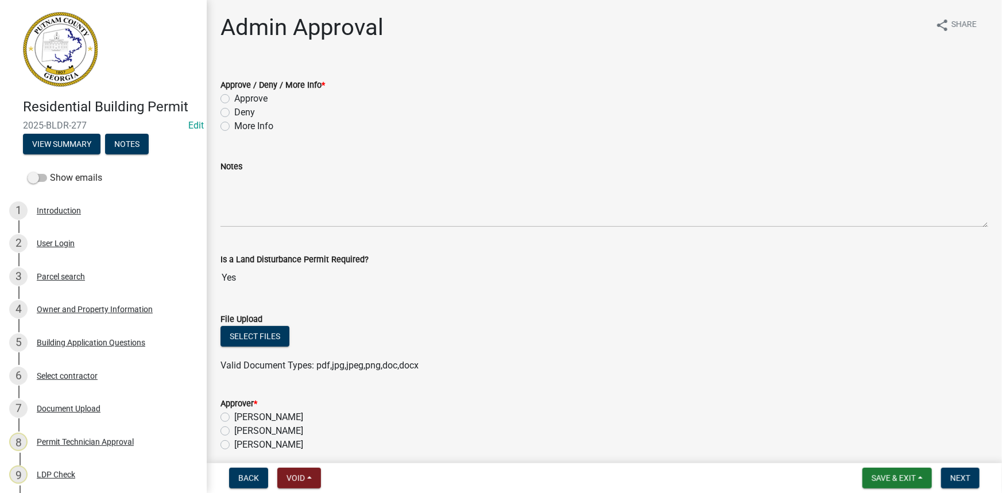
drag, startPoint x: 266, startPoint y: 98, endPoint x: 281, endPoint y: 124, distance: 30.3
click at [266, 98] on label "Approve" at bounding box center [250, 99] width 33 height 14
click at [242, 98] on input "Approve" at bounding box center [237, 95] width 7 height 7
radio input "true"
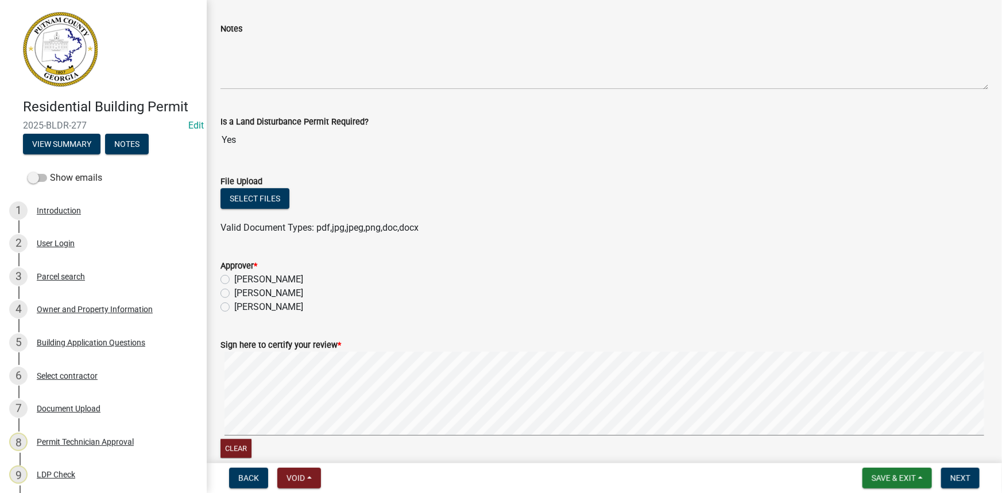
scroll to position [156, 0]
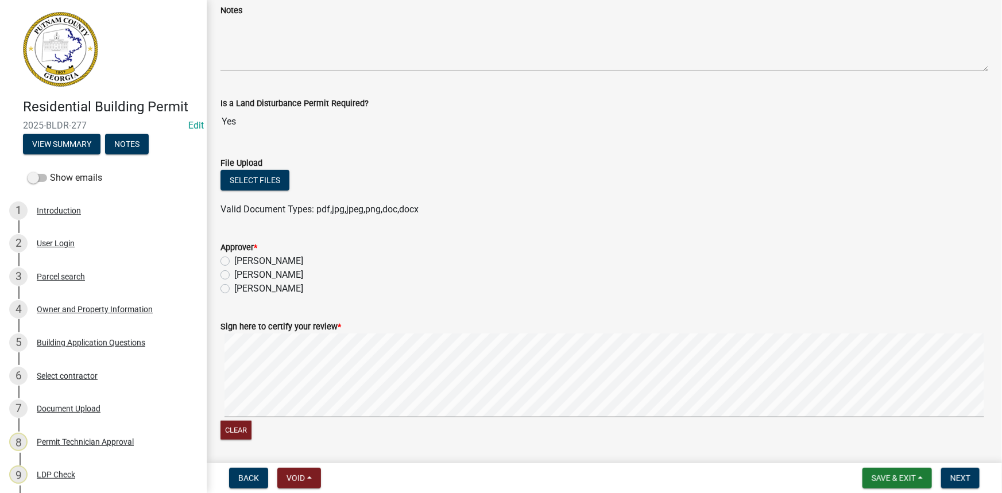
click at [284, 272] on label "[PERSON_NAME]" at bounding box center [268, 275] width 69 height 14
click at [242, 272] on input "[PERSON_NAME]" at bounding box center [237, 271] width 7 height 7
radio input "true"
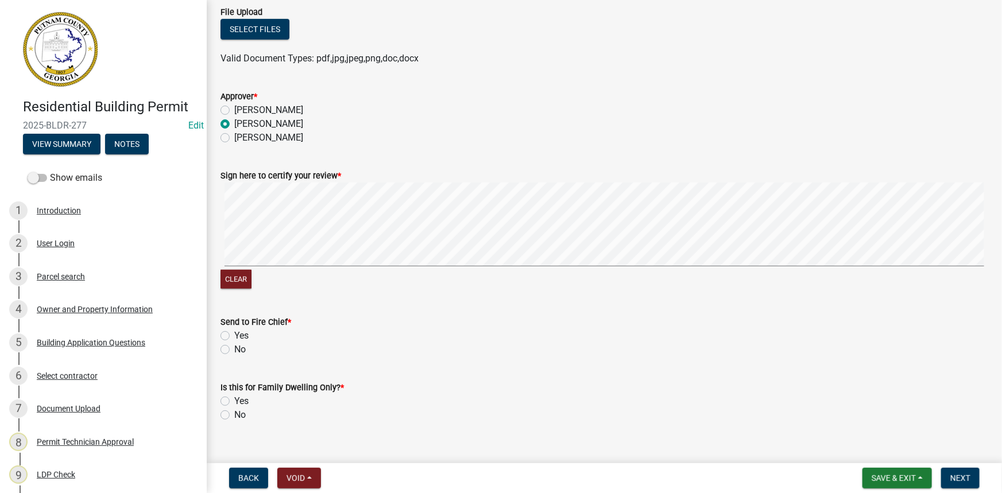
scroll to position [313, 0]
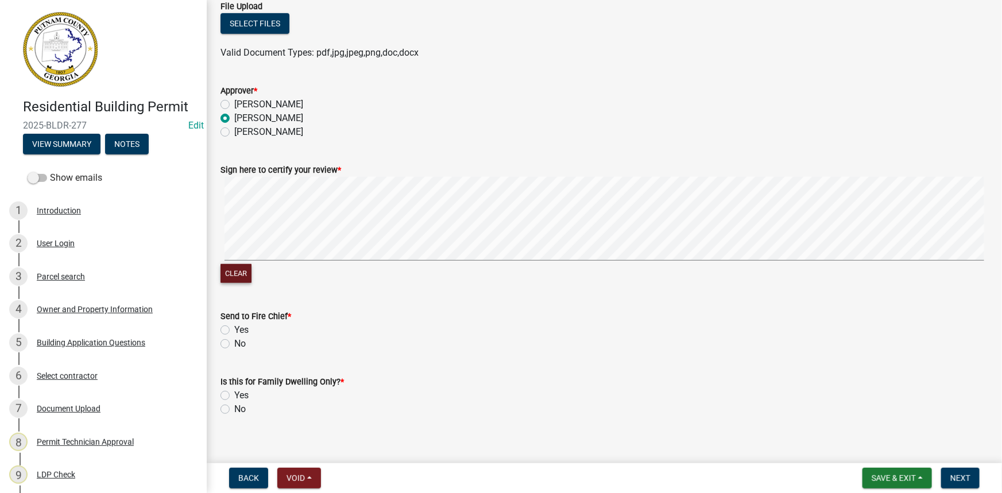
click at [236, 271] on button "Clear" at bounding box center [236, 273] width 31 height 19
click at [231, 264] on button "Clear" at bounding box center [236, 273] width 31 height 19
click at [241, 270] on button "Clear" at bounding box center [236, 273] width 31 height 19
click at [244, 266] on button "Clear" at bounding box center [236, 273] width 31 height 19
click at [234, 342] on label "No" at bounding box center [239, 344] width 11 height 14
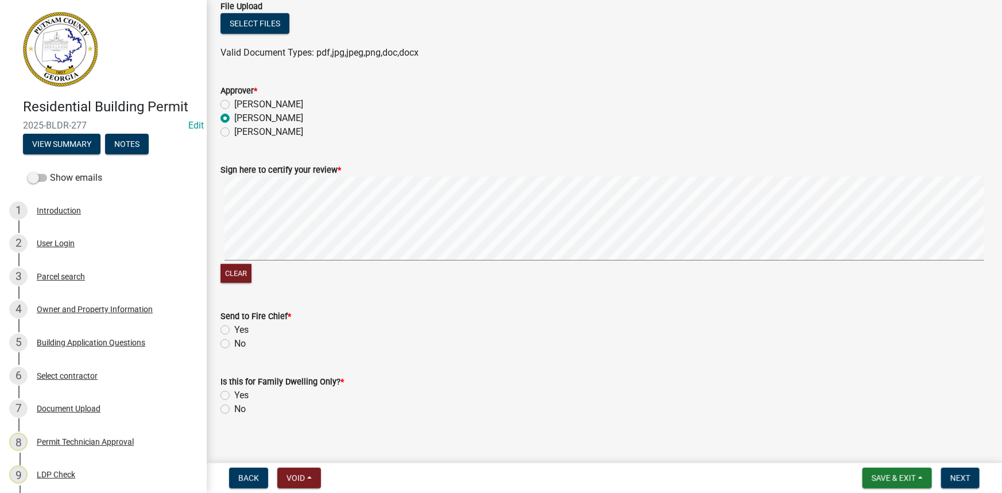
click at [234, 342] on input "No" at bounding box center [237, 340] width 7 height 7
radio input "true"
click at [234, 409] on label "No" at bounding box center [239, 410] width 11 height 14
click at [234, 409] on input "No" at bounding box center [237, 406] width 7 height 7
radio input "true"
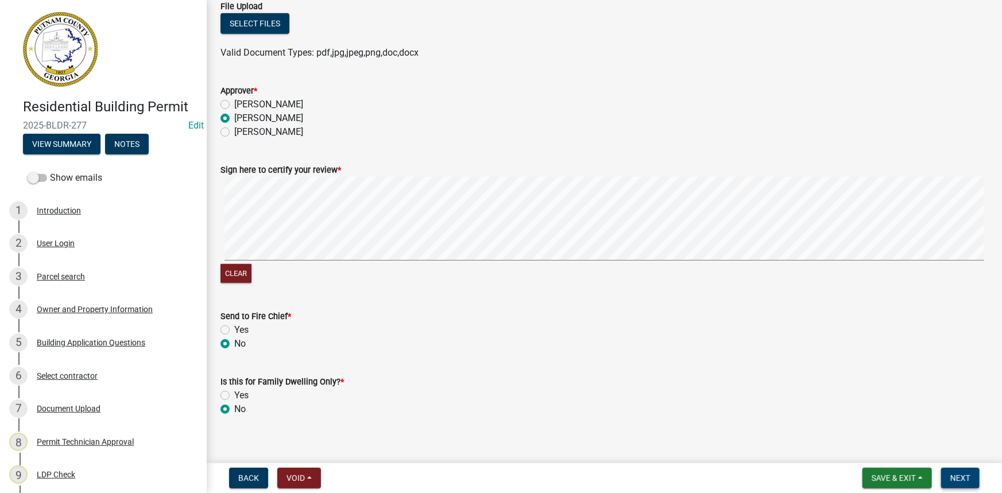
click at [959, 476] on span "Next" at bounding box center [961, 478] width 20 height 9
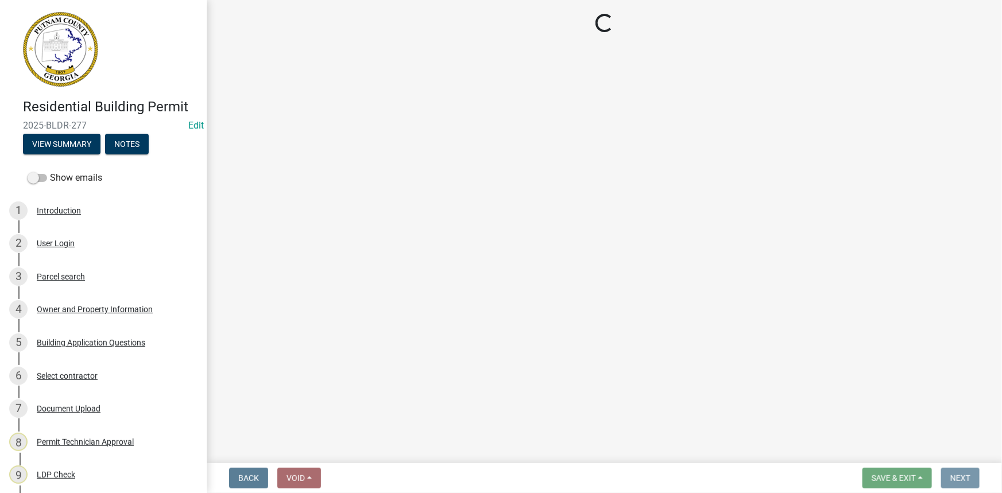
scroll to position [0, 0]
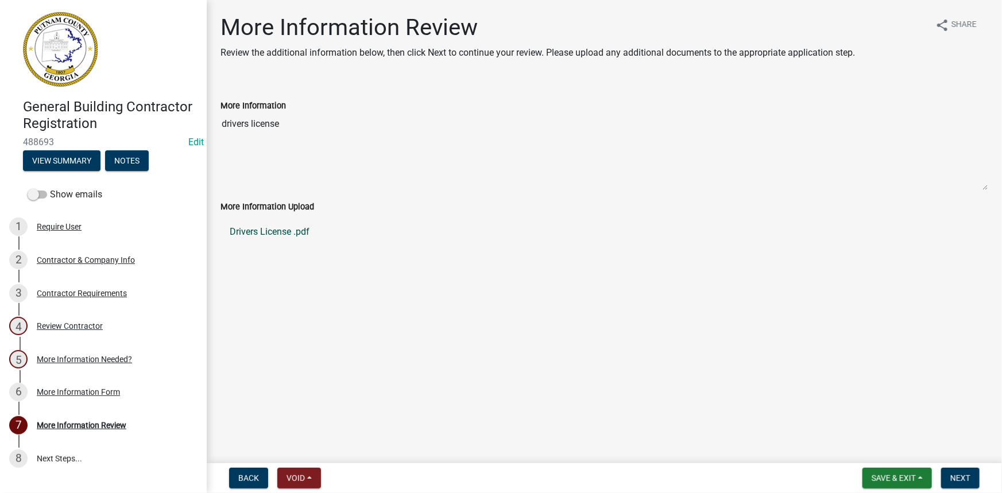
click at [273, 234] on link "Drivers License .pdf" at bounding box center [605, 232] width 768 height 28
click at [87, 149] on div "General Building Contractor Registration 488693 Edit View Summary Notes" at bounding box center [103, 132] width 188 height 84
click at [90, 155] on button "View Summary" at bounding box center [62, 160] width 78 height 21
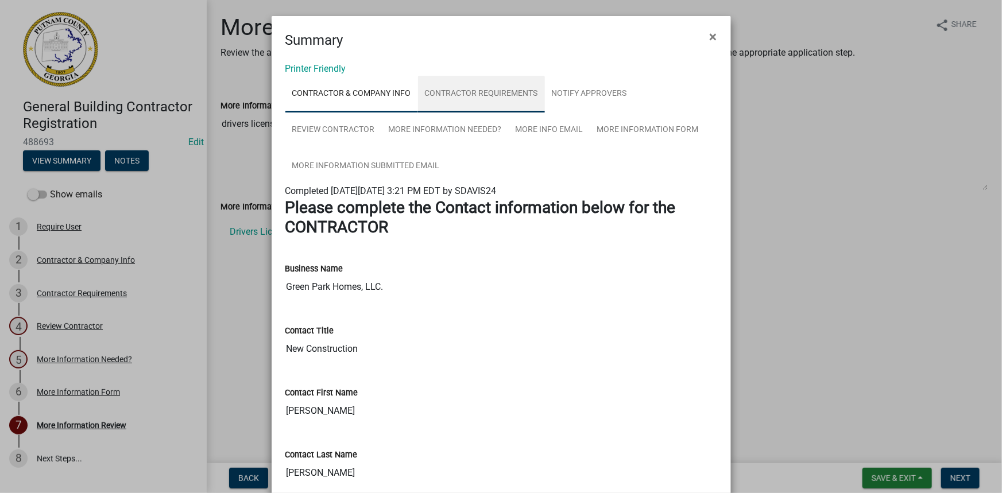
click at [448, 93] on link "Contractor Requirements" at bounding box center [481, 94] width 127 height 37
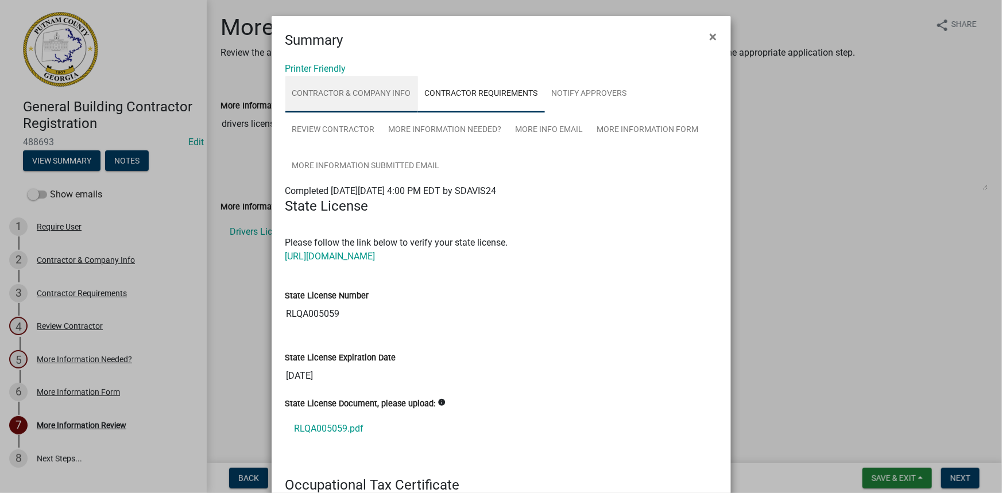
click at [389, 95] on link "Contractor & Company Info" at bounding box center [351, 94] width 133 height 37
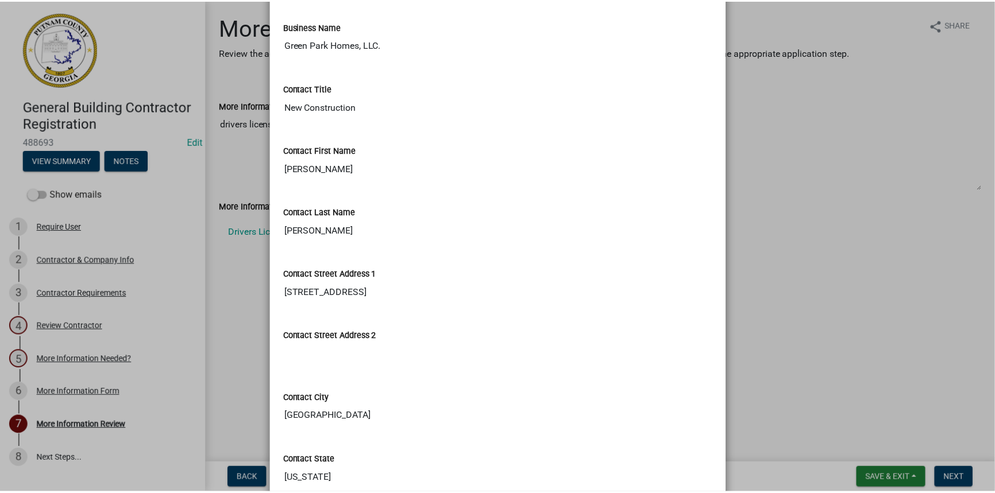
scroll to position [261, 0]
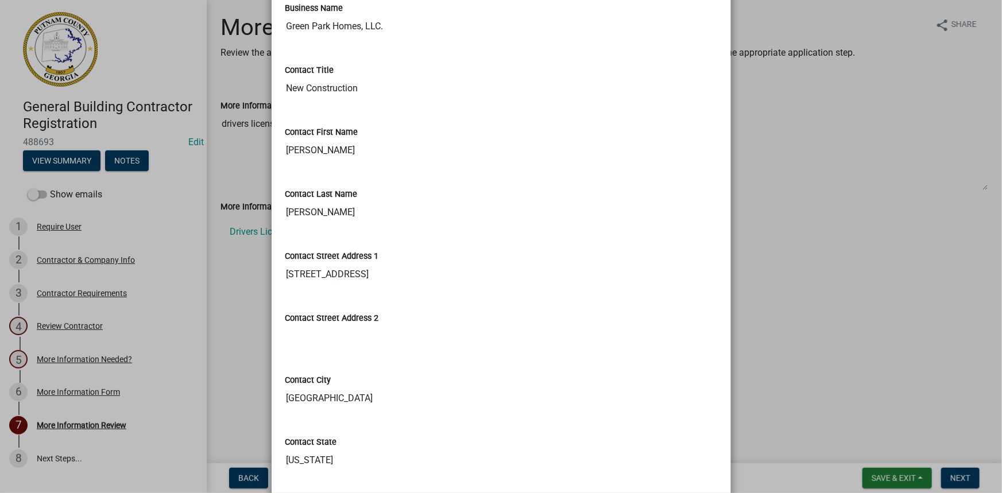
click at [766, 163] on ngb-modal-window "Summary × Printer Friendly Contractor & Company Info Contractor Requirements No…" at bounding box center [501, 246] width 1002 height 493
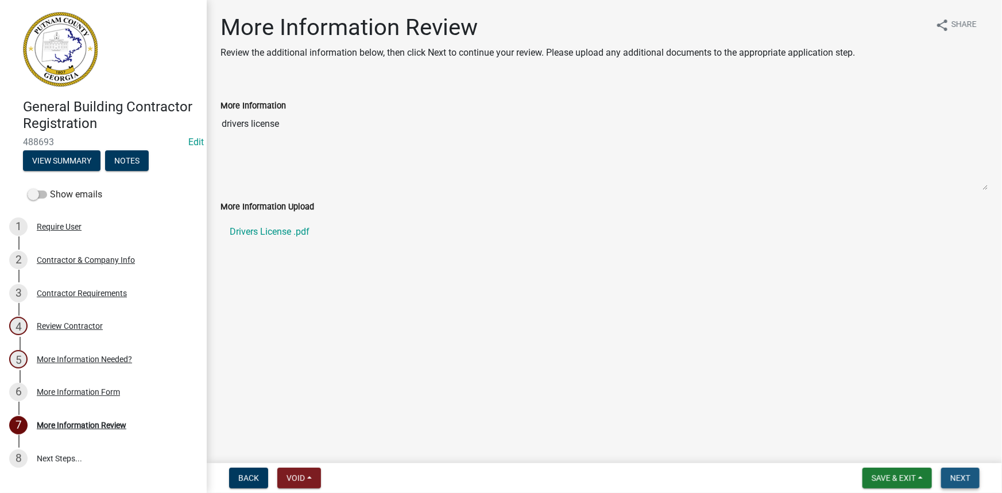
click at [958, 472] on button "Next" at bounding box center [960, 478] width 38 height 21
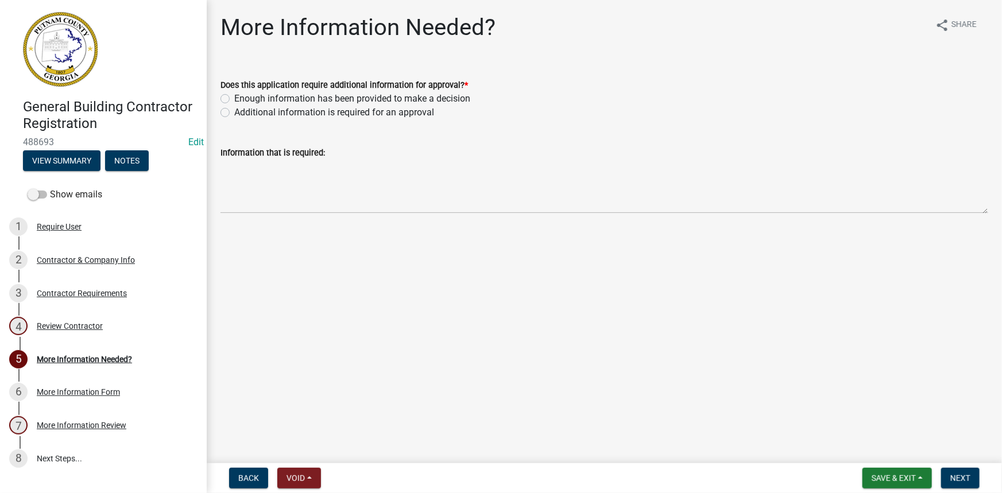
click at [467, 102] on label "Enough information has been provided to make a decision" at bounding box center [352, 99] width 236 height 14
click at [242, 99] on input "Enough information has been provided to make a decision" at bounding box center [237, 95] width 7 height 7
radio input "true"
click at [959, 459] on div "General Building Contractor Registration 488693 Edit View Summary Notes Show em…" at bounding box center [501, 246] width 1002 height 493
click at [964, 487] on button "Next" at bounding box center [960, 478] width 38 height 21
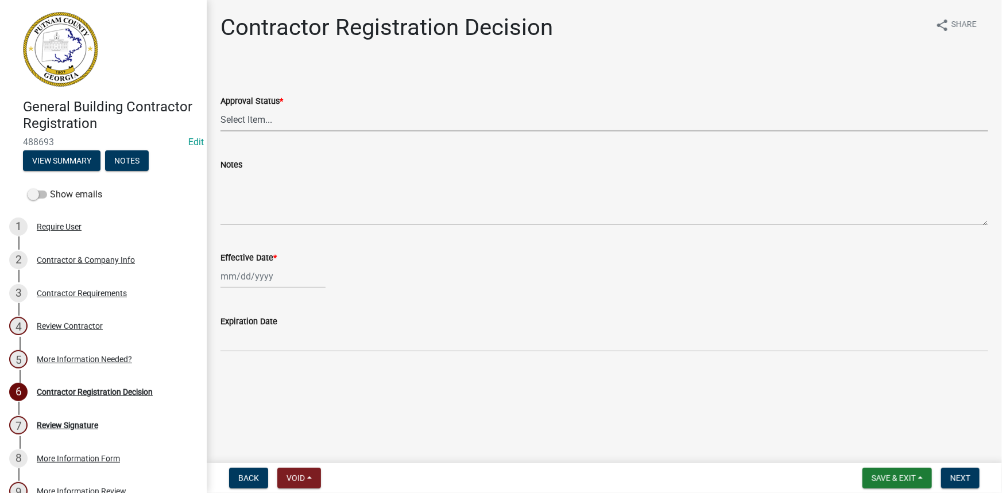
click at [305, 120] on select "Select Item... Approved Denied" at bounding box center [605, 120] width 768 height 24
click at [221, 108] on select "Select Item... Approved Denied" at bounding box center [605, 120] width 768 height 24
select select "4b86b809-39dd-4c68-9f3d-fdb3e7050482"
click at [261, 277] on div at bounding box center [273, 277] width 105 height 24
select select "10"
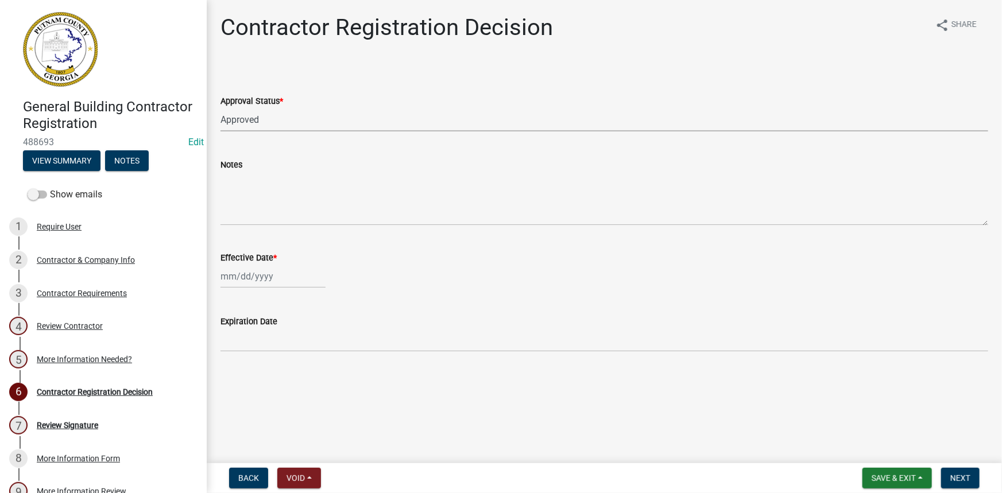
select select "2025"
click at [237, 357] on div "6" at bounding box center [232, 356] width 18 height 18
type input "[DATE]"
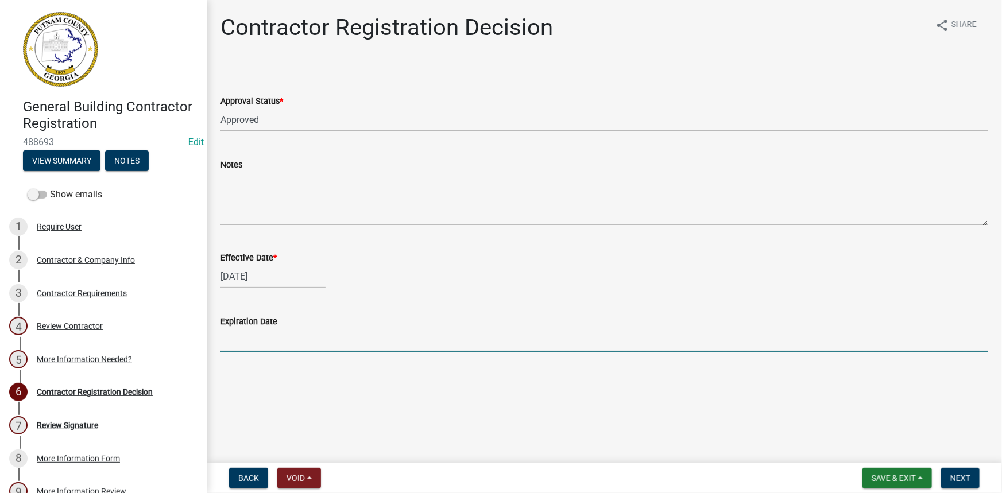
click at [257, 341] on input "Expiration Date" at bounding box center [605, 341] width 768 height 24
type input "12-31-2025"
click at [962, 482] on span "Next" at bounding box center [961, 478] width 20 height 9
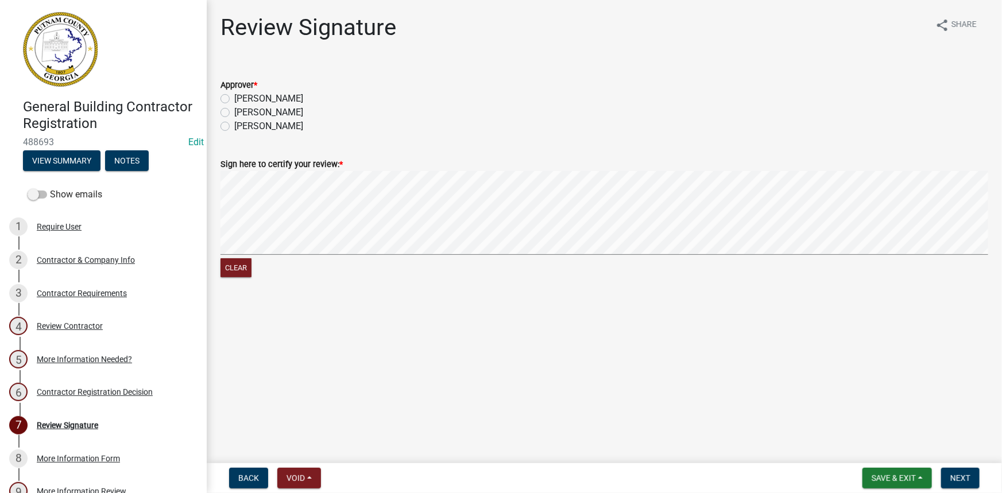
click at [258, 98] on label "Courtney" at bounding box center [268, 99] width 69 height 14
click at [242, 98] on input "Courtney" at bounding box center [237, 95] width 7 height 7
radio input "true"
click at [231, 268] on button "Clear" at bounding box center [236, 267] width 31 height 19
click at [238, 260] on button "Clear" at bounding box center [236, 267] width 31 height 19
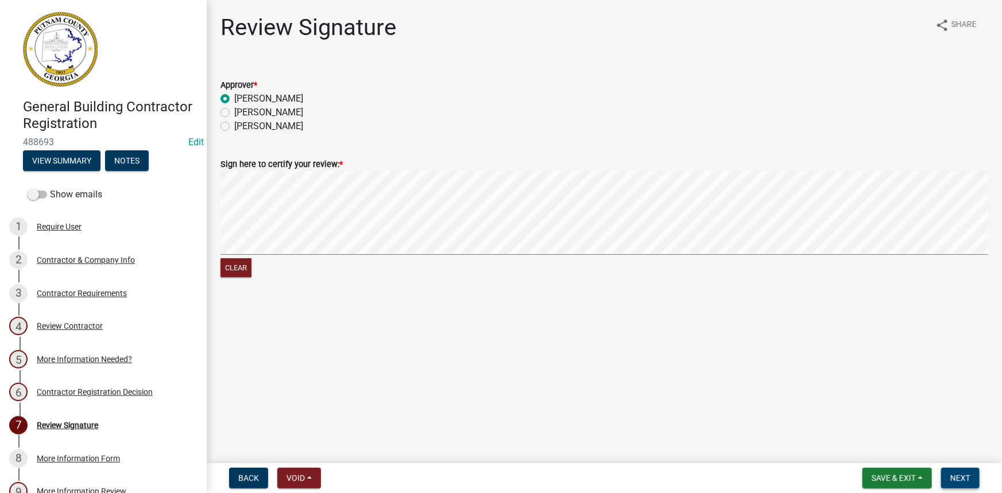
click at [969, 475] on span "Next" at bounding box center [961, 478] width 20 height 9
